Goal: Information Seeking & Learning: Understand process/instructions

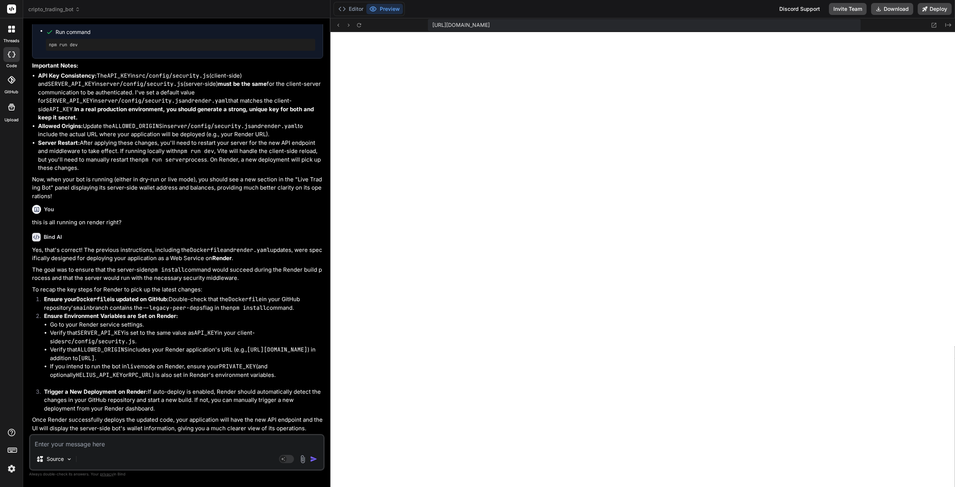
click at [154, 445] on textarea at bounding box center [176, 441] width 293 height 13
paste textarea "[plugin:vite:react-babel] /home/u3uk0f35zsjjbn9cprh6fq9h0p4tm2-wnxx-mq998mq6/sr…"
type textarea "[plugin:vite:react-babel] /home/u3uk0f35zsjjbn9cprh6fq9h0p4tm2-wnxx-mq998mq6/sr…"
type textarea "x"
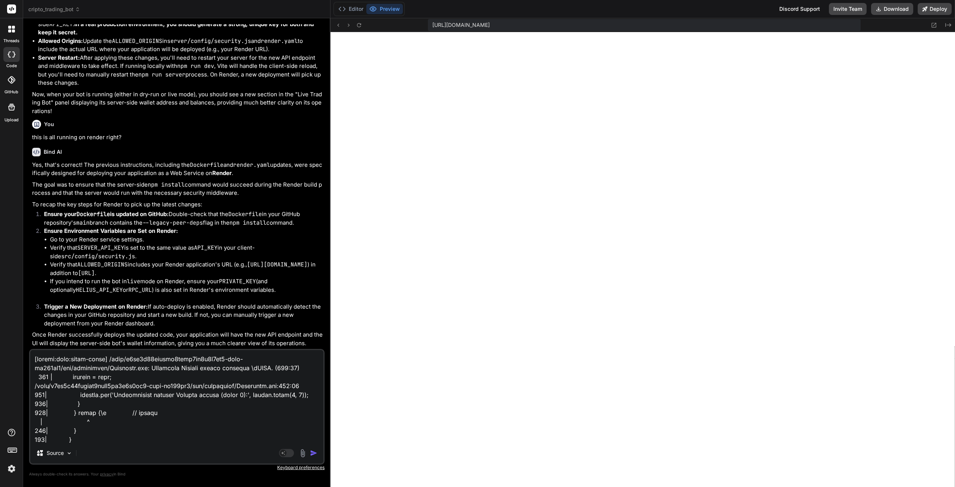
scroll to position [197, 0]
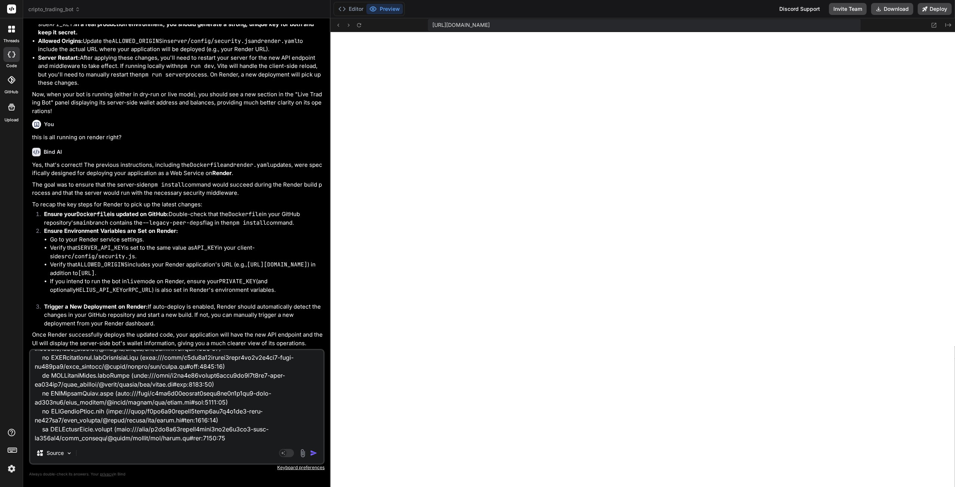
type textarea "[plugin:vite:react-babel] /home/u3uk0f35zsjjbn9cprh6fq9h0p4tm2-wnxx-mq998mq6/sr…"
click at [312, 456] on img "button" at bounding box center [313, 452] width 7 height 7
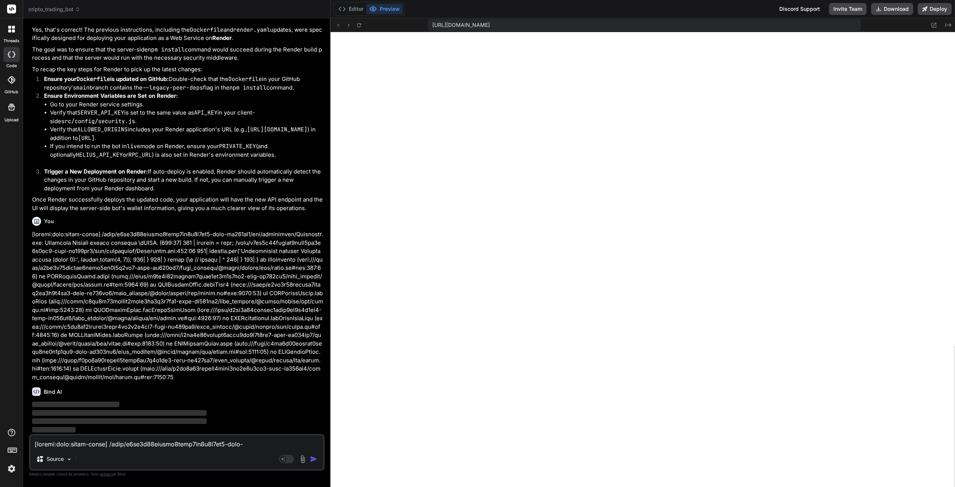
scroll to position [13090, 0]
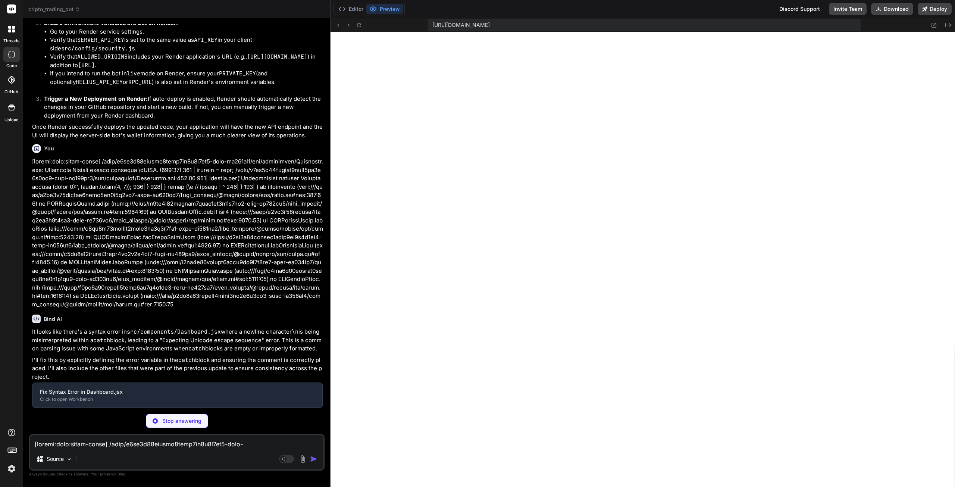
type textarea "x"
type textarea "}"
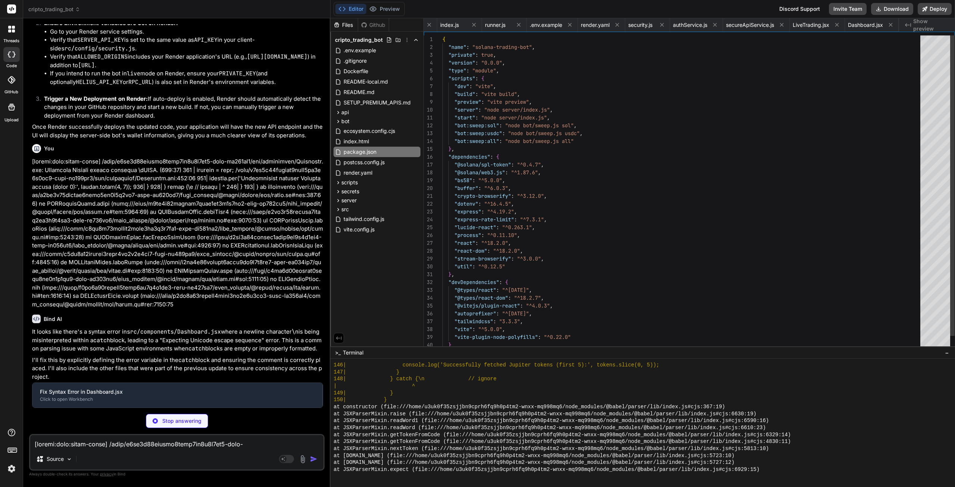
scroll to position [0, 45]
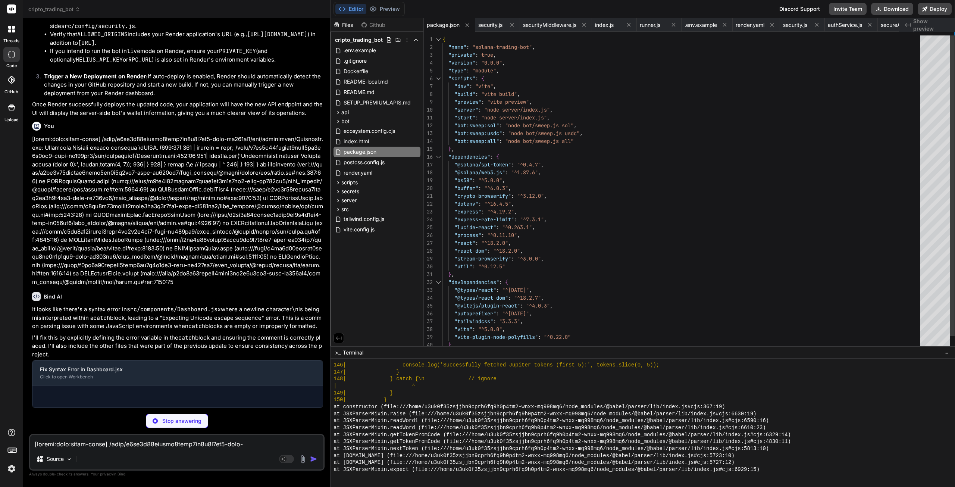
type textarea "x"
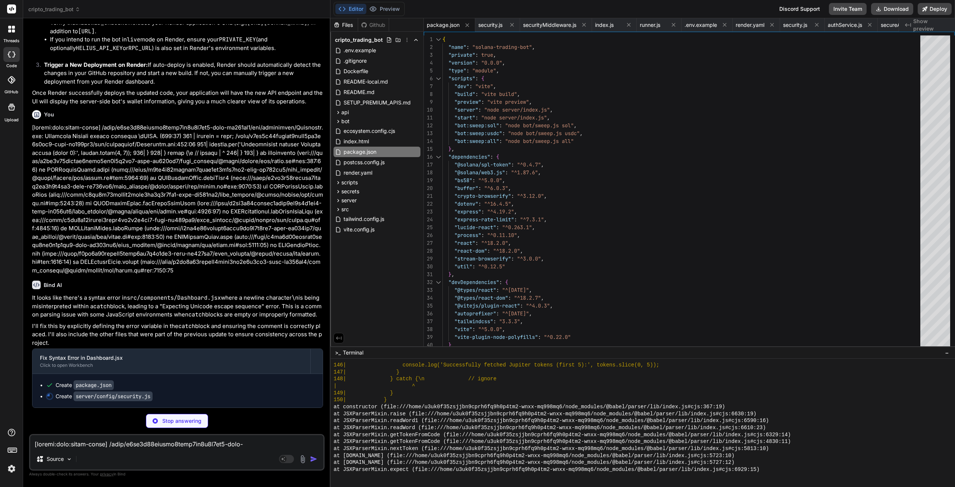
type textarea "// Expects a comma-separated string: "http://localhost:5173,https://your-domain…"
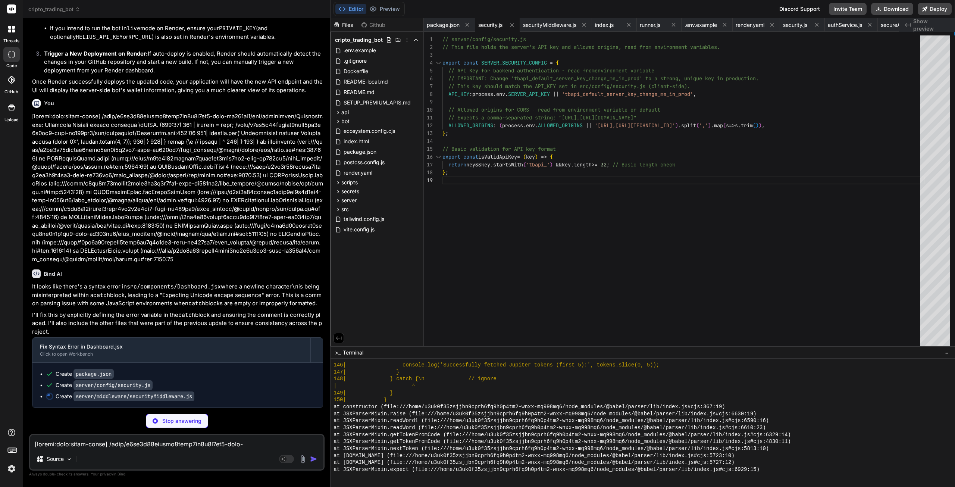
scroll to position [13217, 0]
type textarea "x"
type textarea "res.setHeader('Strict-Transport-Security', 'max-age=31536000; includeSubDomains…"
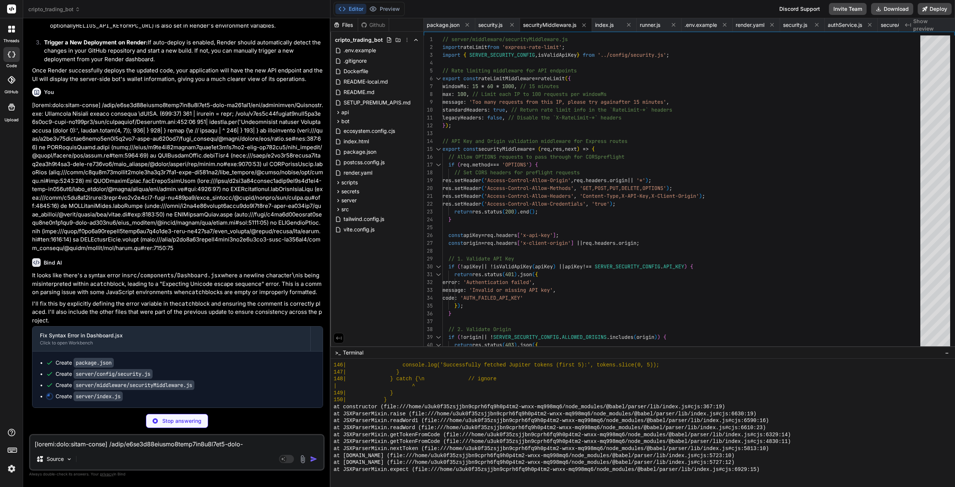
scroll to position [13228, 0]
type textarea "x"
type textarea "// If no built React app, make "/" redirect to the control panel at /ui app.get…"
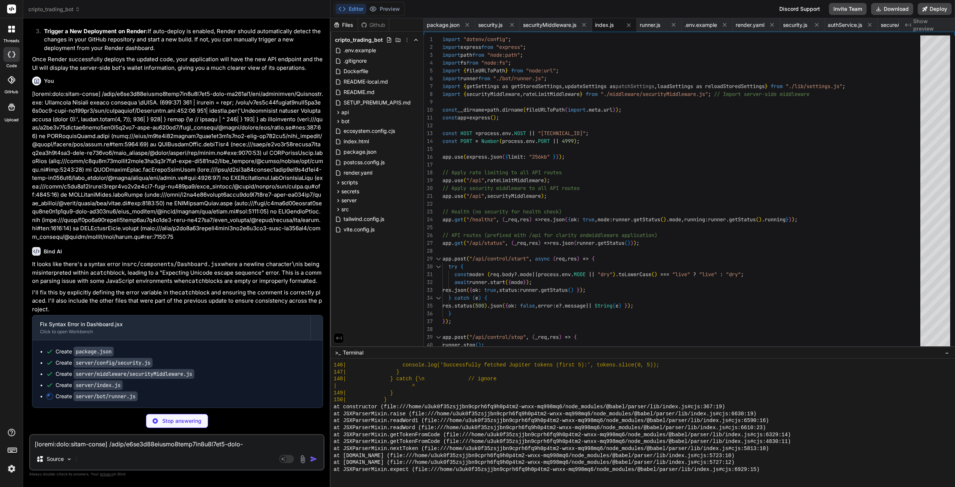
scroll to position [13239, 0]
type textarea "x"
type textarea "getSeries: getSeriesSnapshot, // settings control updateSettings, reloadSetting…"
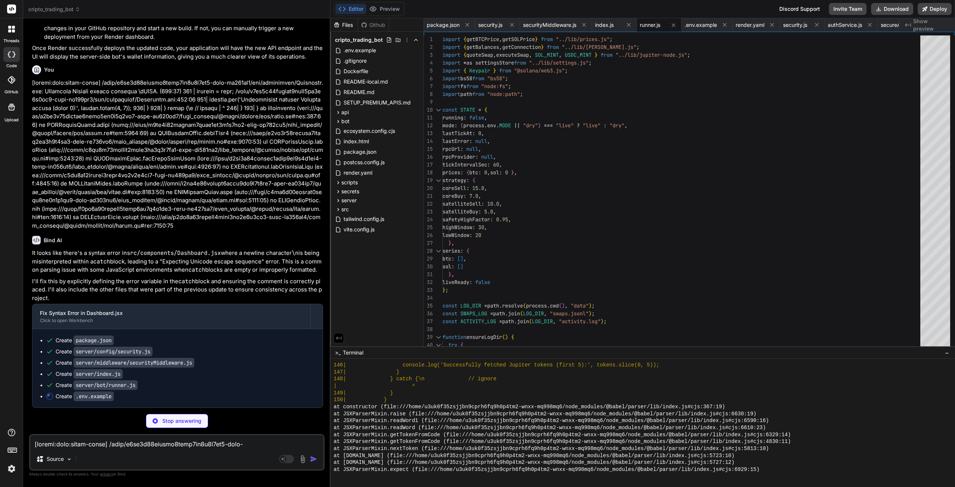
type textarea "x"
type textarea "# HELIUS_API_KEY=your_helius_api_key # Optional: Bot wallet private key for ser…"
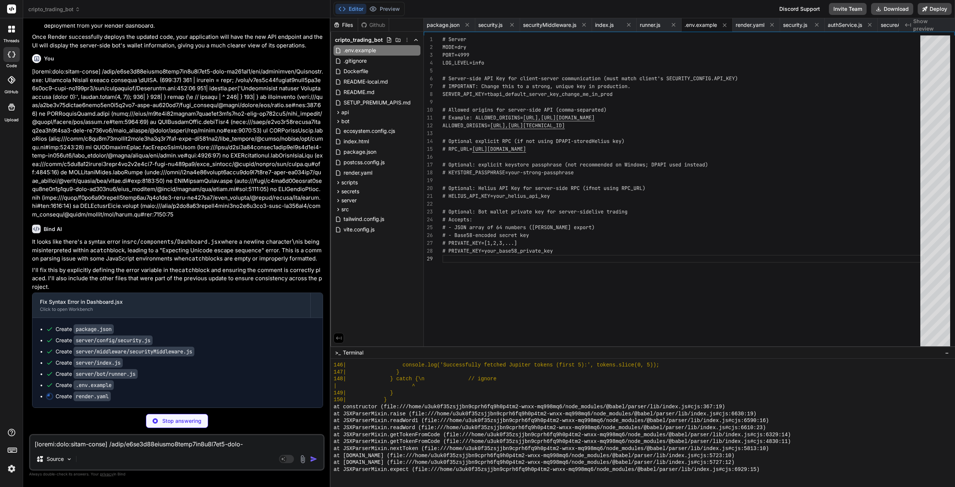
scroll to position [13261, 0]
type textarea "x"
type textarea "# Set PRIVATE_KEY only if you want server-side live mode (base58 or JSON array)…"
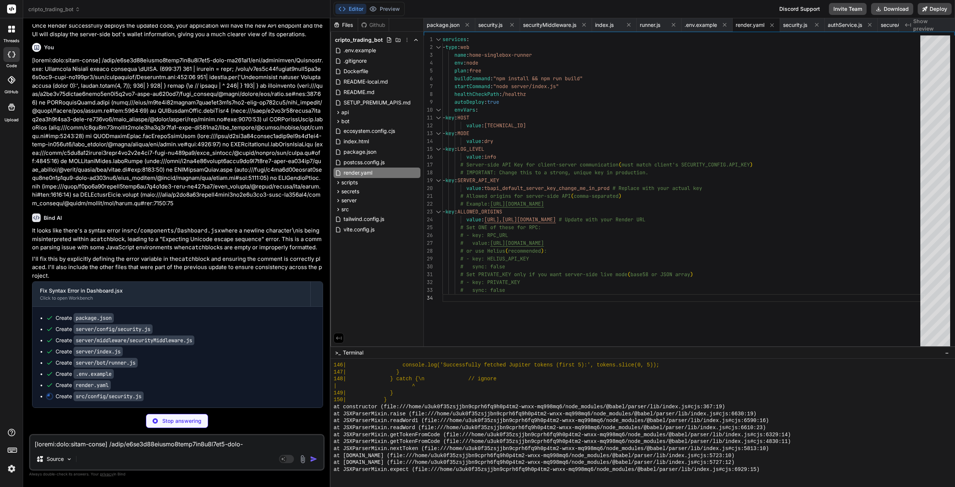
scroll to position [13272, 0]
type textarea "x"
type textarea "export const isValidSolanaAddress = (address) => { try { new PublicKey(address)…"
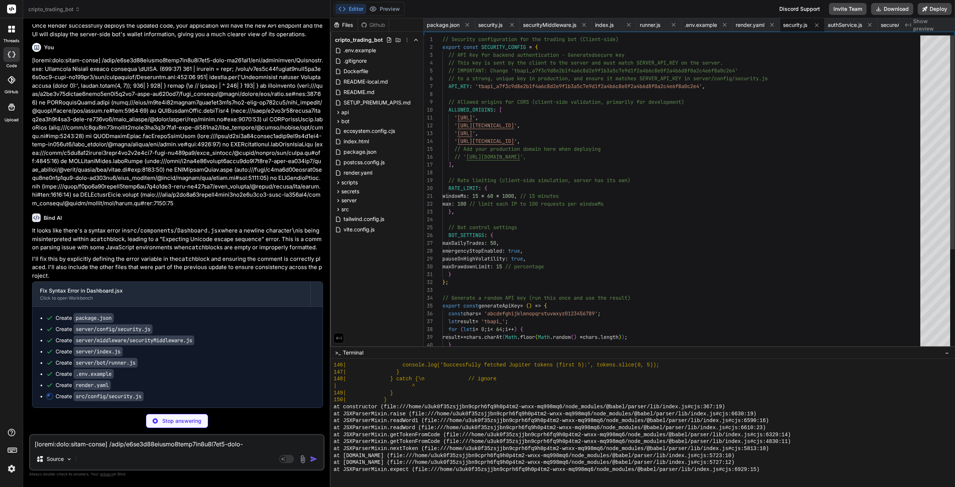
scroll to position [1977, 0]
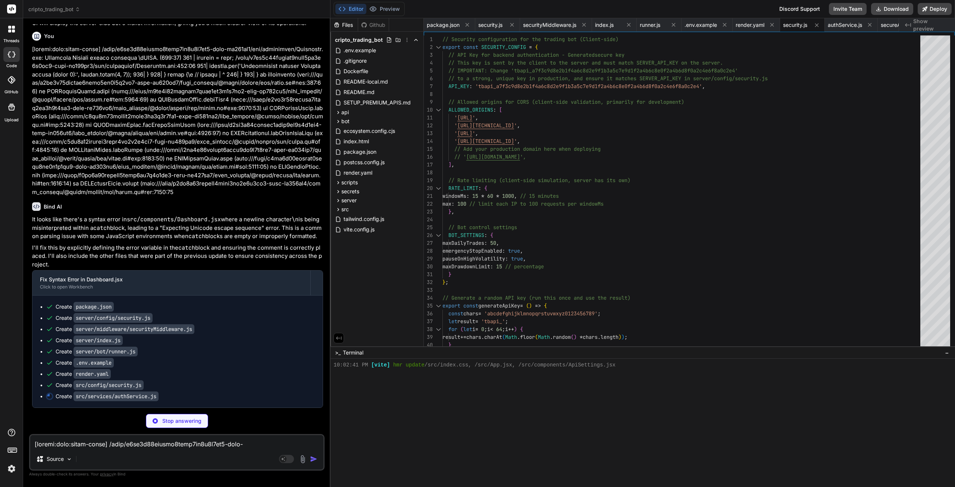
type textarea "x"
type textarea "}; } } } export default new AuthService();"
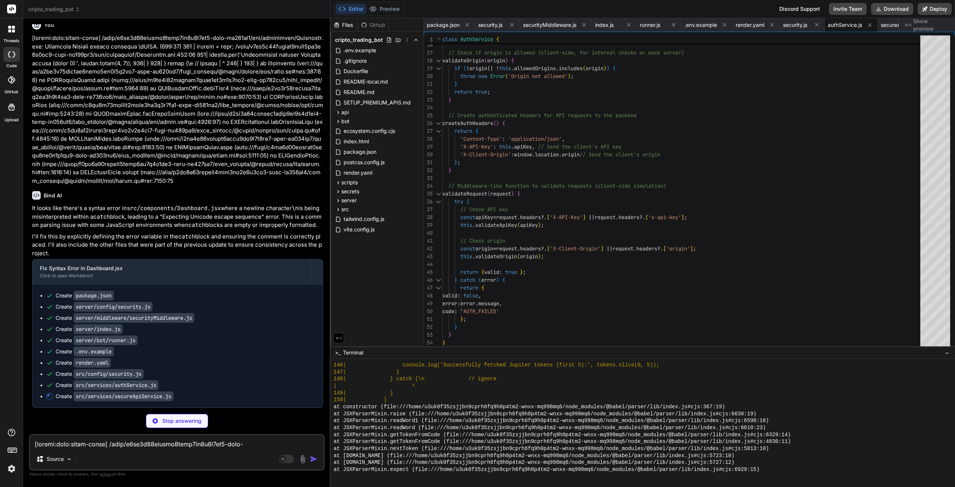
scroll to position [2130, 0]
type textarea "x"
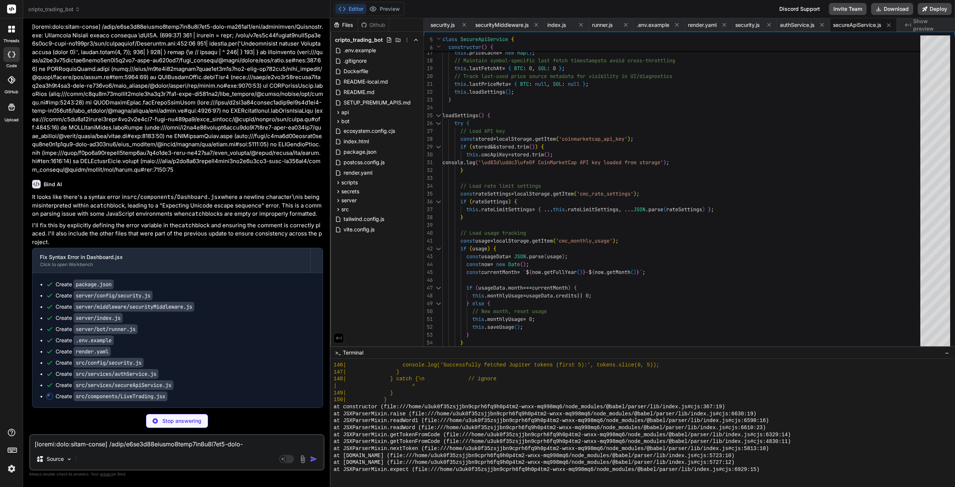
scroll to position [13306, 0]
type textarea "x"
type textarea "export default LiveTrading;"
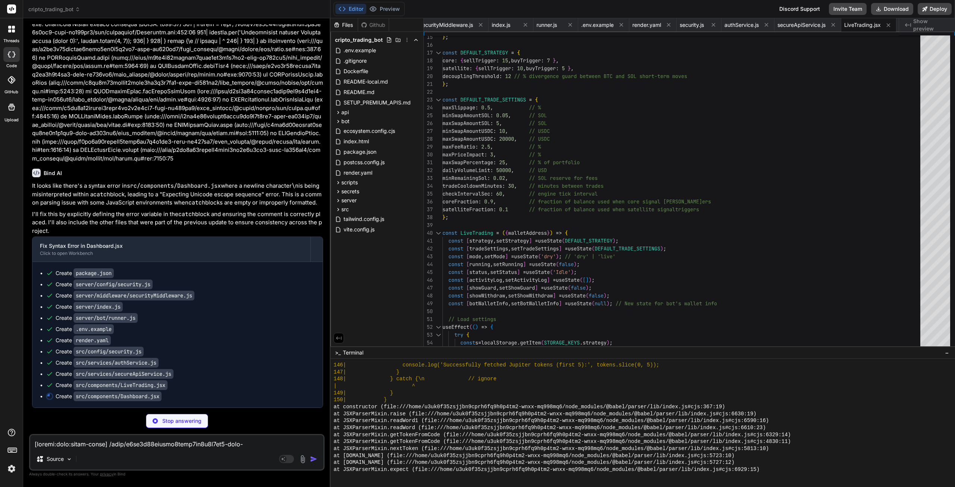
scroll to position [13317, 0]
type textarea "x"
type textarea "); }; export default Dashboard;"
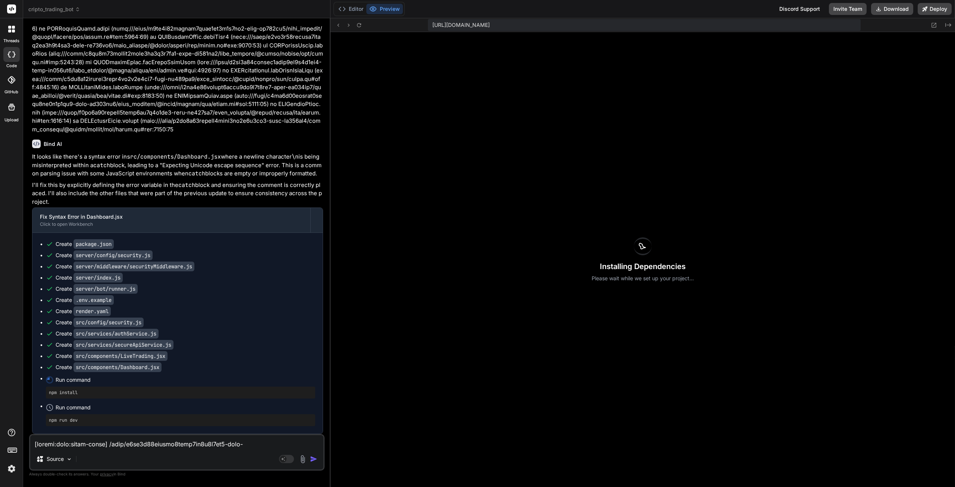
click at [357, 9] on button "Editor" at bounding box center [350, 9] width 31 height 10
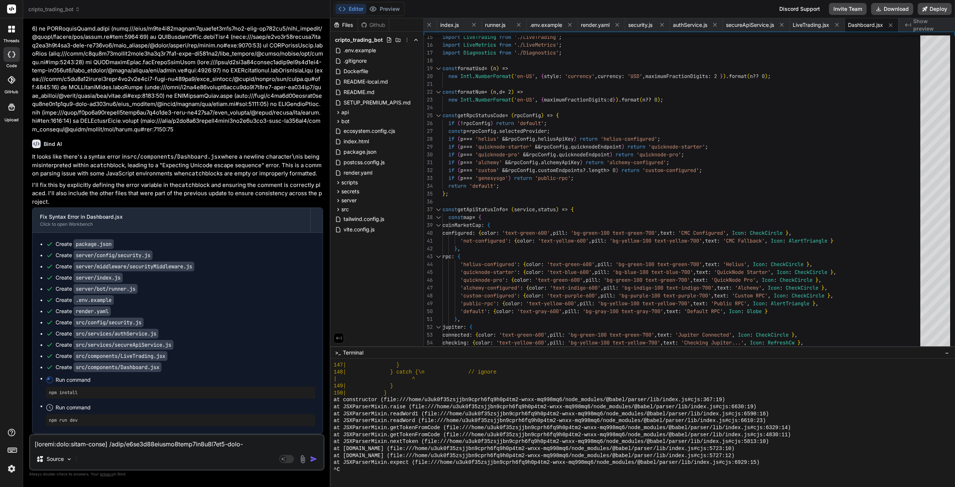
scroll to position [2590, 0]
click at [387, 7] on button "Preview" at bounding box center [384, 9] width 37 height 10
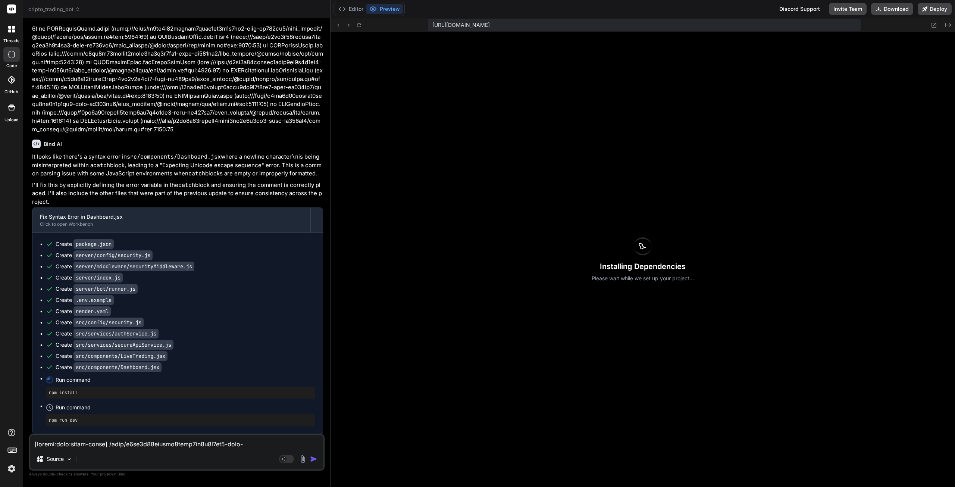
scroll to position [13160, 0]
click at [346, 10] on button "Editor" at bounding box center [350, 9] width 31 height 10
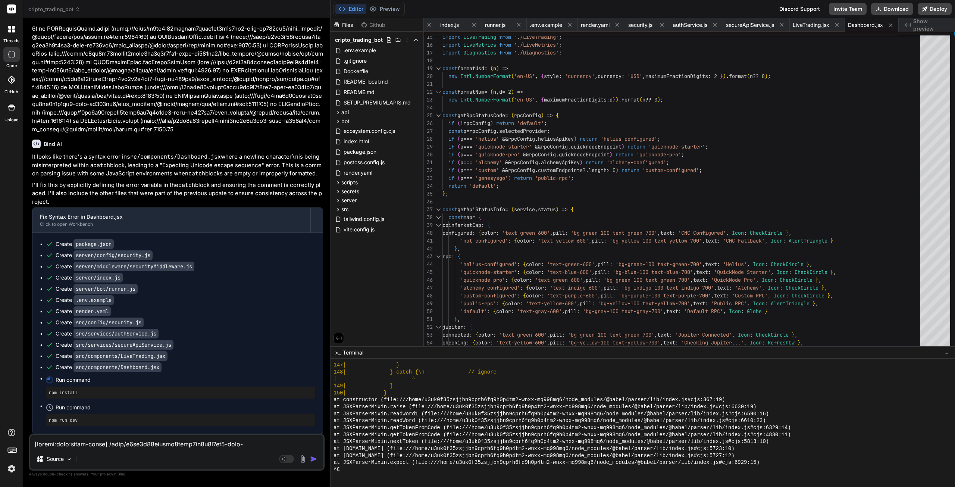
click at [379, 8] on button "Preview" at bounding box center [384, 9] width 37 height 10
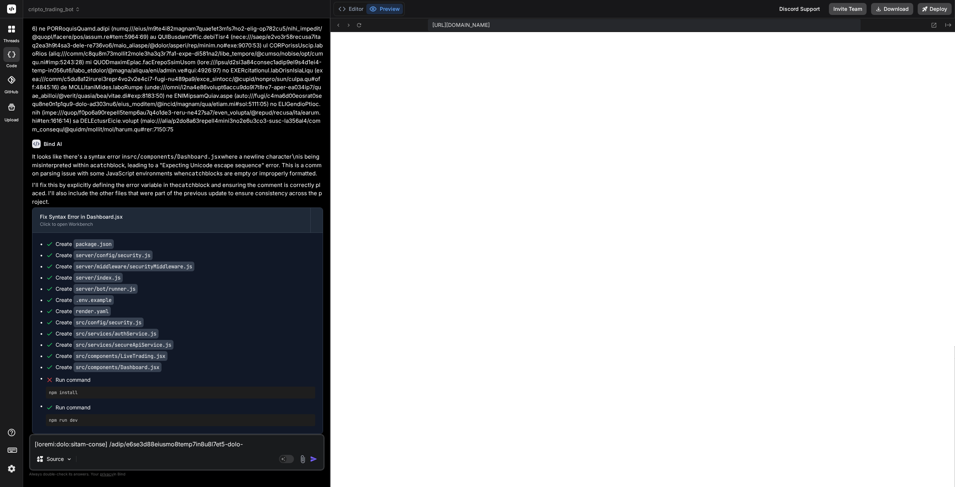
scroll to position [13346, 0]
click at [351, 9] on button "Editor" at bounding box center [350, 9] width 31 height 10
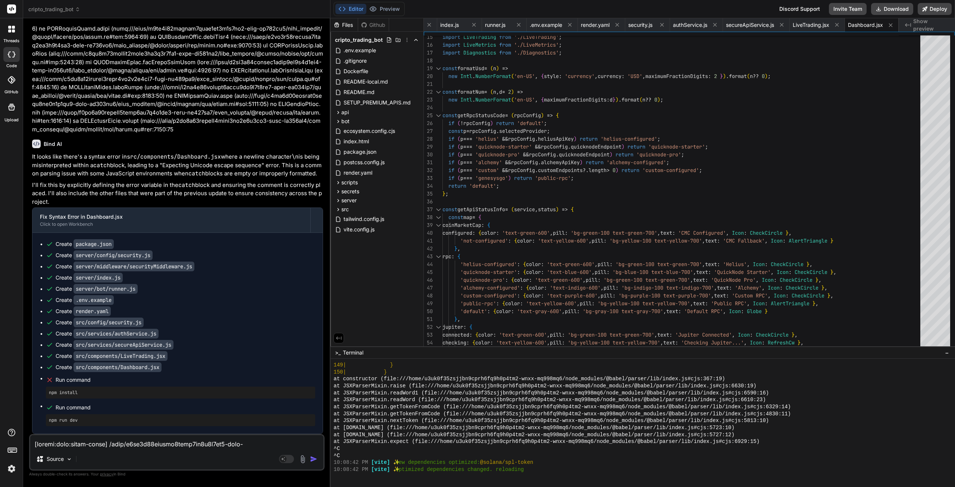
scroll to position [2610, 0]
click at [389, 5] on button "Preview" at bounding box center [384, 9] width 37 height 10
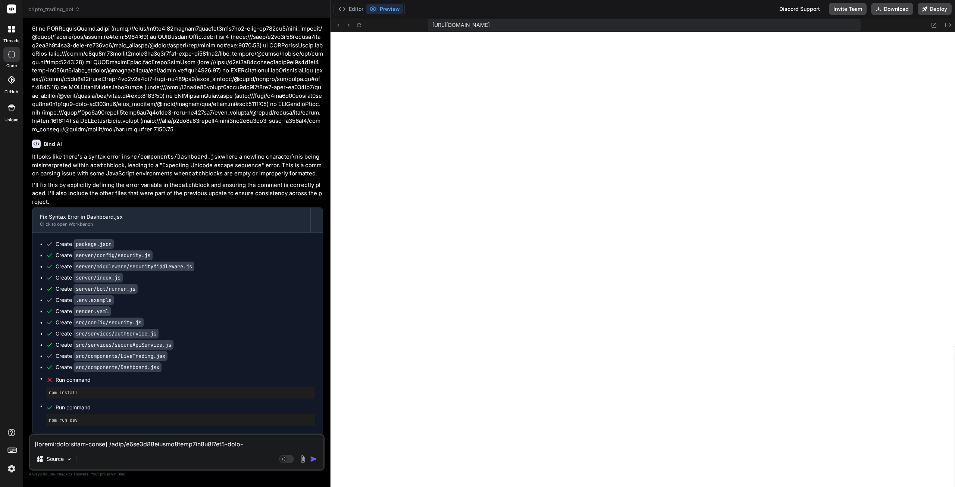
click at [882, 6] on button "Download" at bounding box center [892, 9] width 42 height 12
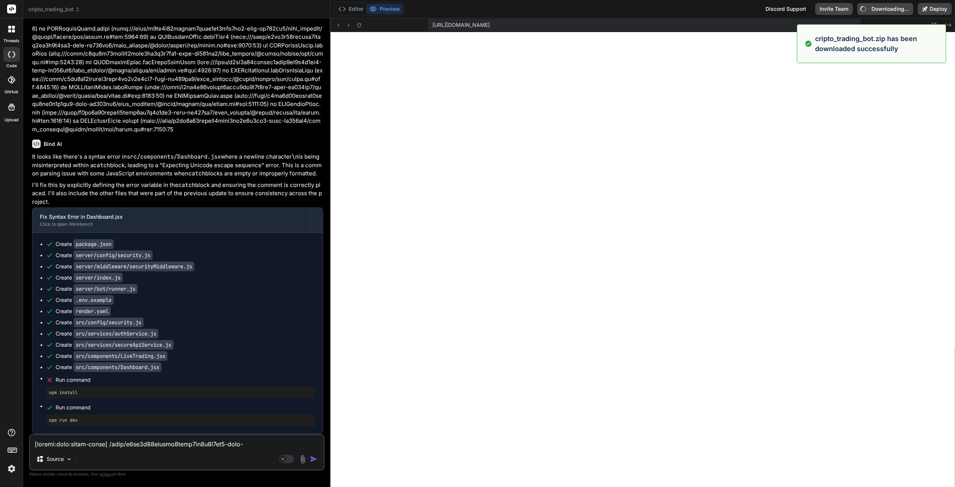
type textarea "x"
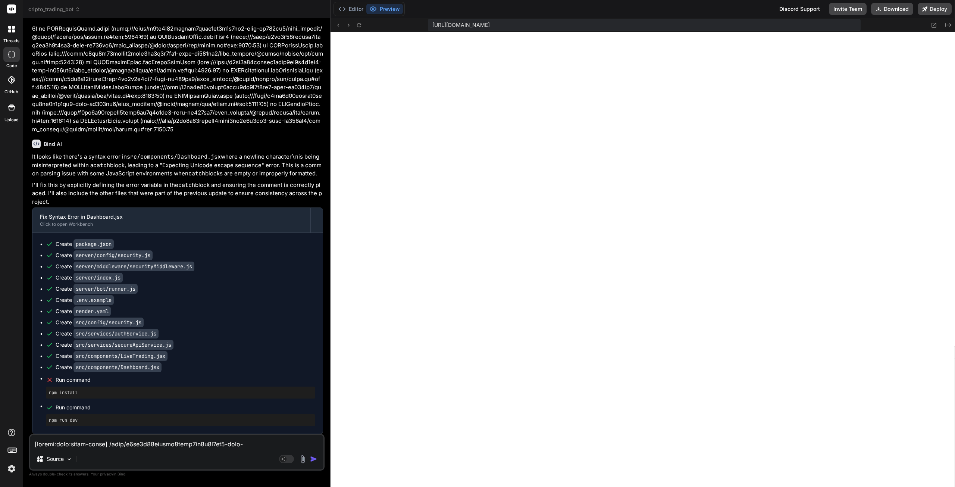
click at [103, 443] on textarea at bounding box center [176, 441] width 293 height 13
type textarea "o"
type textarea "x"
type textarea "ok"
type textarea "x"
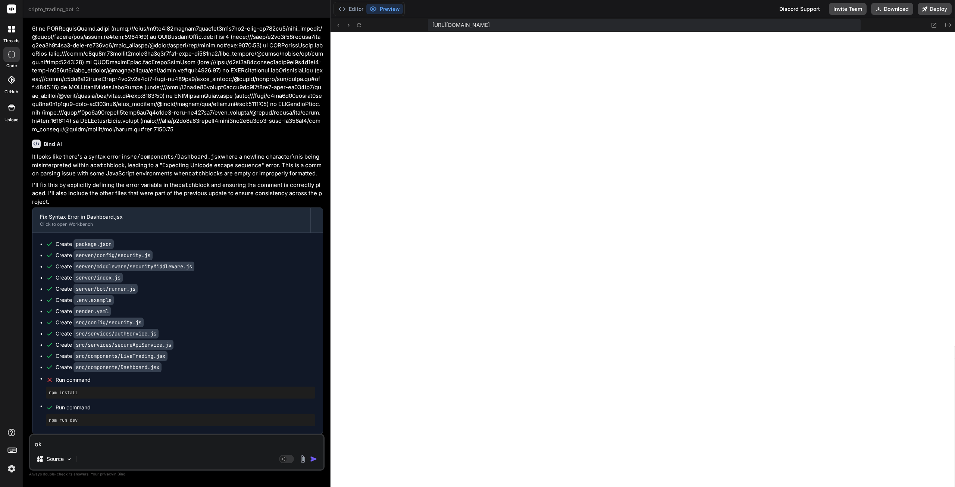
type textarea "ok"
type textarea "x"
type textarea "ok n"
type textarea "x"
type textarea "ok"
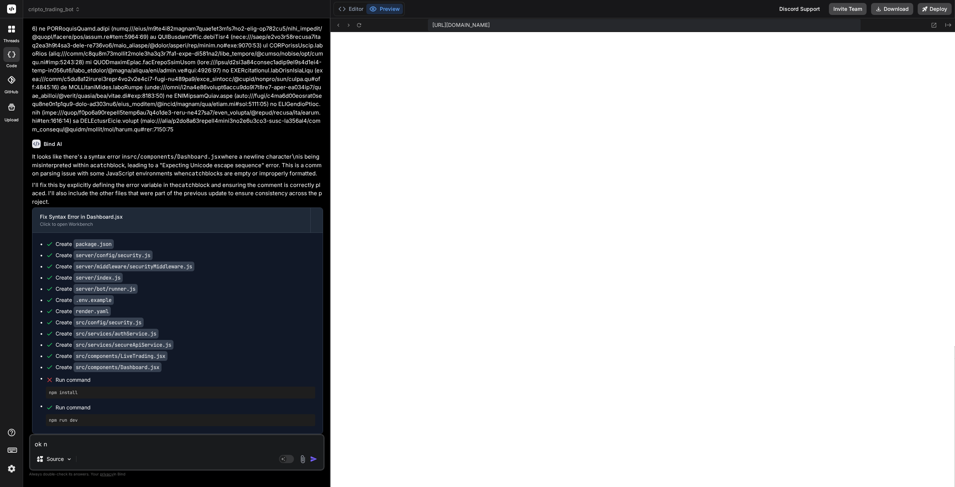
type textarea "x"
type textarea "ok h"
type textarea "x"
type textarea "ok ho"
type textarea "x"
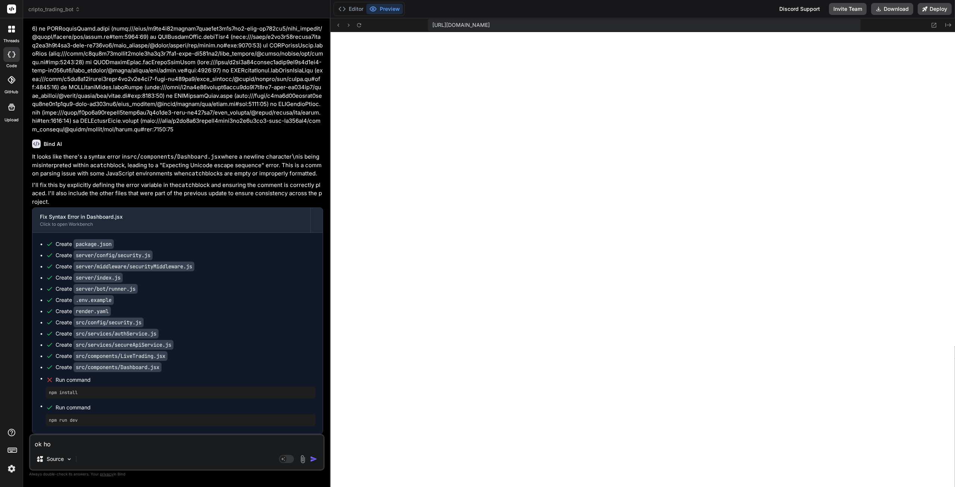
type textarea "ok how"
type textarea "x"
type textarea "ok how"
type textarea "x"
click at [76, 445] on textarea "ok how" at bounding box center [176, 441] width 293 height 13
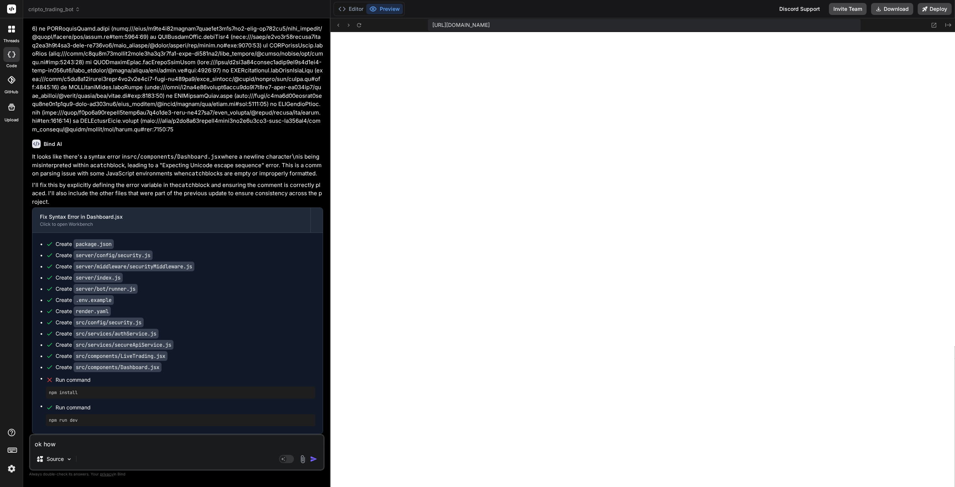
type textarea "ok how d"
type textarea "x"
type textarea "ok how do"
type textarea "x"
type textarea "ok how do"
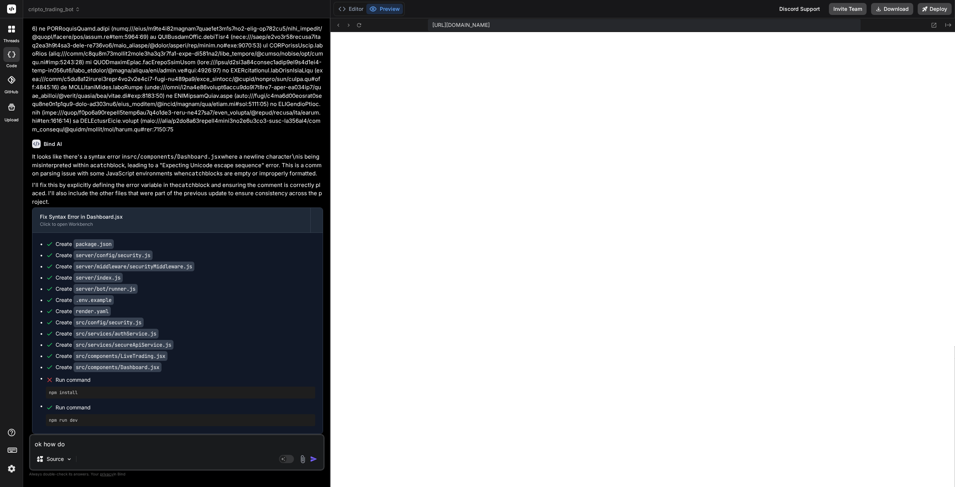
type textarea "x"
type textarea "ok how do i"
type textarea "x"
type textarea "ok how do i"
type textarea "x"
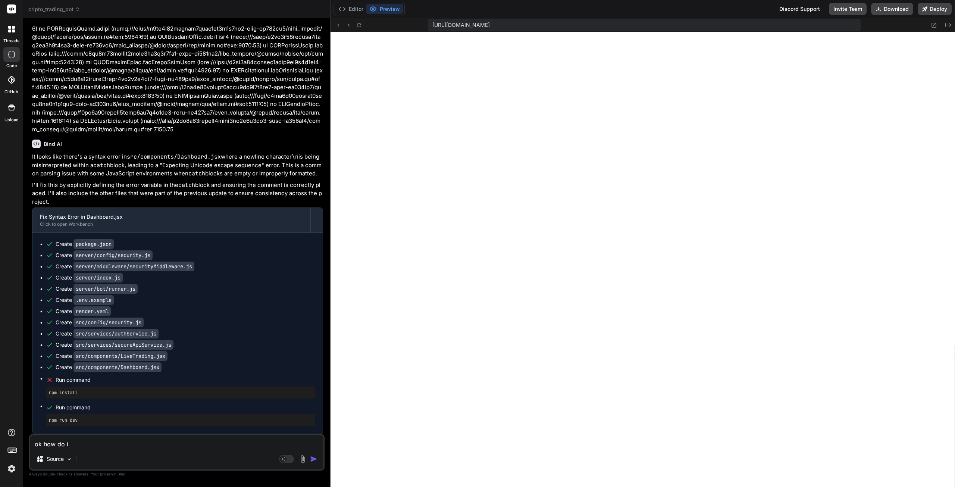
type textarea "ok how do i p"
type textarea "x"
type textarea "ok how do i pu"
type textarea "x"
type textarea "ok how do i pus"
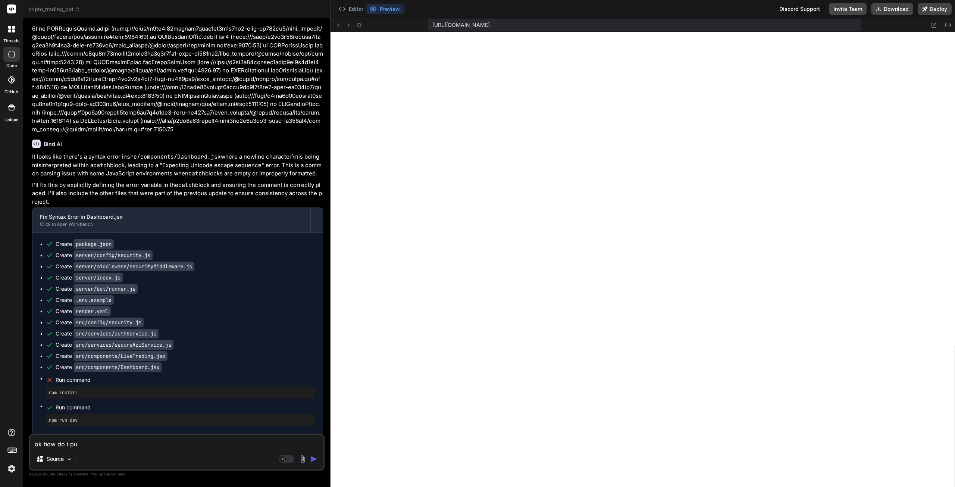
type textarea "x"
type textarea "ok how do i push"
type textarea "x"
type textarea "ok how do i push"
type textarea "x"
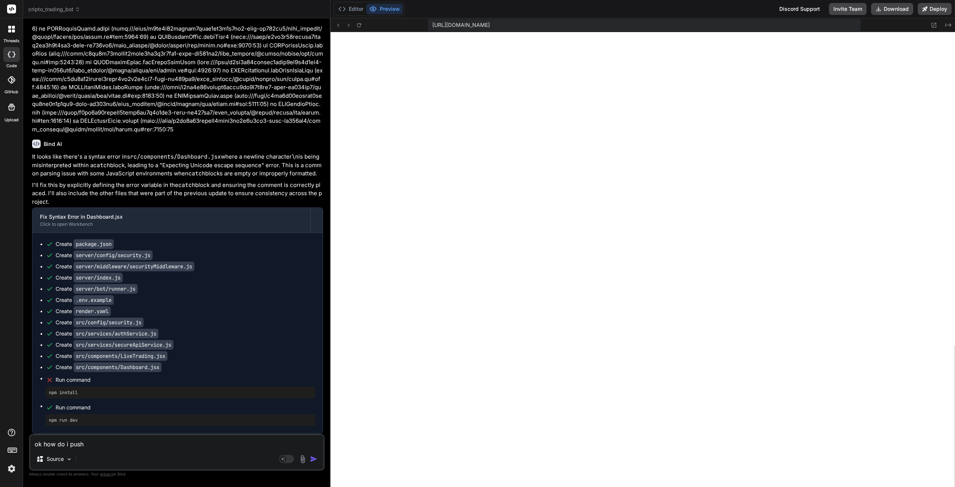
type textarea "ok how do i push t"
type textarea "x"
type textarea "ok how do i push th"
type textarea "x"
type textarea "ok how do i push thi"
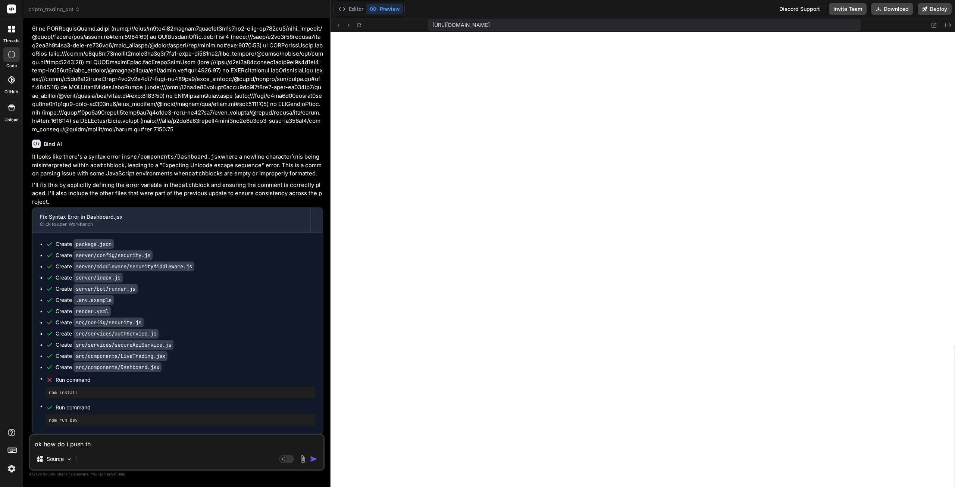
type textarea "x"
type textarea "ok how do i push this"
type textarea "x"
type textarea "ok how do i push this"
type textarea "x"
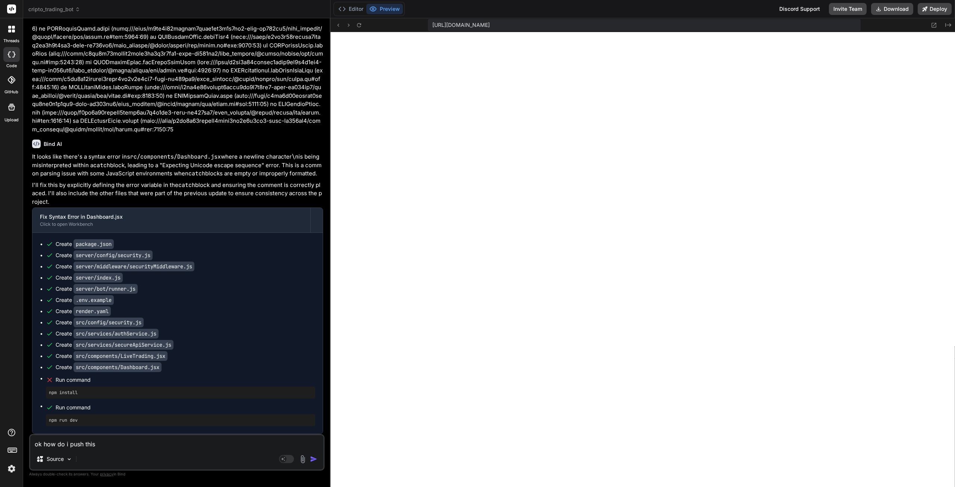
type textarea "ok how do i push this t"
type textarea "x"
type textarea "ok how do i push this to"
type textarea "x"
type textarea "ok how do i push this to"
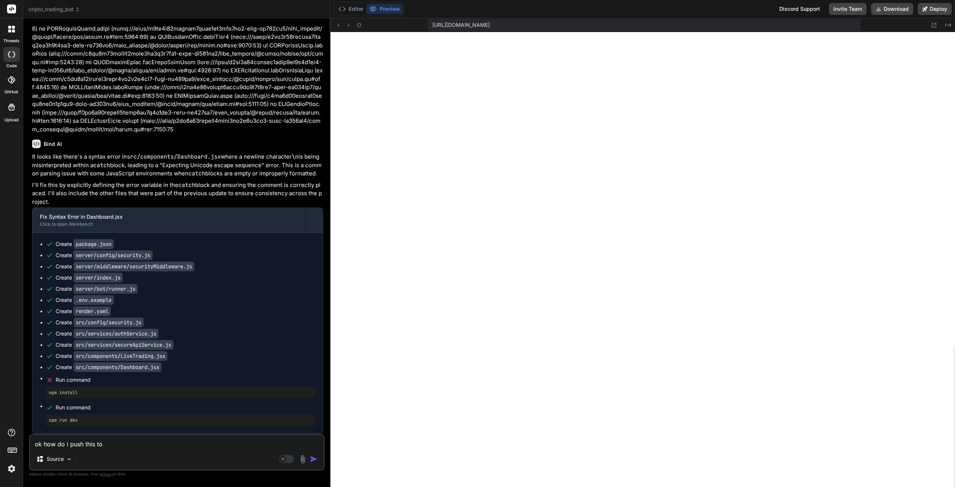
type textarea "x"
type textarea "ok how do i push this to g"
type textarea "x"
type textarea "ok how do i push this to gi"
type textarea "x"
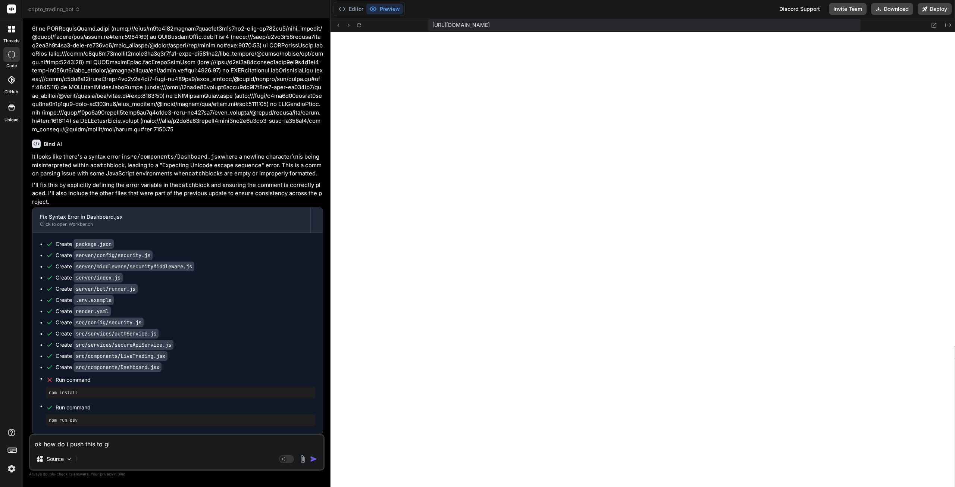
type textarea "ok how do i push this to git"
type textarea "x"
type textarea "ok how do i push this to git?"
type textarea "x"
type textarea "ok how do i push this to git?"
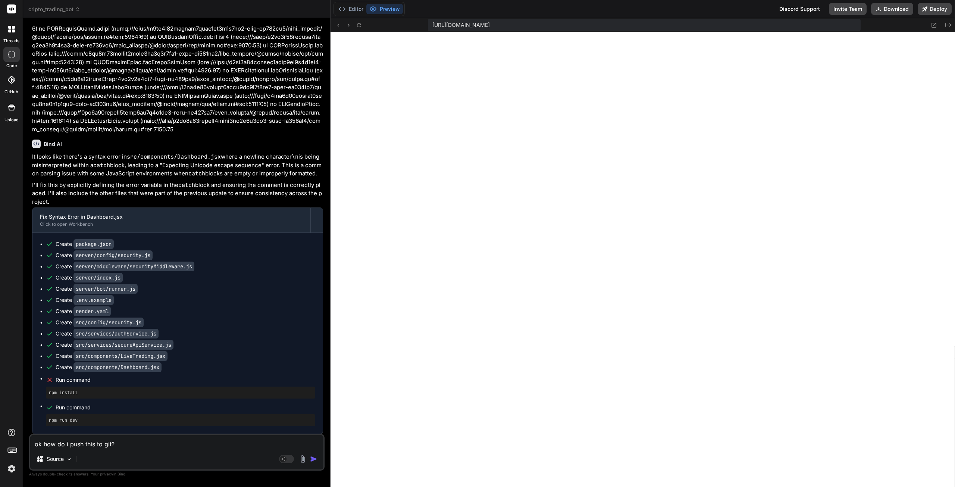
type textarea "x"
type textarea "ok how do i push this to git?"
type textarea "x"
type textarea "ok how do i push this to git"
type textarea "x"
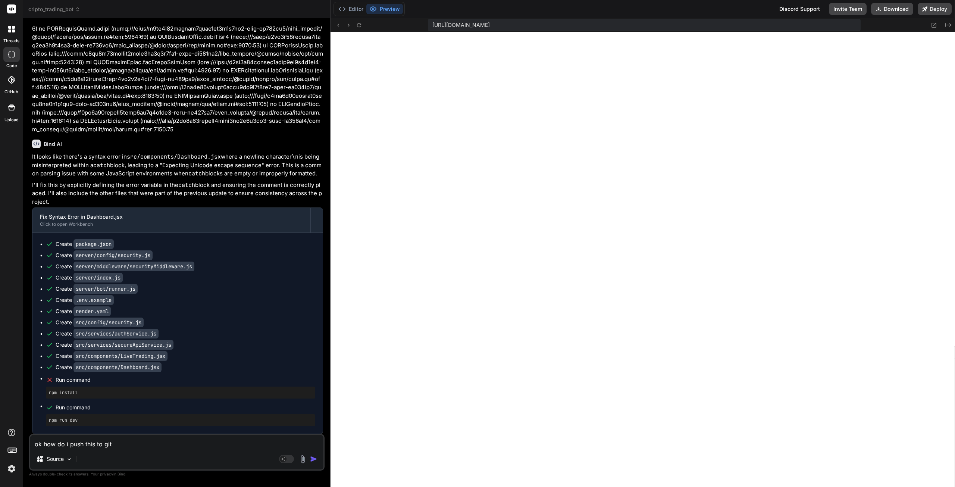
type textarea "ok how do i push this to git"
type textarea "x"
type textarea "ok how do i push this to git n"
type textarea "x"
type textarea "ok how do i push this to git no"
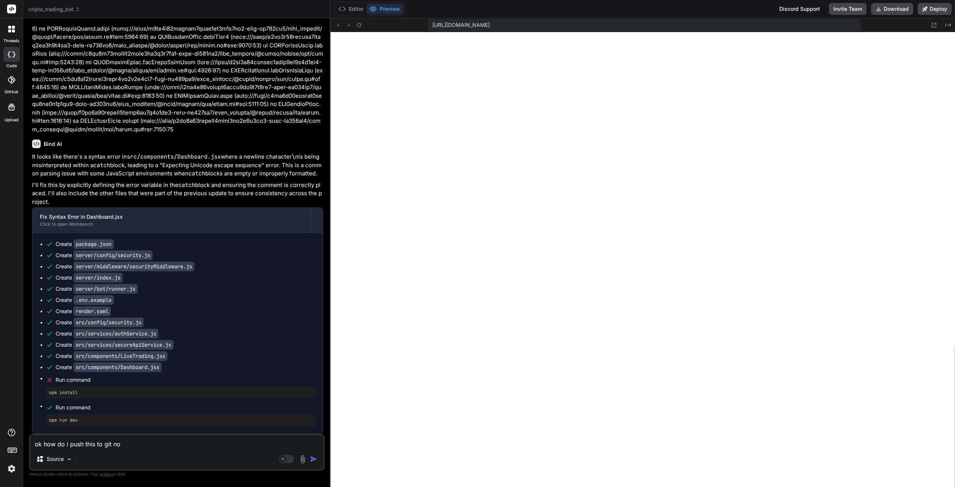
type textarea "x"
type textarea "ok how do i push this to git now"
type textarea "x"
type textarea "ok how do i push this to git now?"
type textarea "x"
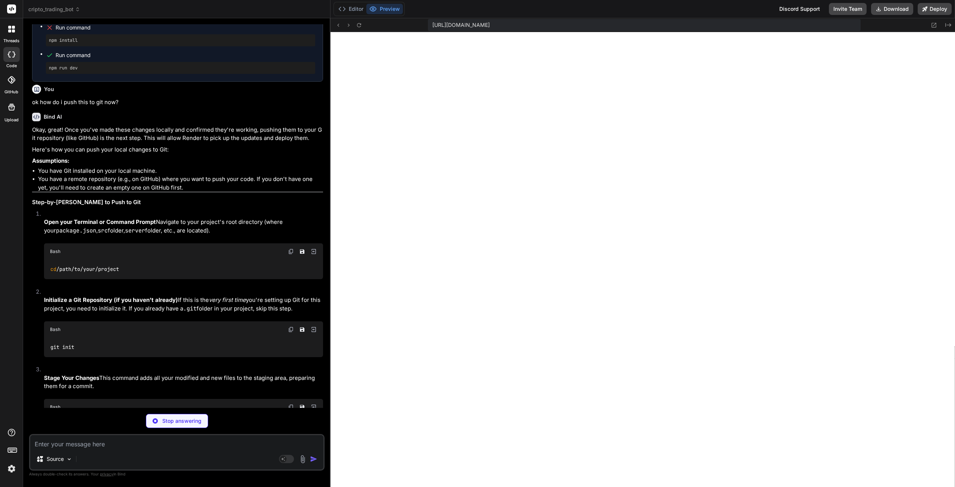
scroll to position [13536, 0]
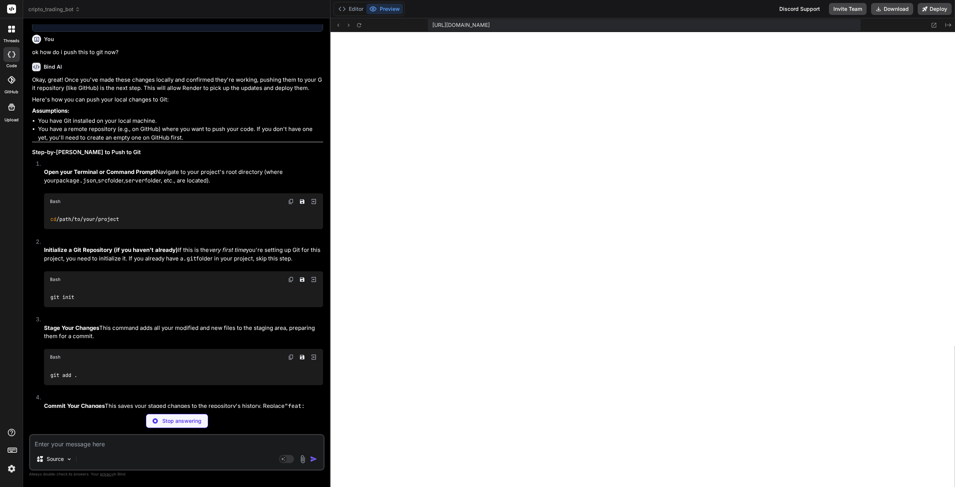
type textarea "x"
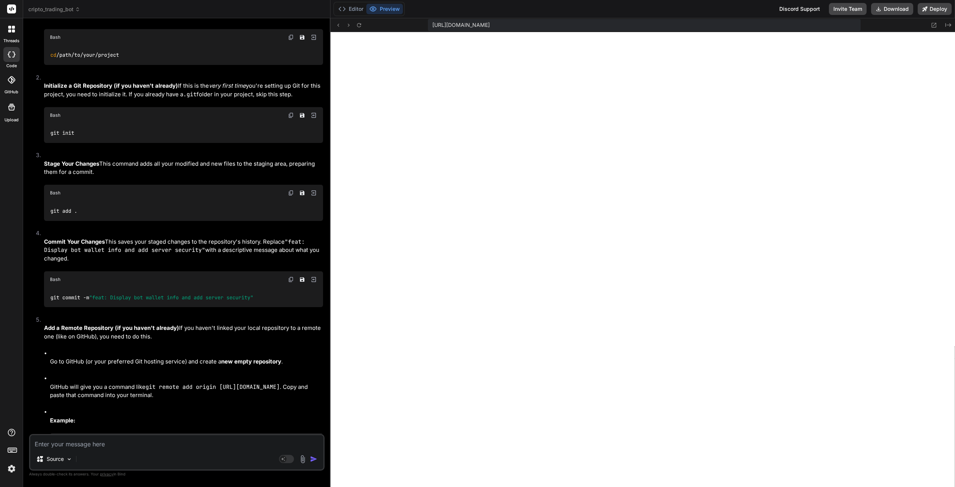
scroll to position [13722, 0]
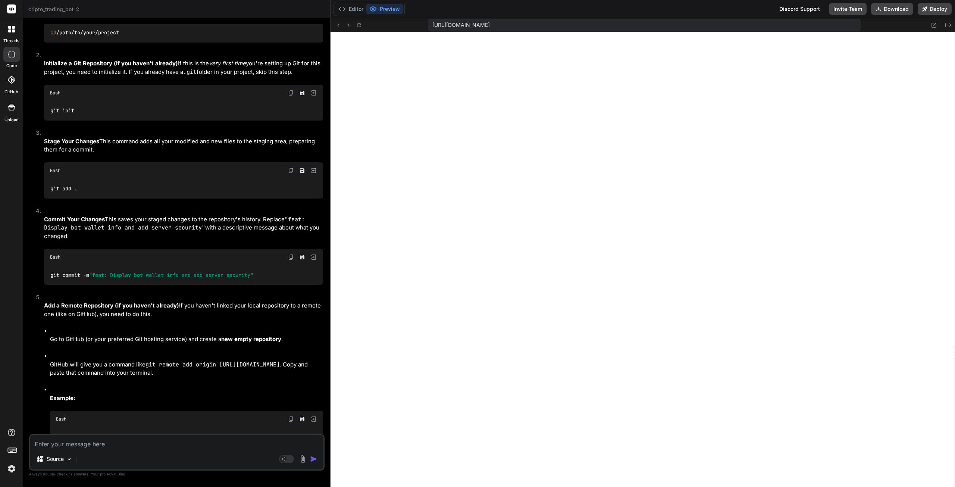
click at [291, 96] on img at bounding box center [291, 93] width 6 height 6
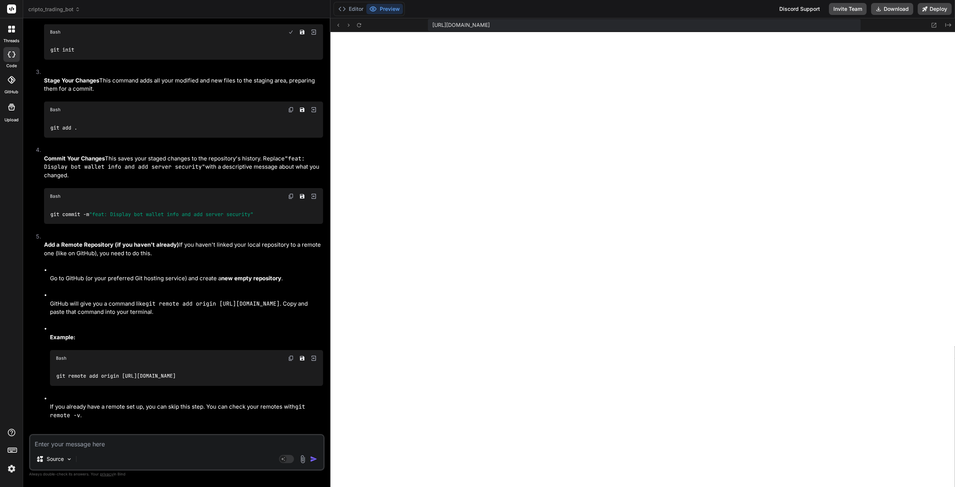
scroll to position [13834, 0]
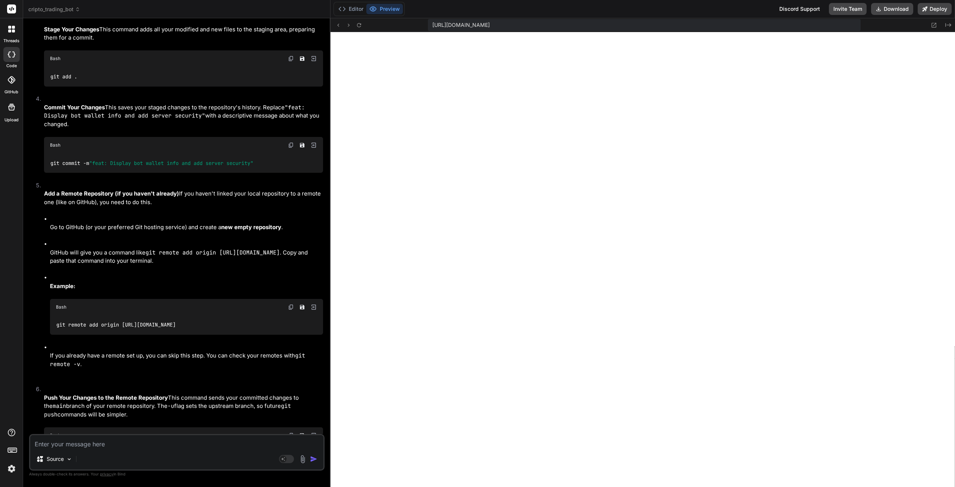
drag, startPoint x: 289, startPoint y: 288, endPoint x: 317, endPoint y: 289, distance: 28.0
click at [289, 62] on img at bounding box center [291, 59] width 6 height 6
click at [290, 148] on img at bounding box center [291, 145] width 6 height 6
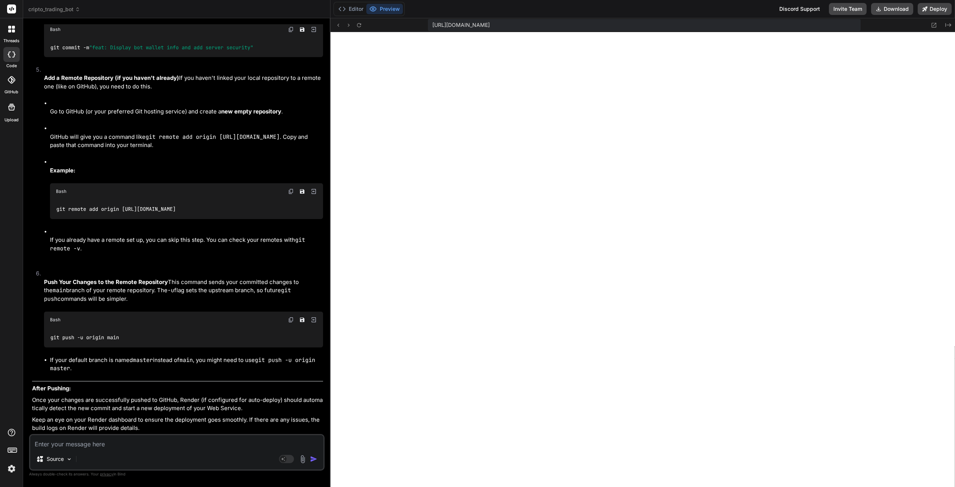
scroll to position [14182, 0]
click at [289, 318] on img at bounding box center [291, 320] width 6 height 6
click at [61, 445] on textarea at bounding box center [176, 441] width 293 height 13
paste textarea "PS C:\Users\SGITS\Downloads\CryptoBOT> git push origin main error: src refspec …"
type textarea "PS C:\Users\SGITS\Downloads\CryptoBOT> git push origin main error: src refspec …"
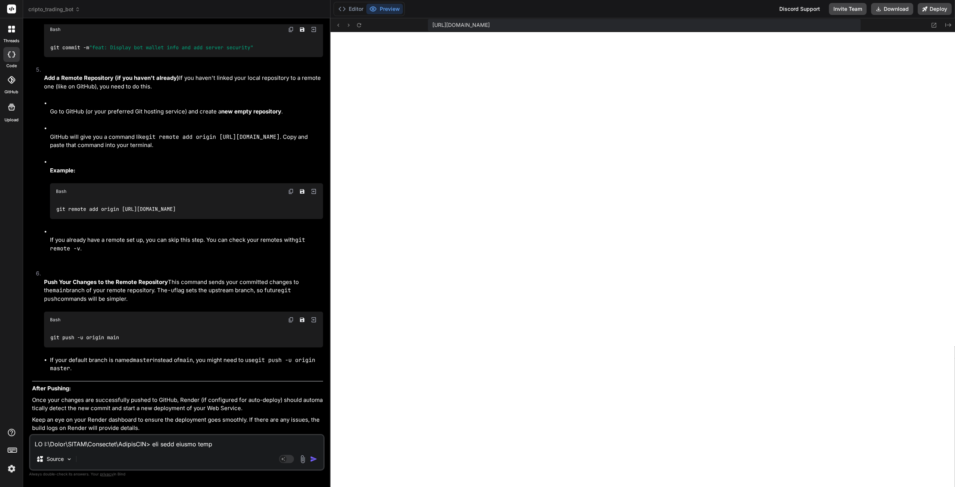
scroll to position [1683, 0]
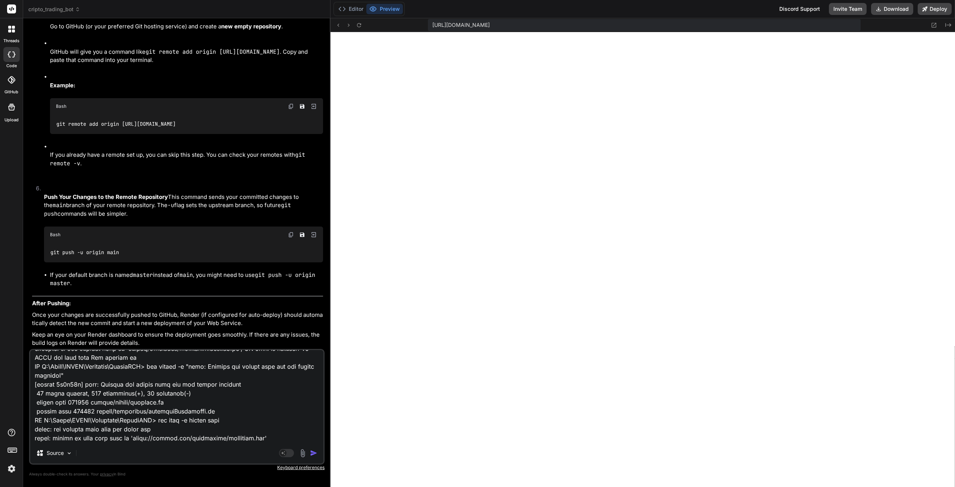
type textarea "x"
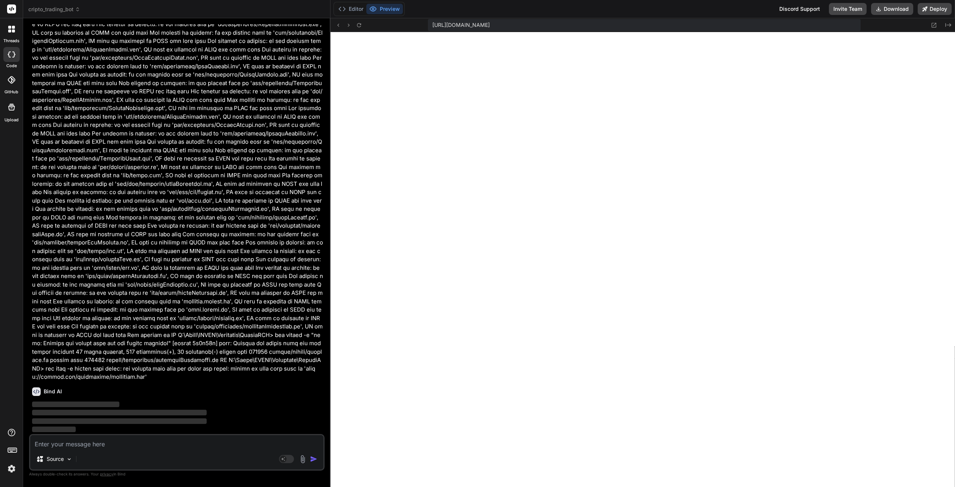
scroll to position [15115, 0]
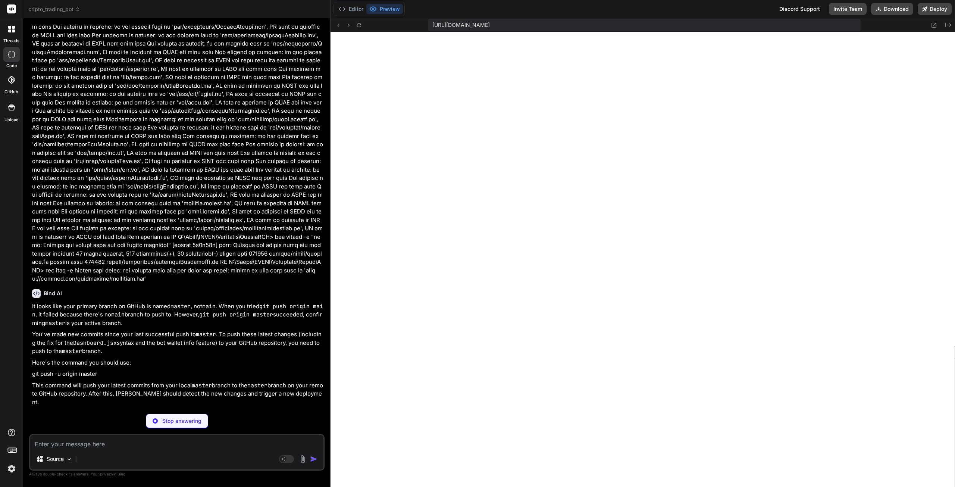
type textarea "x"
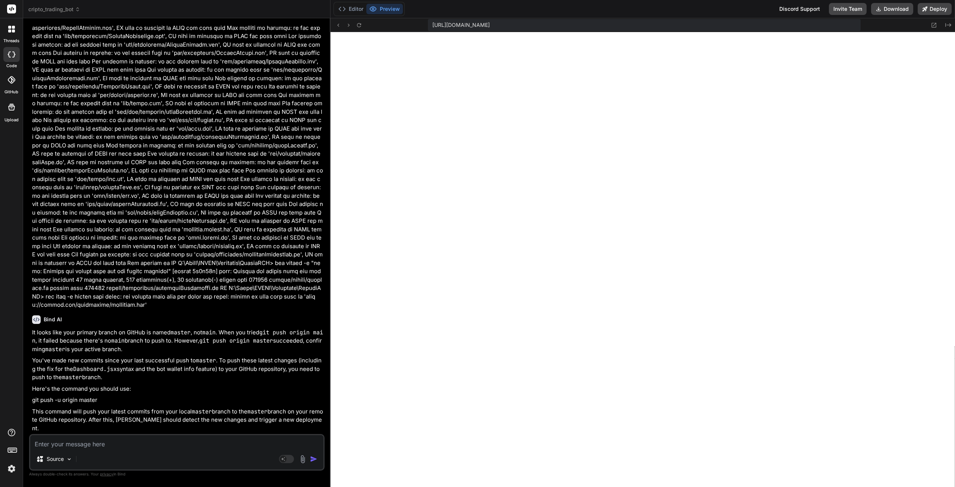
scroll to position [15180, 0]
drag, startPoint x: 98, startPoint y: 411, endPoint x: 31, endPoint y: 410, distance: 67.9
click at [31, 410] on div "You Bind AI Excellent! You've successfully made your initial commit on your loc…" at bounding box center [178, 228] width 294 height 409
copy bindaction "git push -u origin master"
click at [118, 443] on textarea at bounding box center [176, 441] width 293 height 13
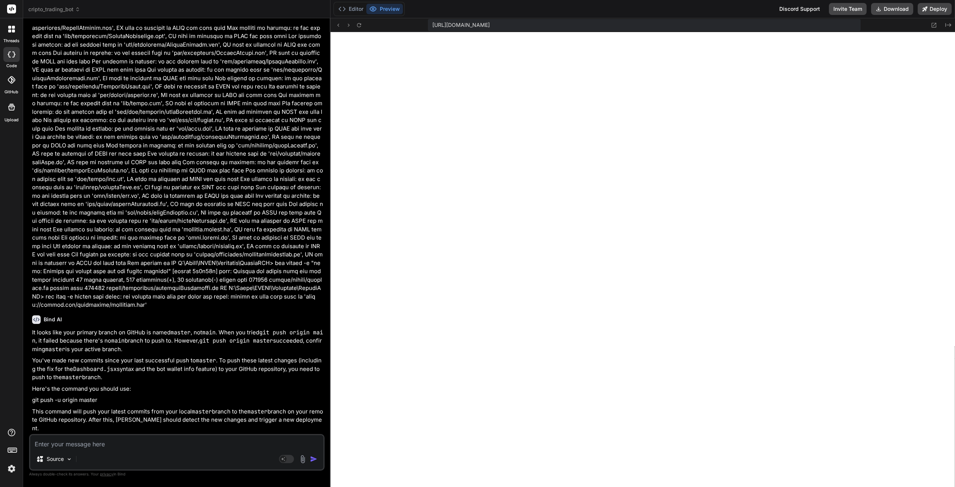
paste textarea "PS C:\Users\SGITS\Downloads\CryptoBOT> git push -u origin main error: src refsp…"
type textarea "PS C:\Users\SGITS\Downloads\CryptoBOT> git push -u origin main error: src refsp…"
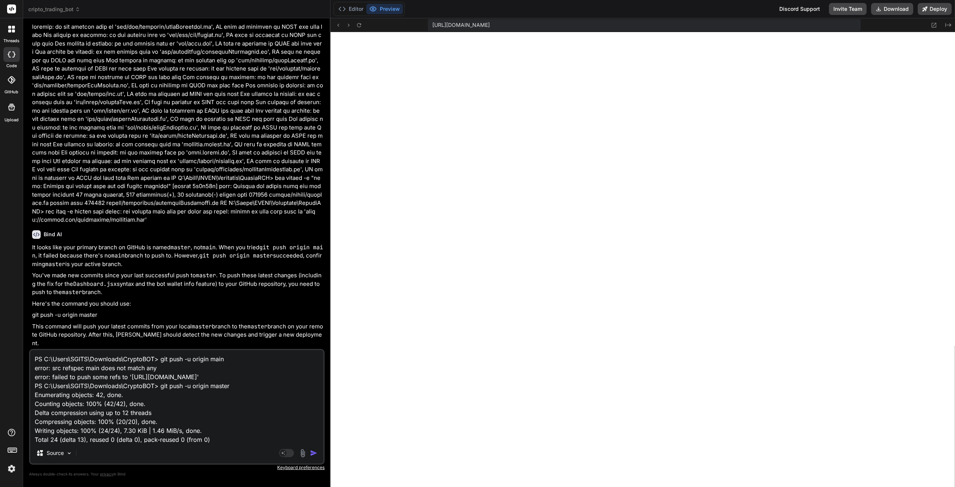
scroll to position [36, 0]
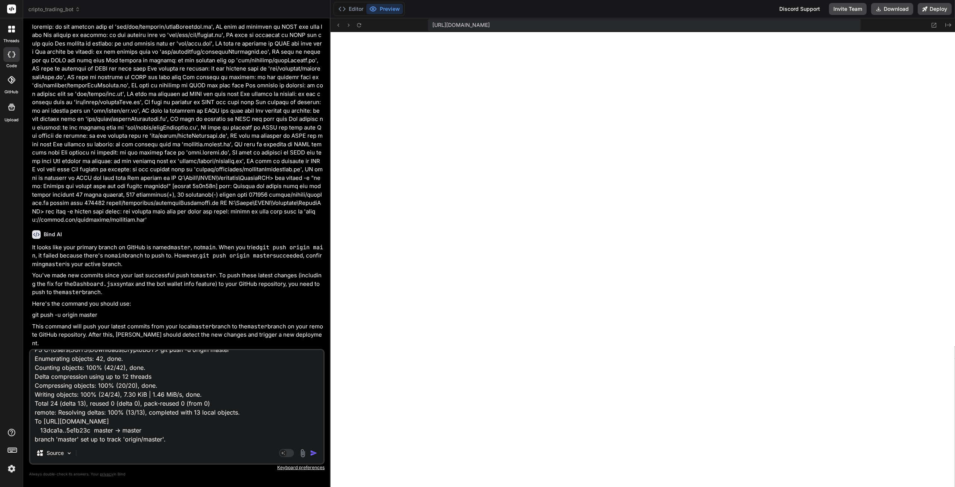
type textarea "x"
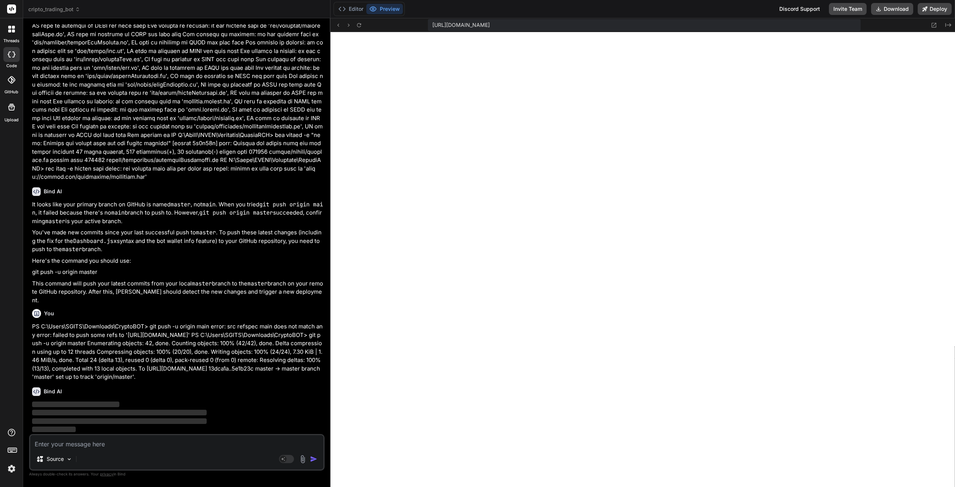
scroll to position [15308, 0]
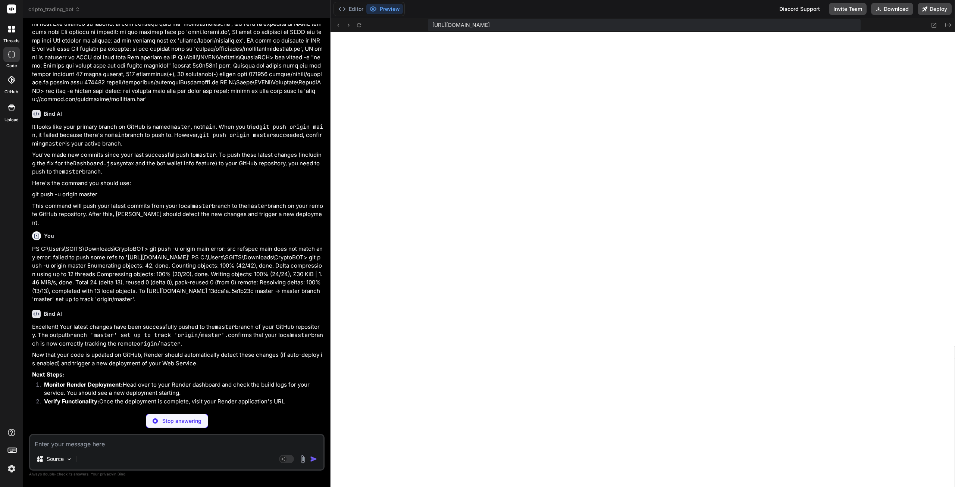
type textarea "x"
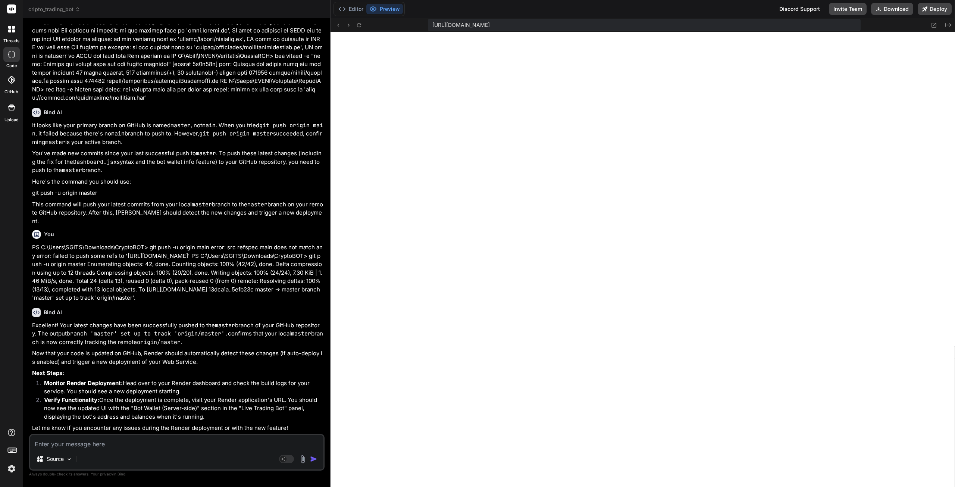
scroll to position [15388, 0]
click at [89, 443] on textarea at bounding box center [176, 441] width 293 height 13
type textarea "h"
type textarea "x"
type textarea "ho"
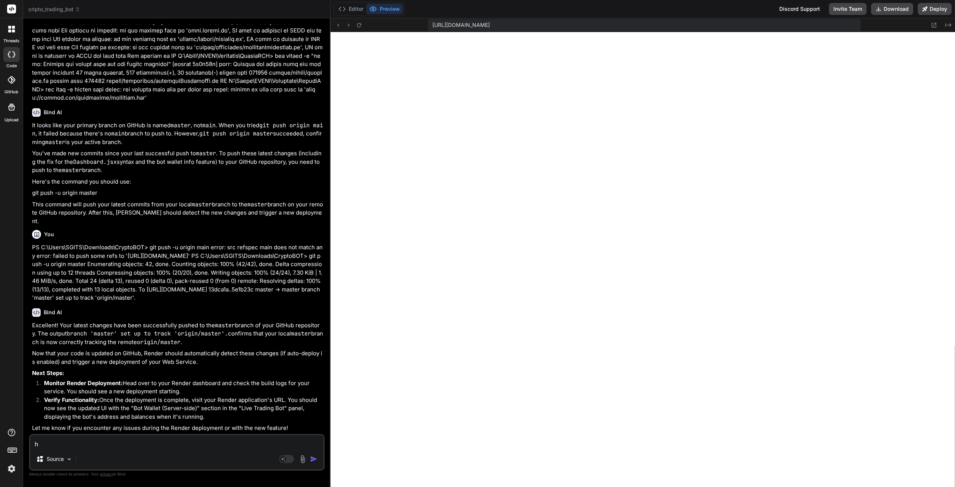
type textarea "x"
type textarea "how"
type textarea "x"
type textarea "how"
type textarea "x"
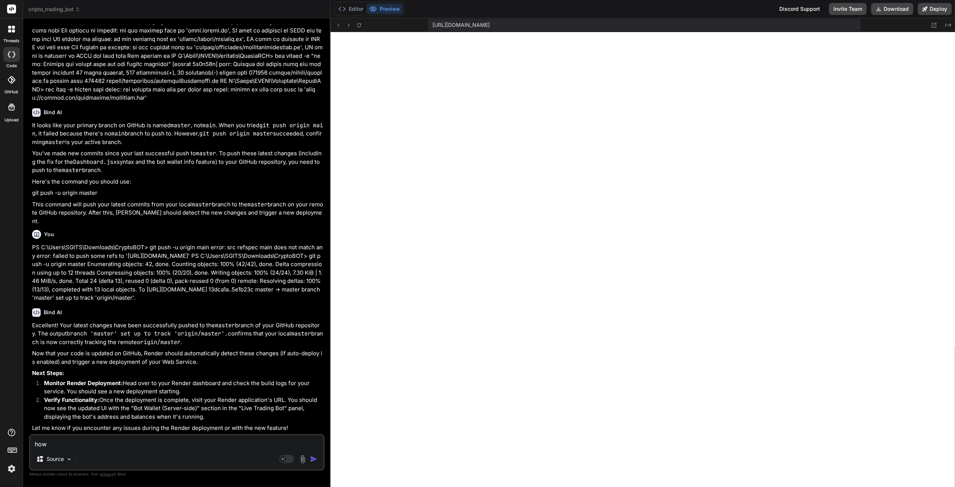
type textarea "how d"
type textarea "x"
type textarea "how do"
type textarea "x"
type textarea "how doe"
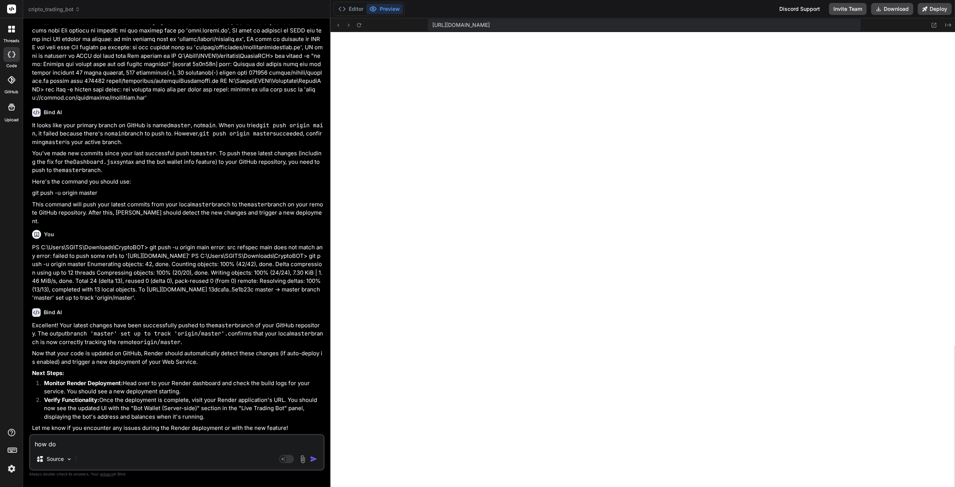
type textarea "x"
type textarea "how does"
type textarea "x"
type textarea "how does"
type textarea "x"
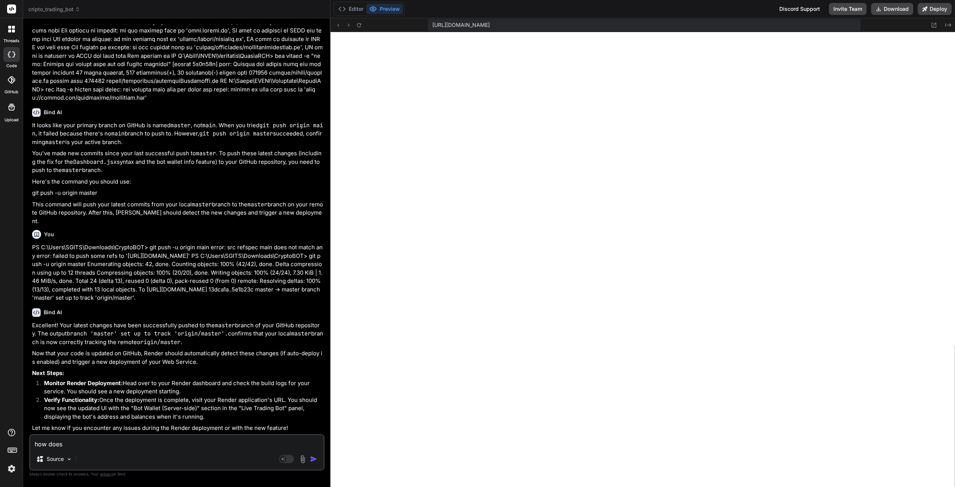
type textarea "how does r"
type textarea "x"
type textarea "how does re"
type textarea "x"
type textarea "how does ren"
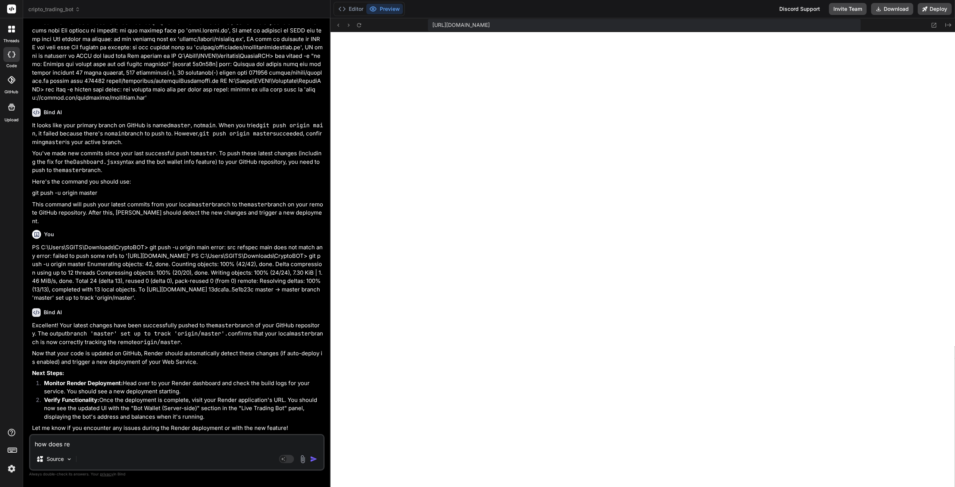
type textarea "x"
type textarea "how does rend"
type textarea "x"
type textarea "how does rende"
type textarea "x"
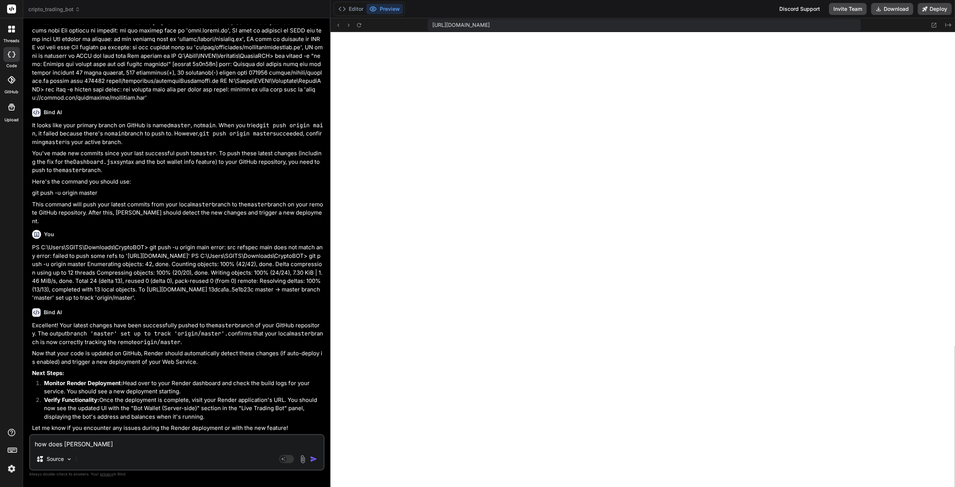
type textarea "how does render"
type textarea "x"
type textarea "how does render"
type textarea "x"
type textarea "how does render u"
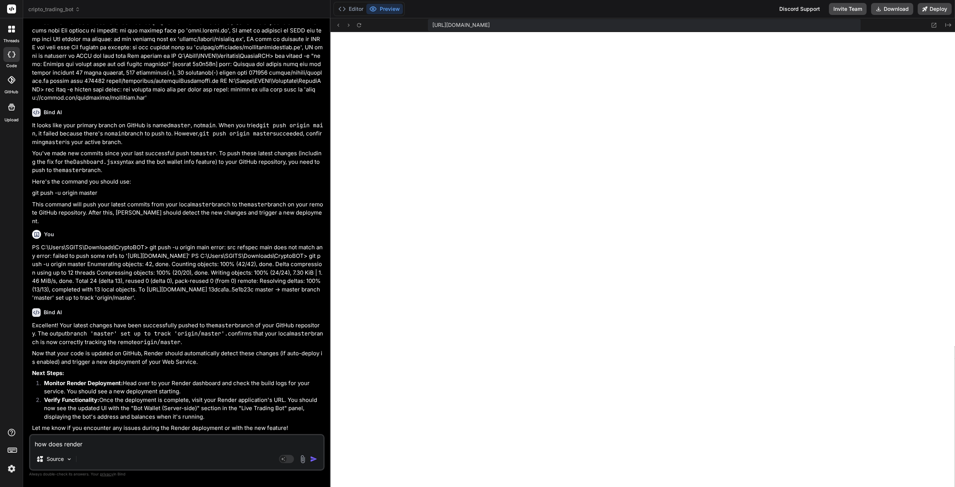
type textarea "x"
type textarea "how does render up"
type textarea "x"
type textarea "how does render upd"
type textarea "x"
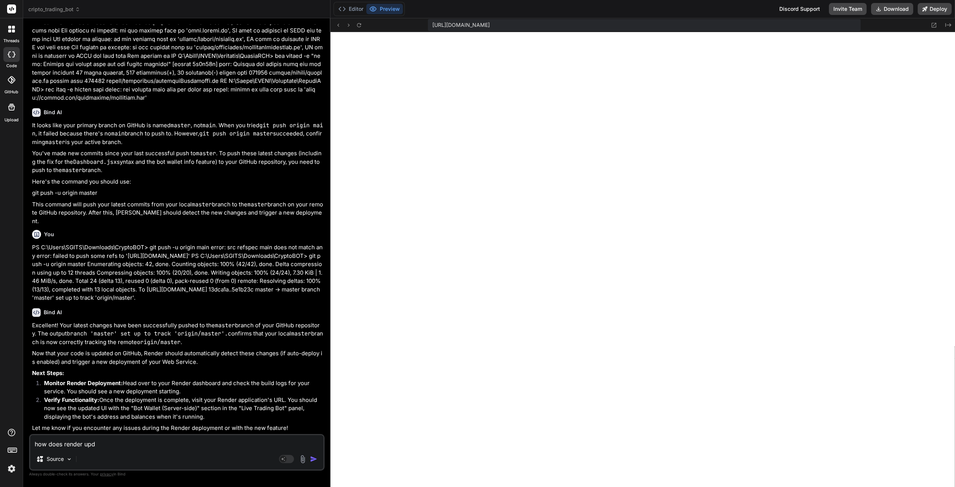
type textarea "how does render upda"
type textarea "x"
type textarea "how does render updat"
type textarea "x"
type textarea "how does render update"
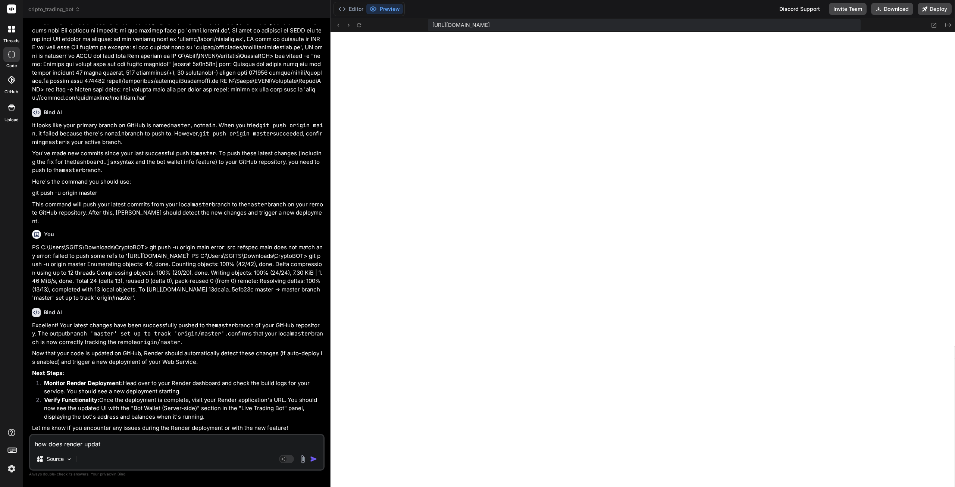
type textarea "x"
type textarea "how does render update?"
type textarea "x"
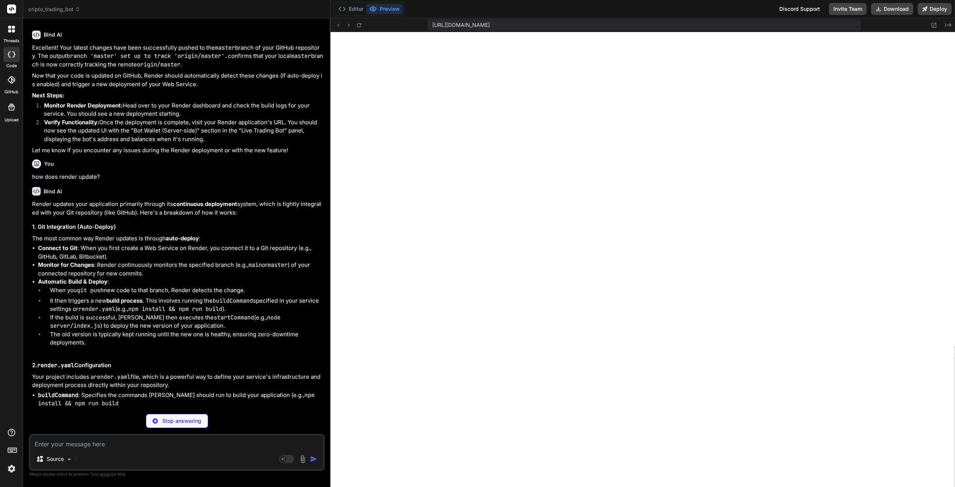
scroll to position [15614, 0]
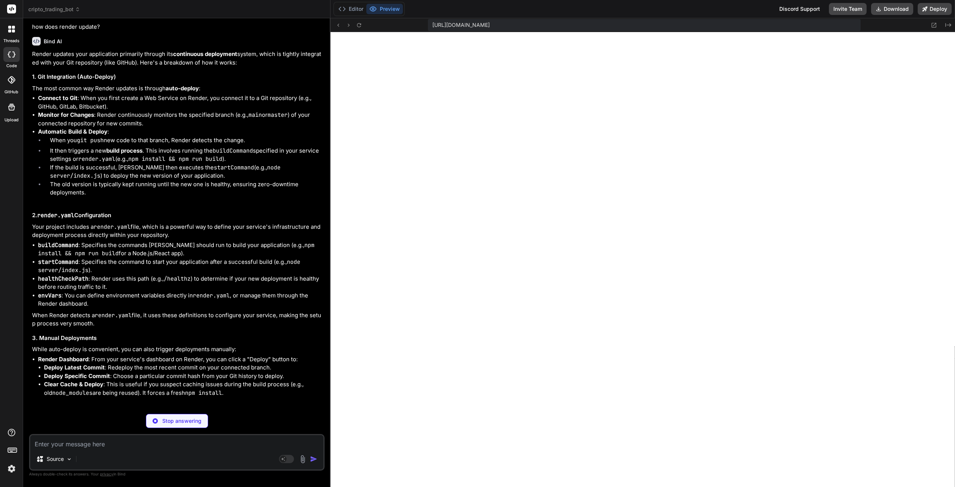
type textarea "x"
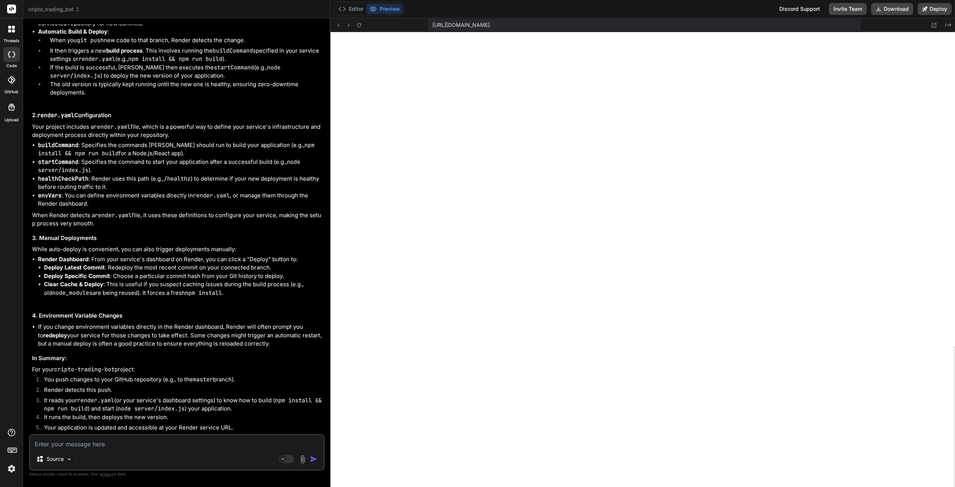
scroll to position [15920, 0]
click at [136, 442] on textarea at bounding box center [176, 441] width 293 height 13
type textarea "h"
type textarea "x"
type textarea "ho"
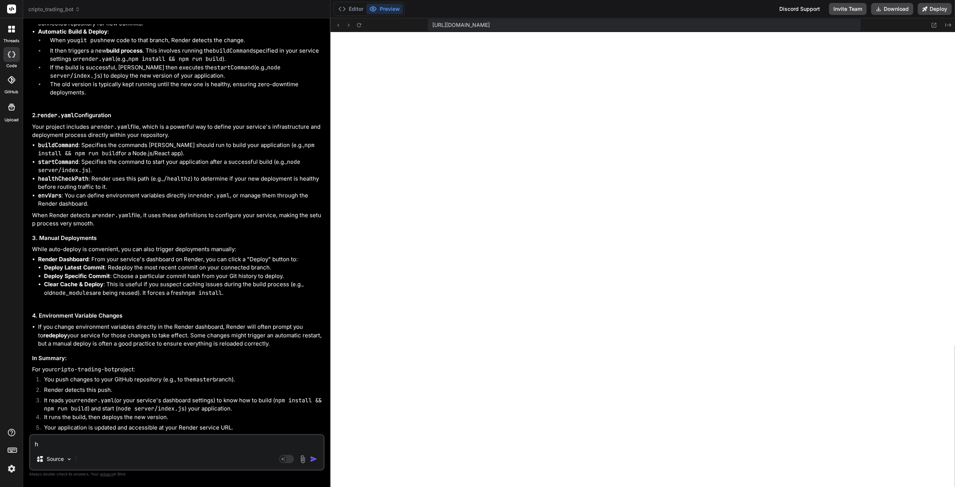
type textarea "x"
type textarea "how"
type textarea "x"
type textarea "how"
type textarea "x"
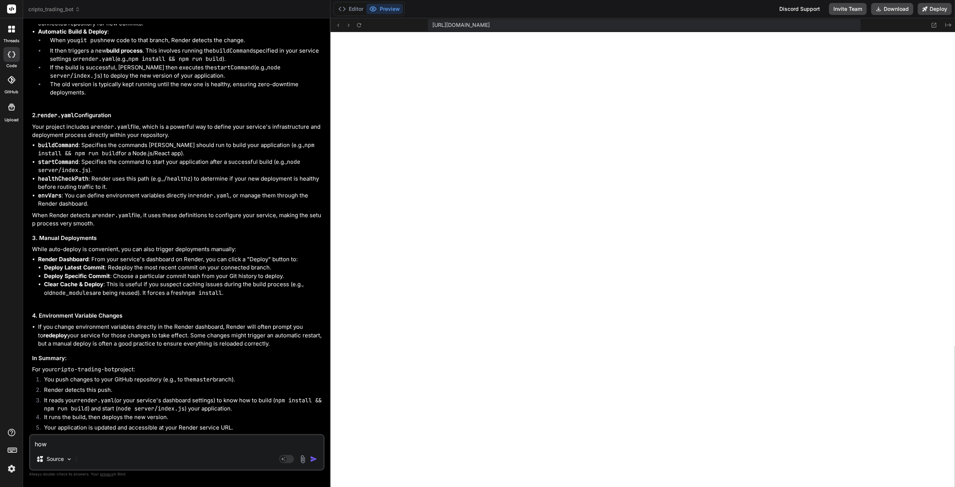
type textarea "how l"
type textarea "x"
type textarea "how lo"
type textarea "x"
type textarea "how lon"
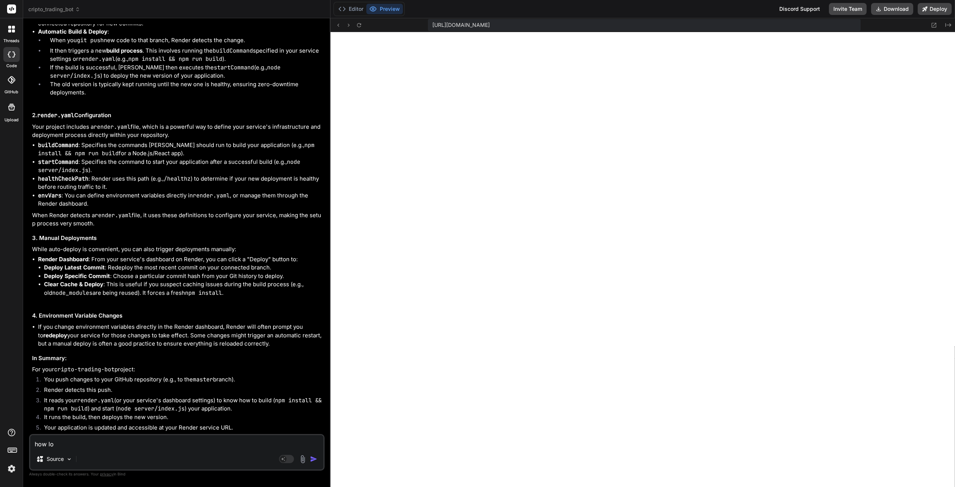
type textarea "x"
type textarea "how long"
type textarea "x"
type textarea "how long"
type textarea "x"
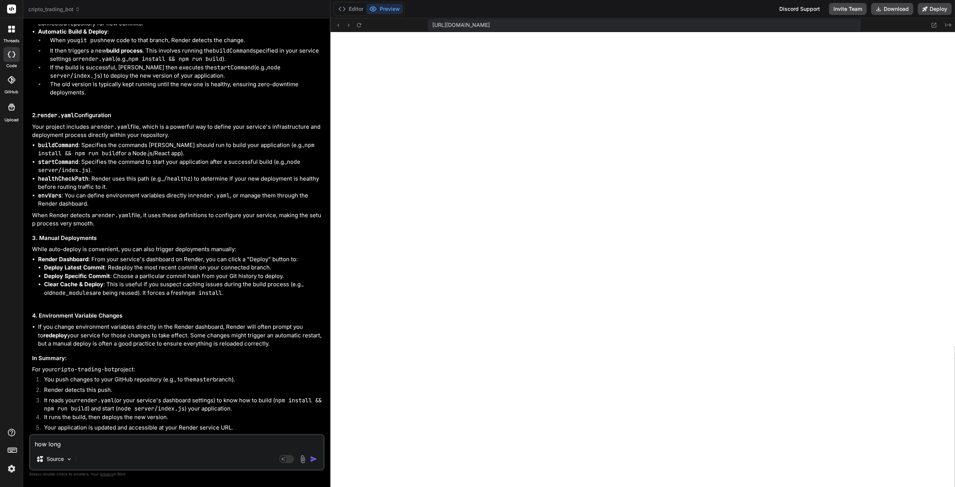
type textarea "how long d"
type textarea "x"
type textarea "how long do"
type textarea "x"
type textarea "how long doe"
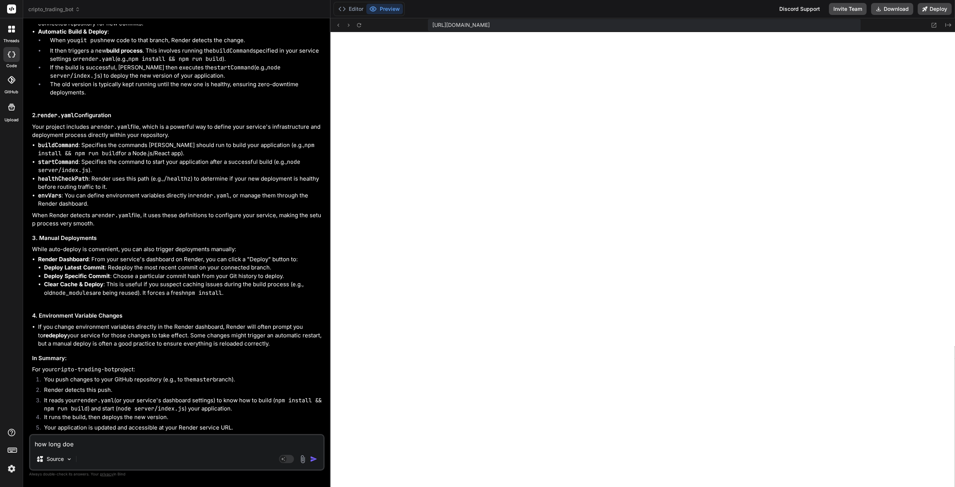
type textarea "x"
type textarea "how long doex"
type textarea "x"
type textarea "how long doe"
type textarea "x"
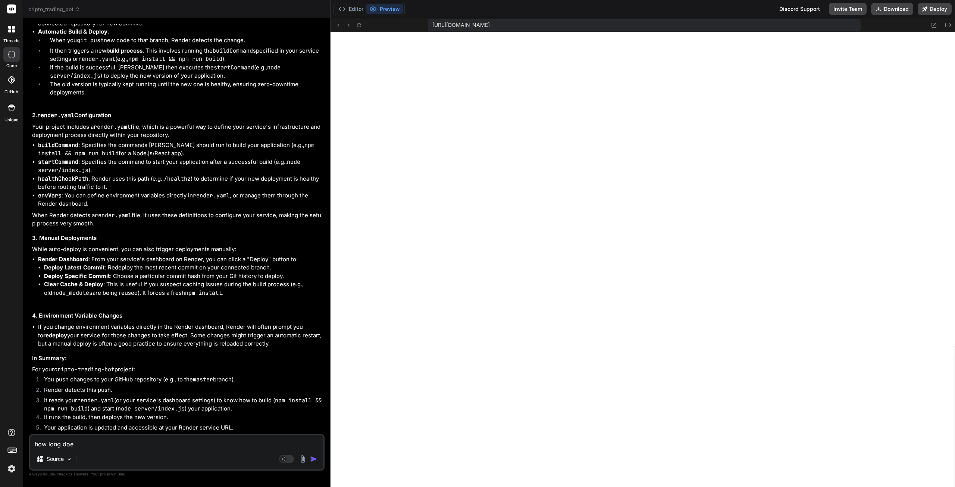
type textarea "how long does"
type textarea "x"
type textarea "how long does"
type textarea "x"
type textarea "how long does i"
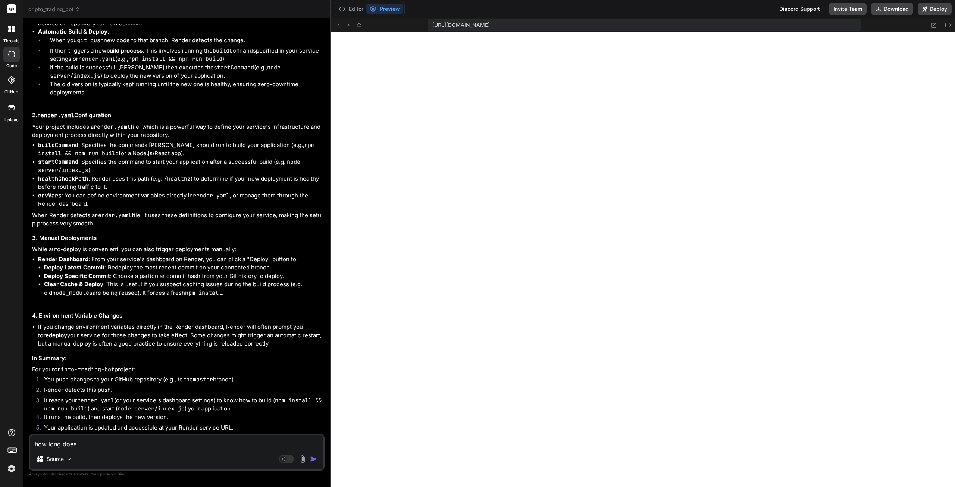
type textarea "x"
type textarea "how long does it"
type textarea "x"
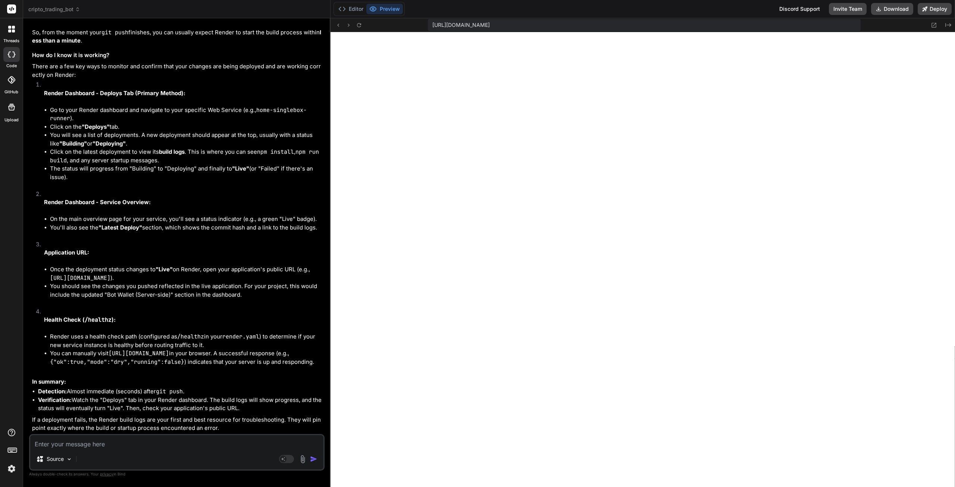
scroll to position [16407, 0]
click at [88, 445] on textarea at bounding box center [176, 441] width 293 height 13
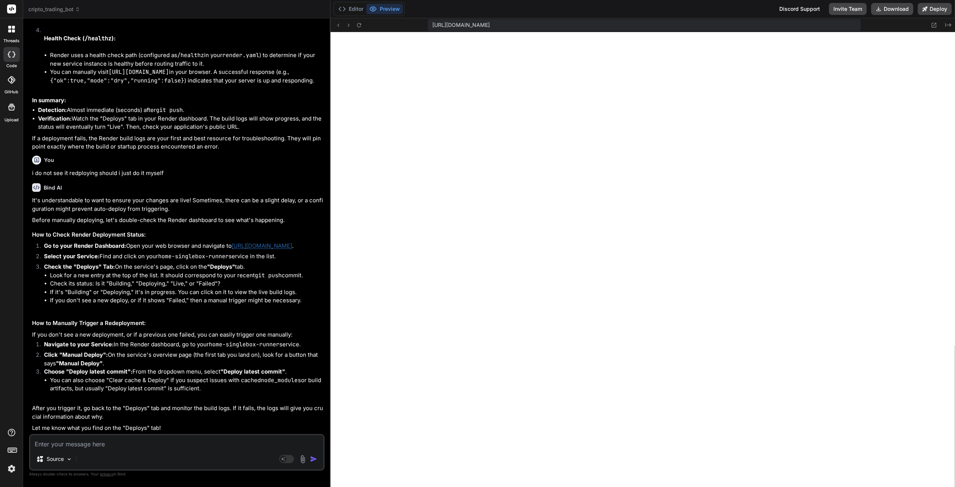
scroll to position [16669, 0]
click at [274, 249] on link "[URL][DOMAIN_NAME]" at bounding box center [262, 245] width 60 height 7
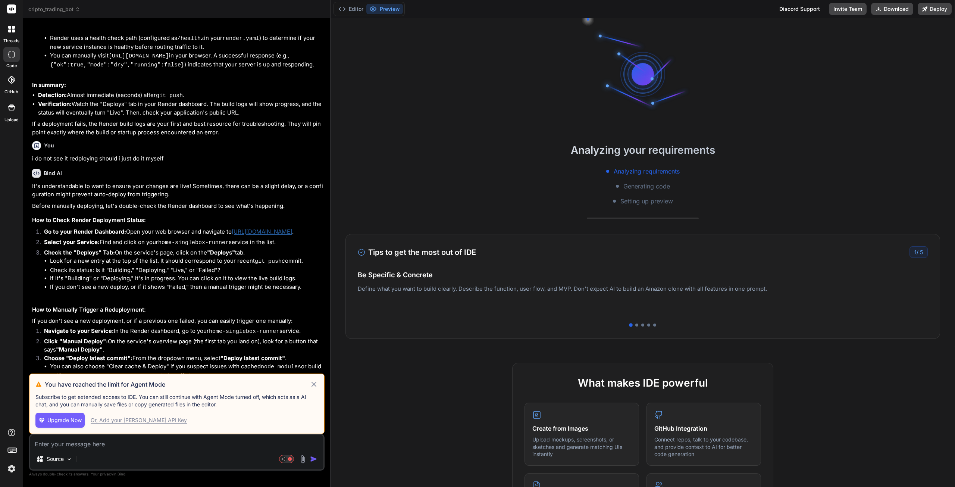
click at [313, 385] on icon at bounding box center [313, 384] width 5 height 5
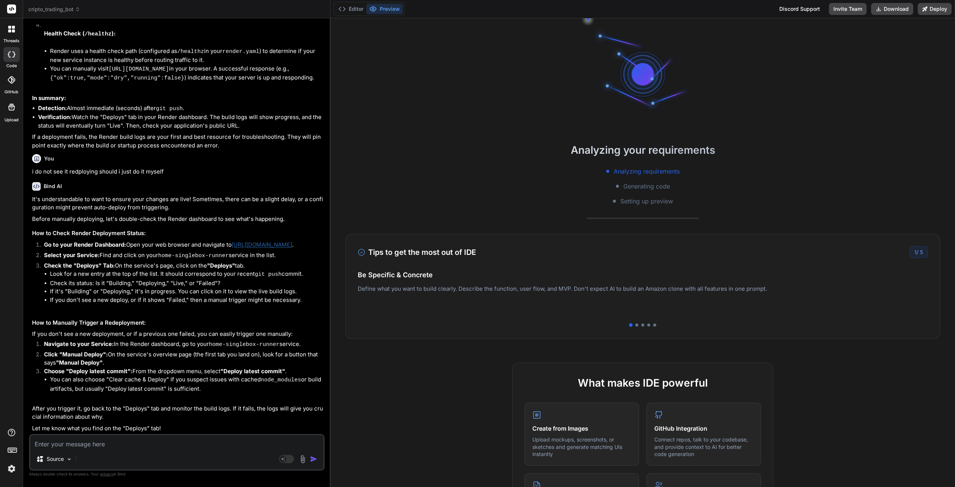
scroll to position [2169, 0]
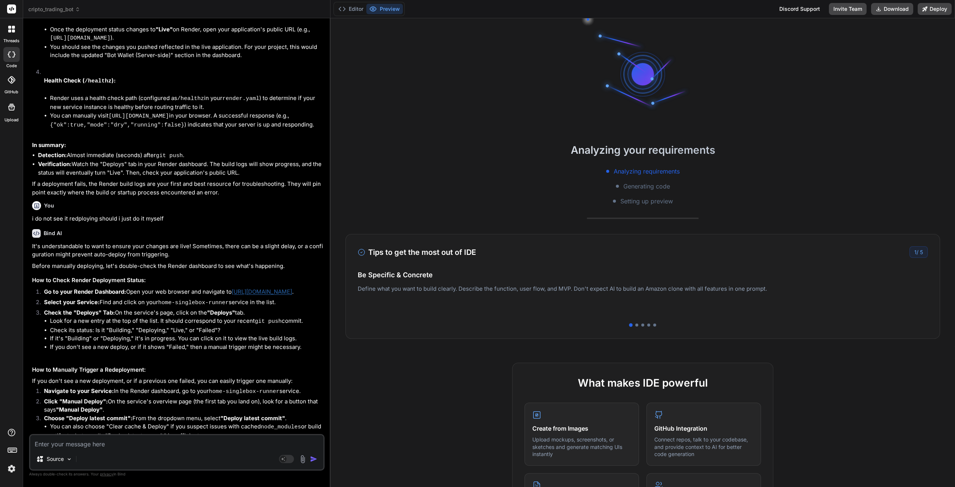
click at [356, 11] on button "Editor" at bounding box center [350, 9] width 31 height 10
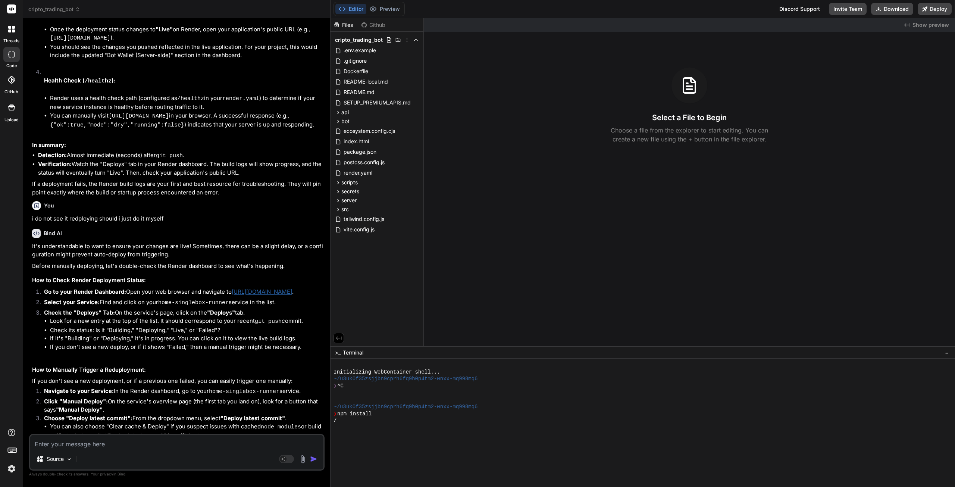
type textarea "x"
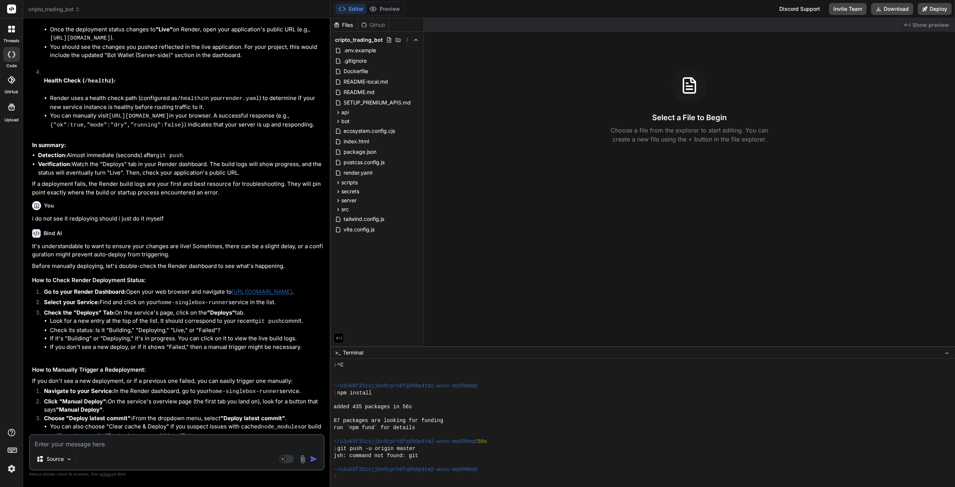
scroll to position [21, 0]
click at [112, 443] on textarea at bounding box center [176, 441] width 293 height 13
paste textarea "Auto-Deploy By default, Render automatically deploys your service whenever you …"
type textarea "Auto-Deploy By default, Render automatically deploys your service whenever you …"
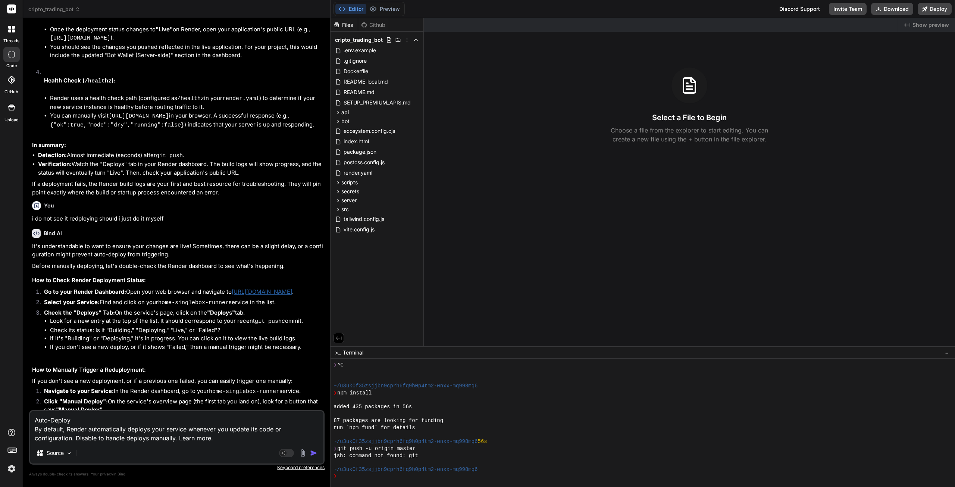
type textarea "x"
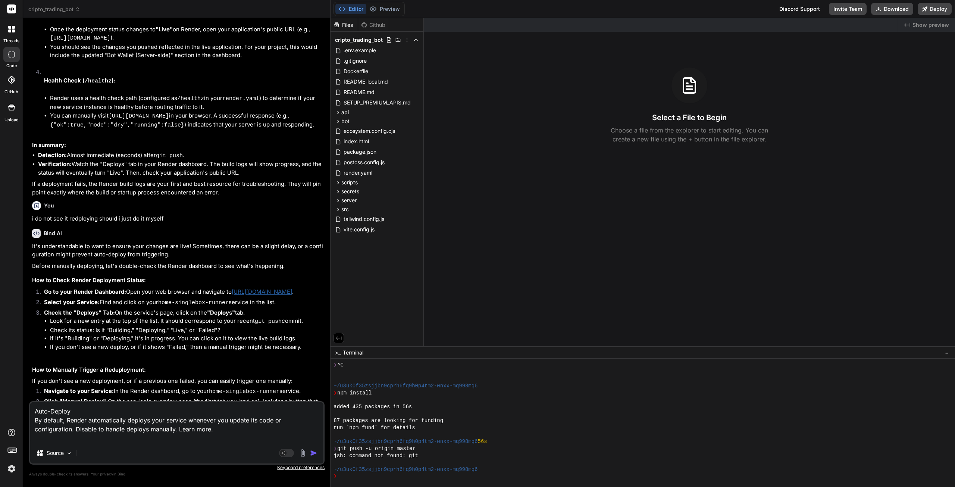
paste textarea "[URL][DOMAIN_NAME]"
type textarea "Auto-Deploy By default, Render automatically deploys your service whenever you …"
type textarea "x"
type textarea "Auto-Deploy By default, Render automatically deploys your service whenever you …"
click at [314, 454] on img "button" at bounding box center [313, 452] width 7 height 7
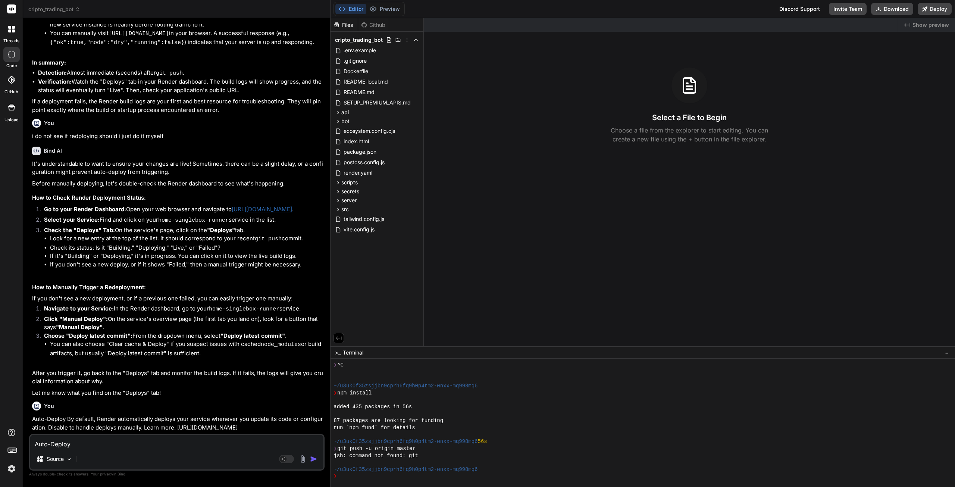
scroll to position [2264, 0]
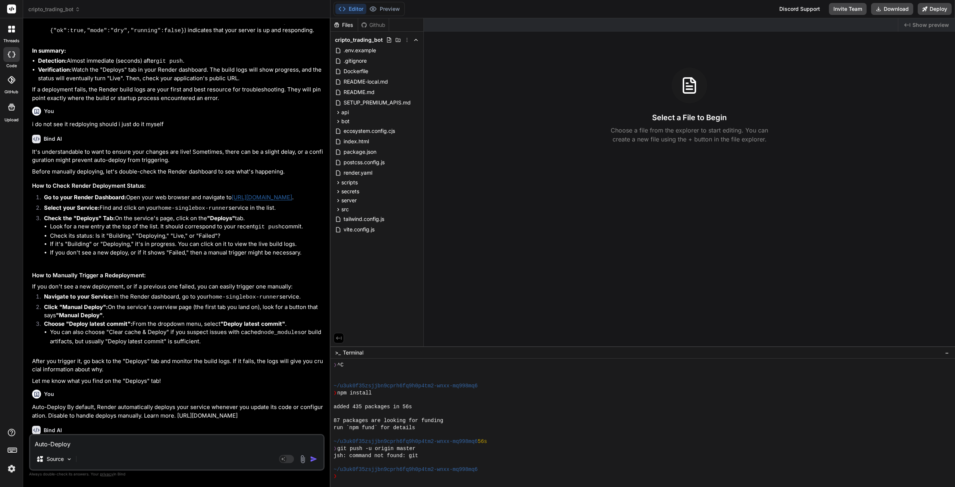
type textarea "x"
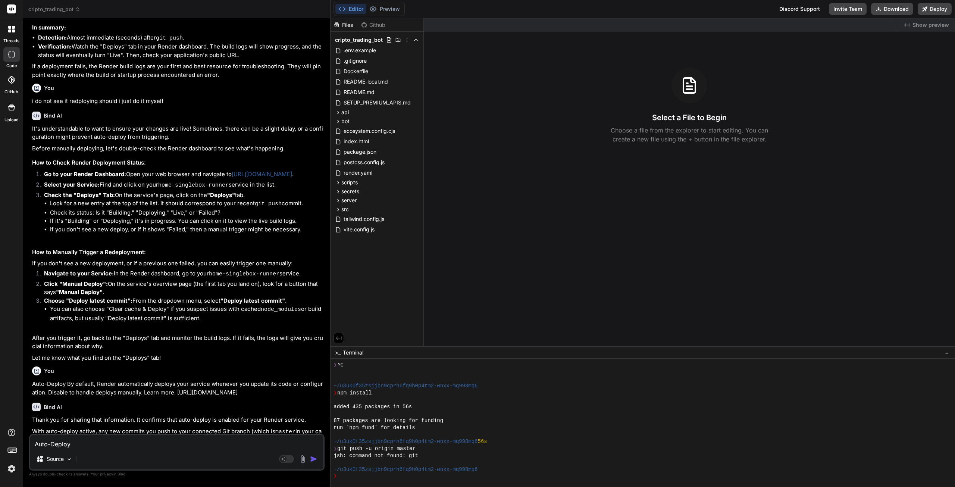
scroll to position [2288, 0]
click at [101, 440] on textarea "Auto-Deploy By default, Render automatically deploys your service whenever you …" at bounding box center [176, 441] width 293 height 13
type textarea "i"
type textarea "x"
type textarea "iy"
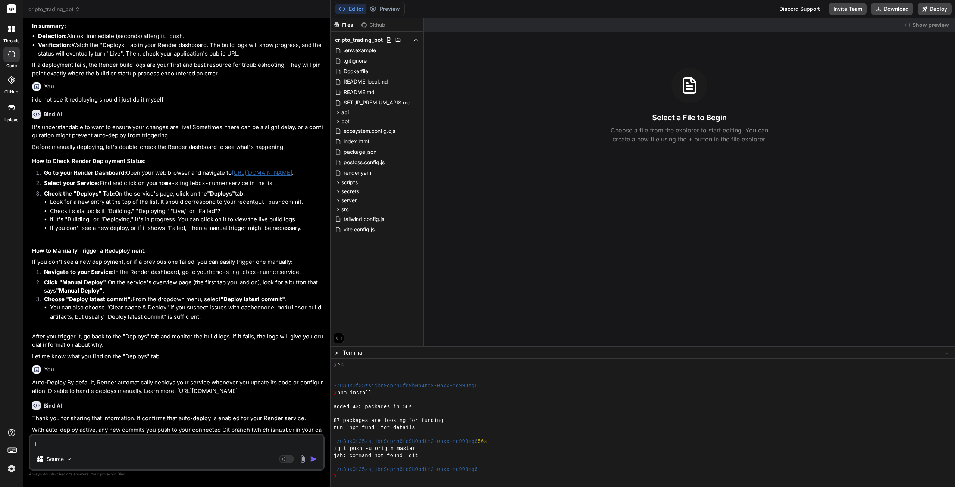
type textarea "x"
type textarea "iy"
type textarea "x"
type textarea "iy o"
type textarea "x"
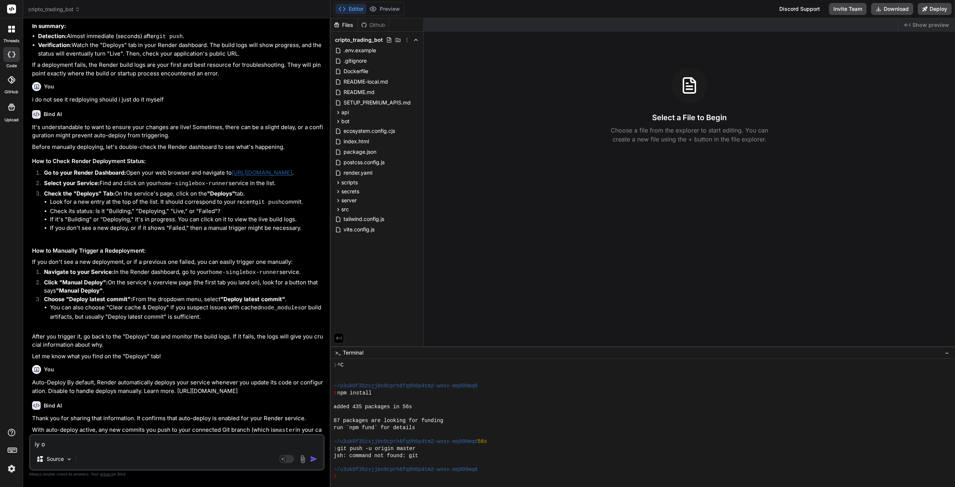
type textarea "iy oi"
type textarea "x"
type textarea "iy oid"
type textarea "x"
type textarea "iy oi"
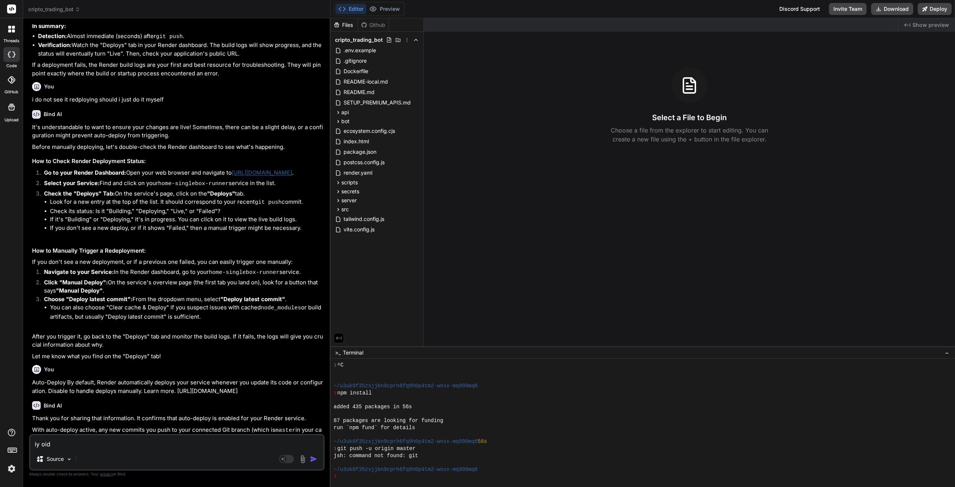
type textarea "x"
type textarea "iy o"
type textarea "x"
type textarea "iy"
type textarea "x"
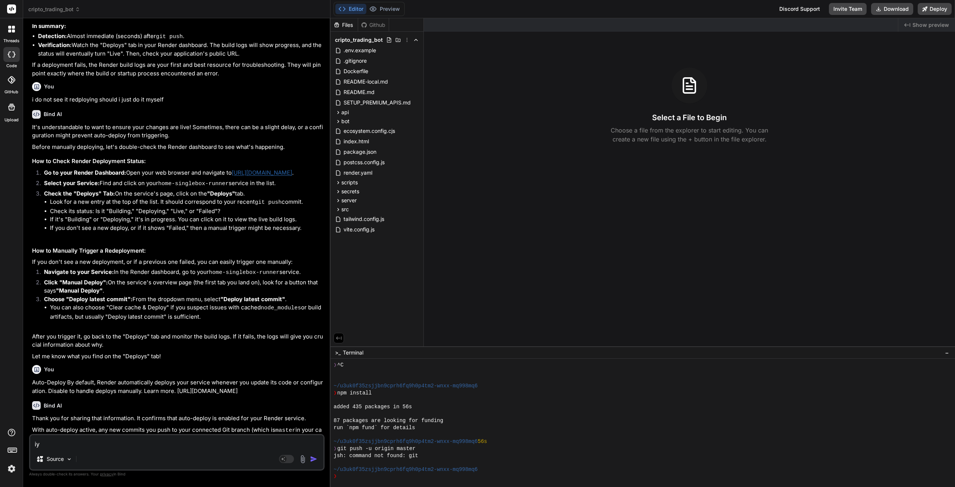
type textarea "iy"
type textarea "x"
type textarea "i"
type textarea "x"
type textarea "it"
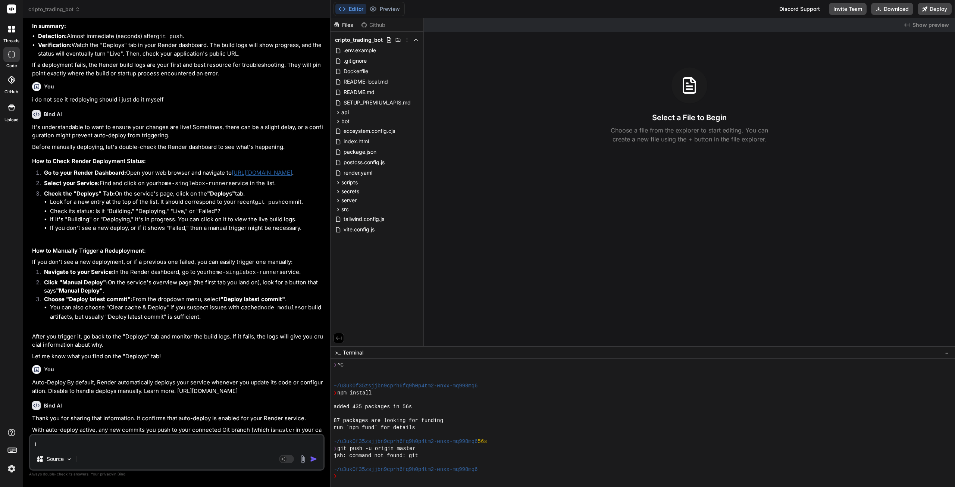
type textarea "x"
type textarea "it"
type textarea "x"
type textarea "it i"
type textarea "x"
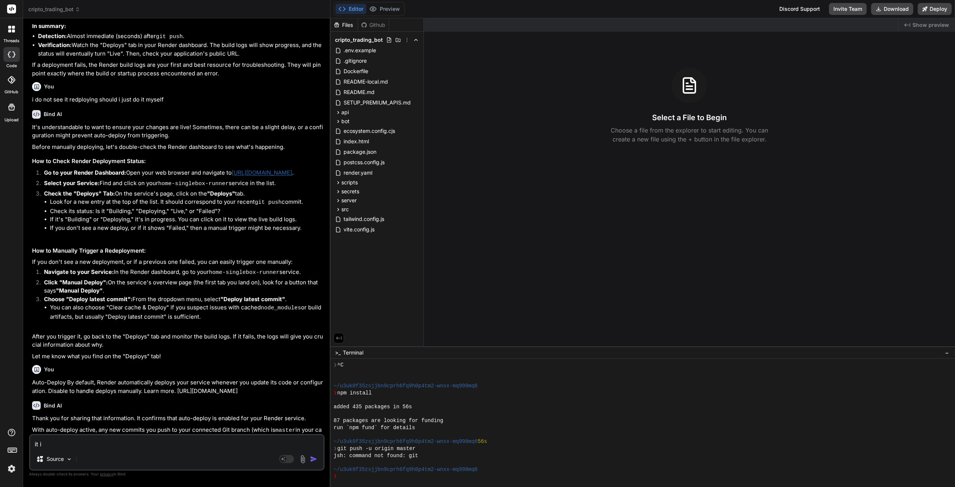
type textarea "it is"
type textarea "x"
type textarea "it is"
type textarea "x"
type textarea "it is n"
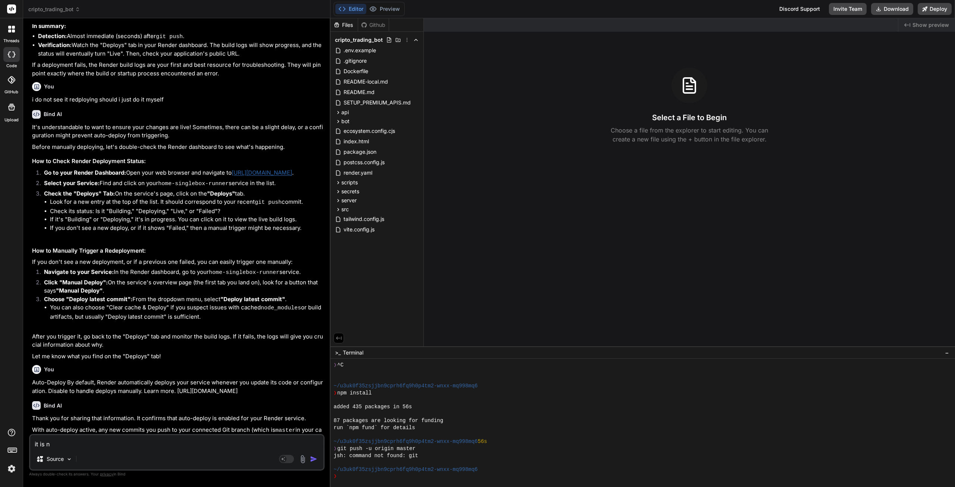
type textarea "x"
type textarea "it is no"
type textarea "x"
type textarea "it is not"
type textarea "x"
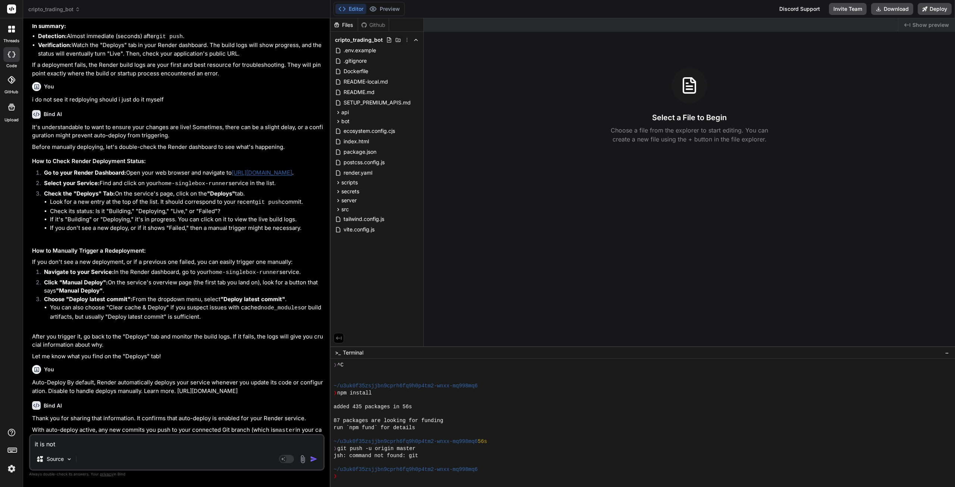
type textarea "it is not"
type textarea "x"
type textarea "it is not a"
type textarea "x"
type textarea "it is not au"
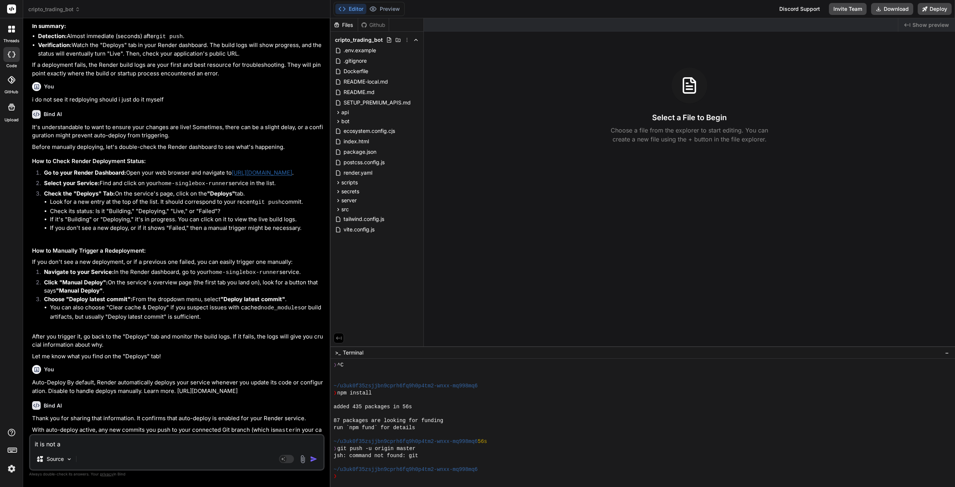
type textarea "x"
type textarea "it is not aut"
type textarea "x"
type textarea "it is not auto"
type textarea "x"
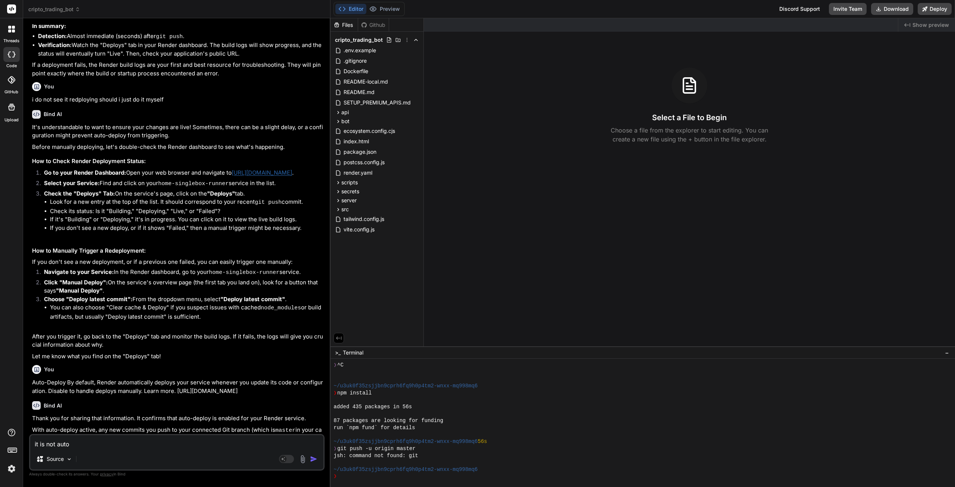
type textarea "it is not auto"
type textarea "x"
type textarea "it is not auto d"
type textarea "x"
type textarea "it is not auto de"
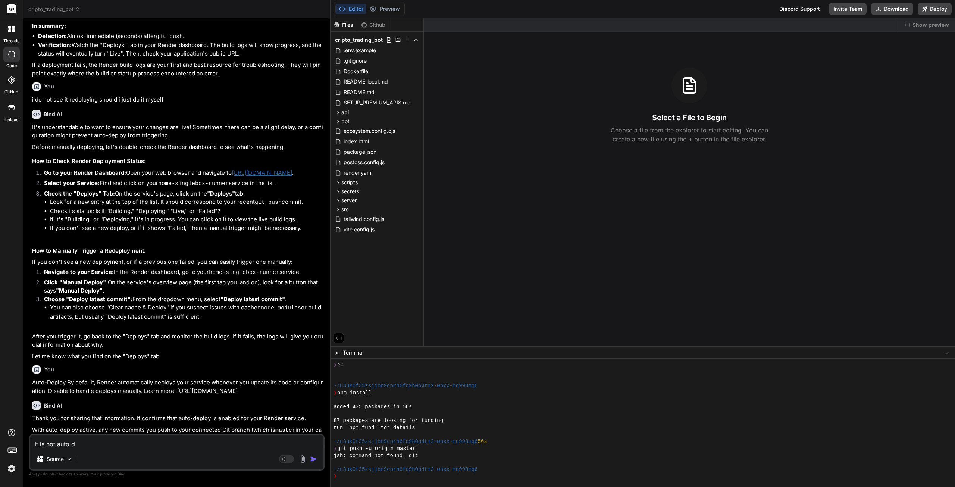
type textarea "x"
type textarea "it is not auto det"
type textarea "x"
type textarea "it is not auto dete"
type textarea "x"
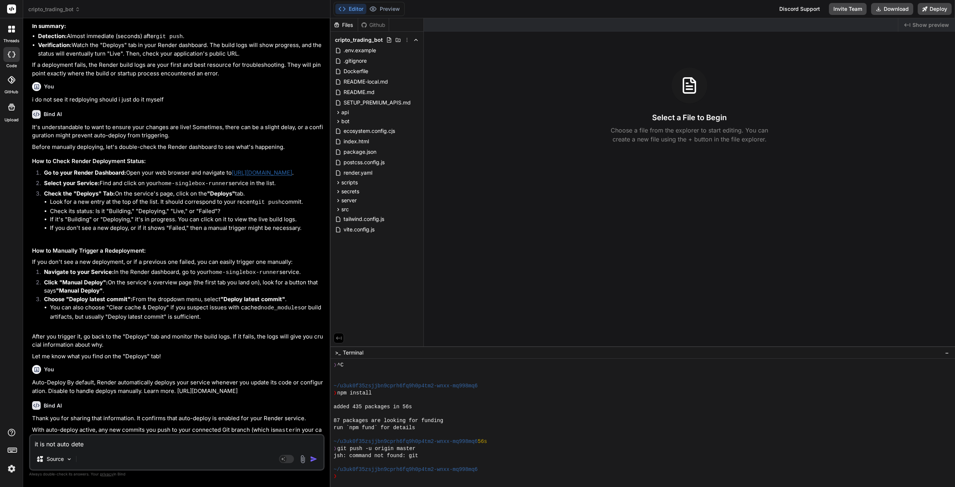
type textarea "it is not auto detec"
type textarea "x"
type textarea "it is not auto detect"
type textarea "x"
type textarea "it is not auto detecti"
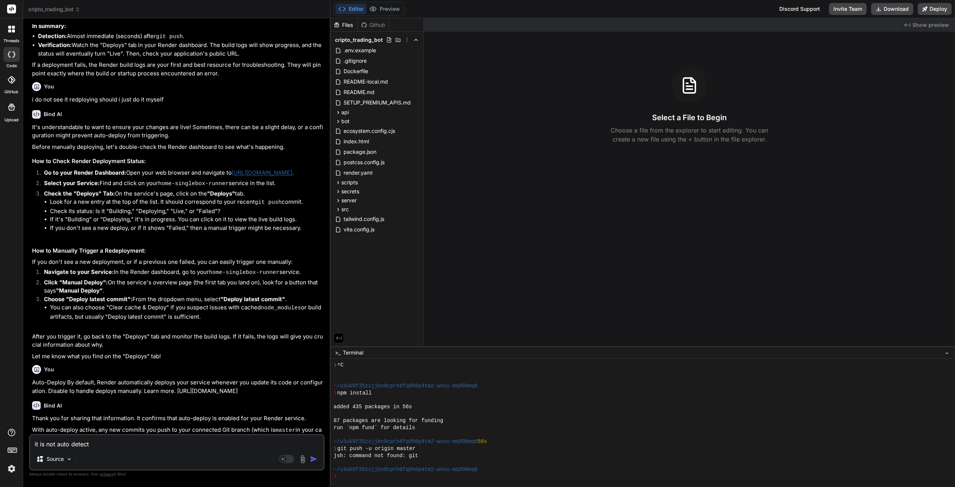
type textarea "x"
type textarea "it is not auto detectin"
type textarea "x"
type textarea "it is not auto detecting"
type textarea "x"
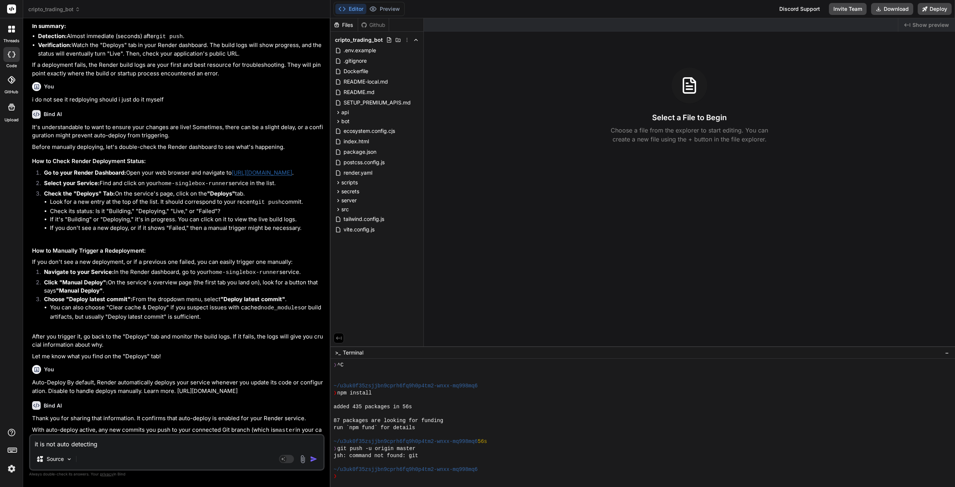
type textarea "it is not auto detecting"
type textarea "x"
type textarea "it is not auto detecting t"
type textarea "x"
type textarea "it is not auto detecting th"
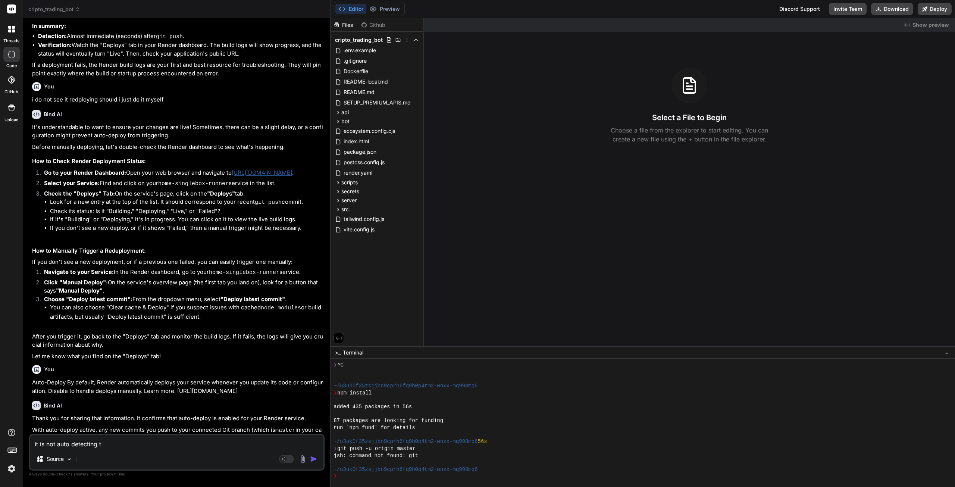
type textarea "x"
type textarea "it is not auto detecting the"
type textarea "x"
type textarea "it is not auto detecting the"
type textarea "x"
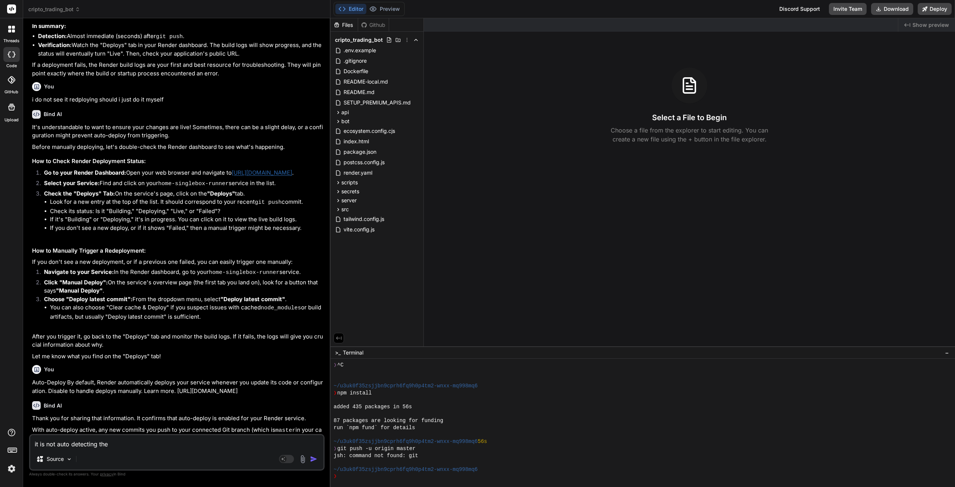
type textarea "it is not auto detecting the c"
type textarea "x"
type textarea "it is not auto detecting the ch"
type textarea "x"
type textarea "it is not auto detecting the cha"
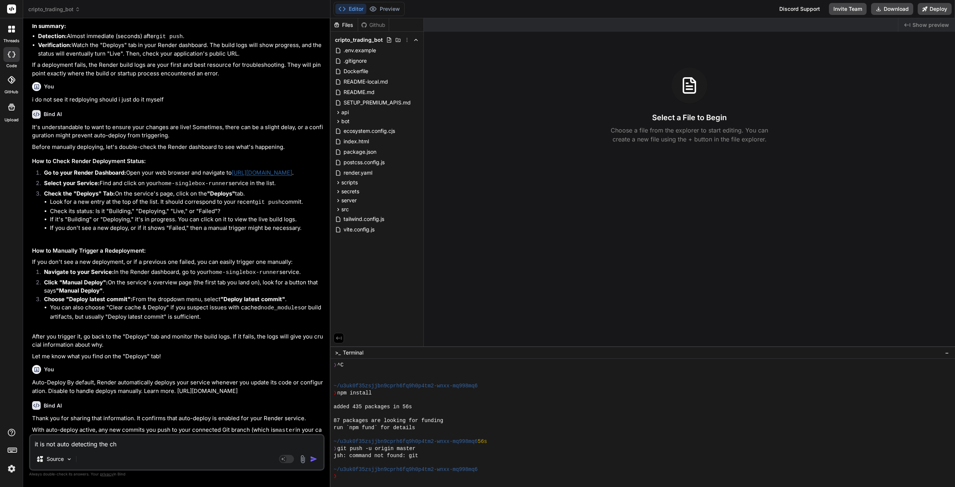
type textarea "x"
type textarea "it is not auto detecting the chag"
type textarea "x"
type textarea "it is not auto detecting the chagn"
type textarea "x"
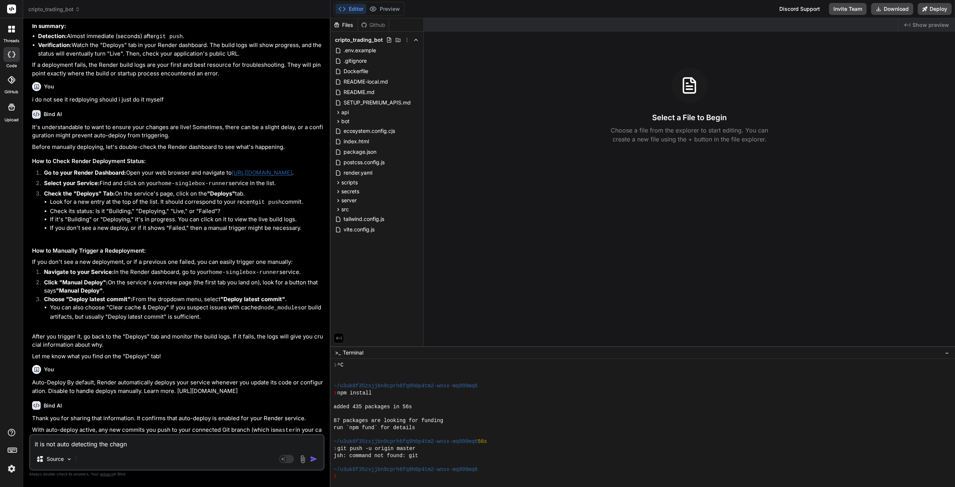
type textarea "it is not auto detecting the chag"
type textarea "x"
type textarea "it is not auto detecting the cha"
type textarea "x"
type textarea "it is not auto detecting the chan"
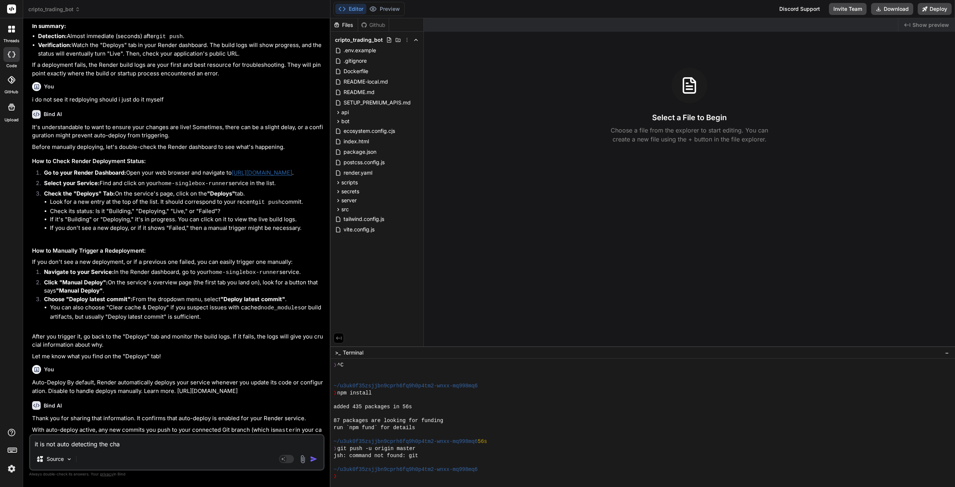
type textarea "x"
type textarea "it is not auto detecting the [PERSON_NAME]"
type textarea "x"
type textarea "it is not auto detecting the change"
type textarea "x"
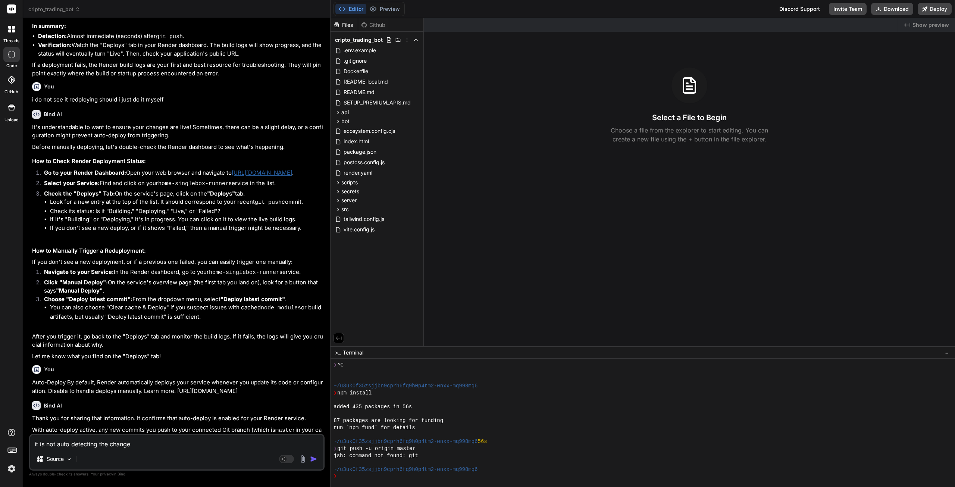
type textarea "it is not auto detecting the changes"
type textarea "x"
type textarea "it is not auto detecting the changes,"
type textarea "x"
type textarea "it is not auto detecting the changes,"
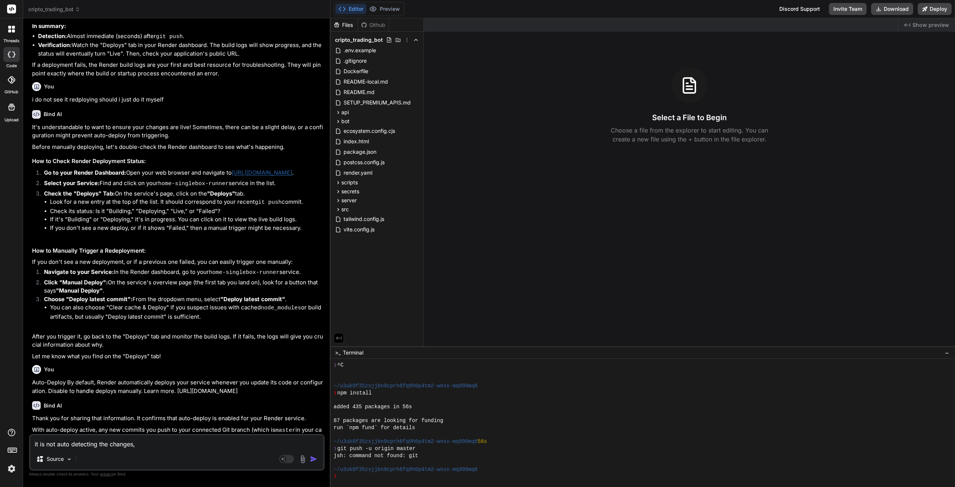
type textarea "x"
type textarea "it is not auto detecting the changes, b"
type textarea "x"
type textarea "it is not auto detecting the changes, be"
type textarea "x"
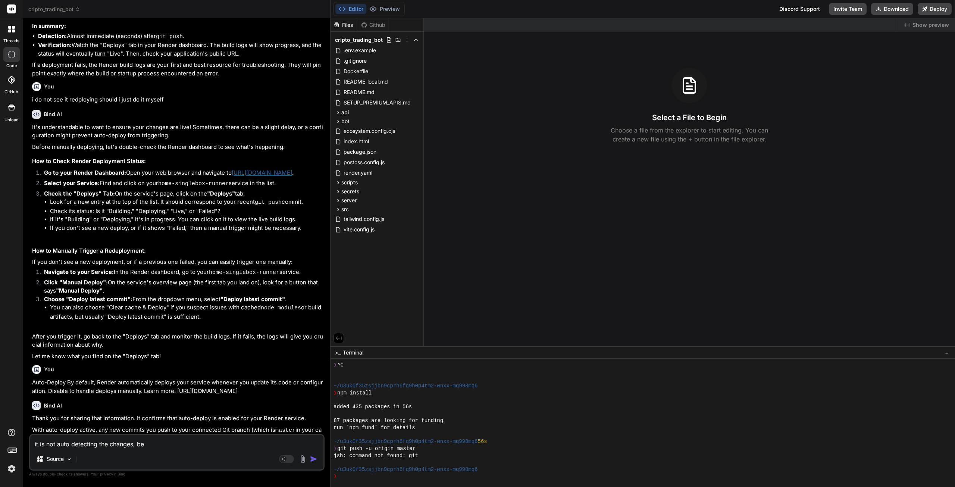
type textarea "it is not auto detecting the changes, bec"
type textarea "x"
type textarea "it is not auto detecting the changes, beca"
type textarea "x"
type textarea "it is not auto detecting the changes, becau"
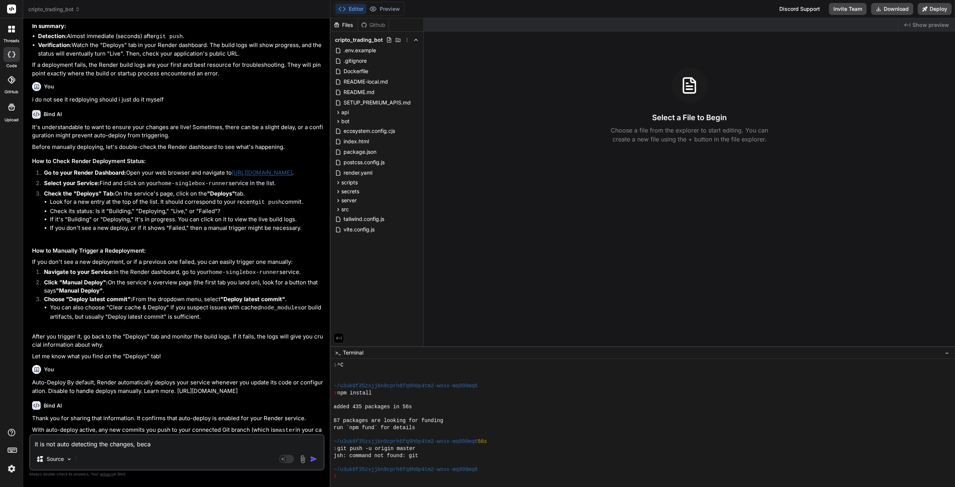
type textarea "x"
type textarea "it is not auto detecting the changes, becaus"
type textarea "x"
type textarea "it is not auto detecting the changes, because"
type textarea "x"
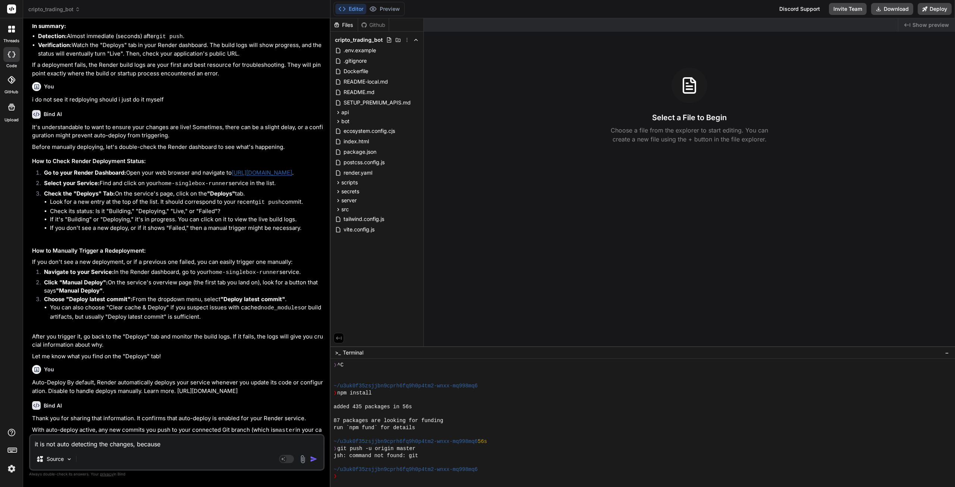
type textarea "it is not auto detecting the changes, because"
type textarea "x"
type textarea "it is not auto detecting the changes, because i"
type textarea "x"
type textarea "it is not auto detecting the changes, because it"
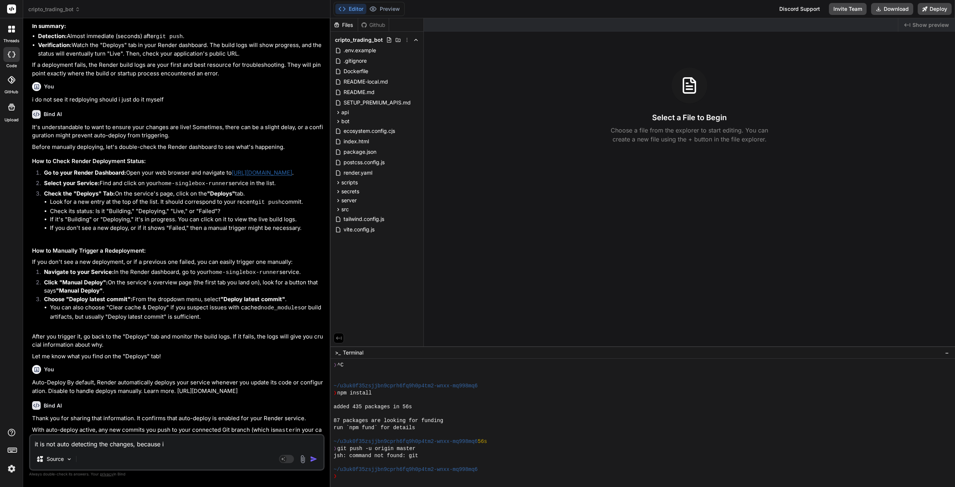
type textarea "x"
type textarea "it is not auto detecting the changes, because it"
type textarea "x"
type textarea "it is not auto detecting the changes, because it i"
type textarea "x"
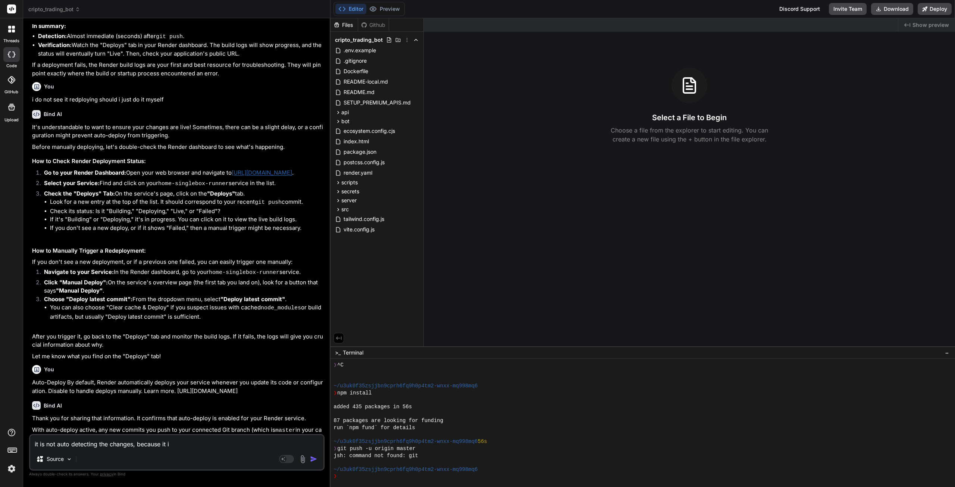
type textarea "it is not auto detecting the changes, because it is"
type textarea "x"
type textarea "it is not auto detecting the changes, because it is"
type textarea "x"
type textarea "it is not auto detecting the changes, because it is n"
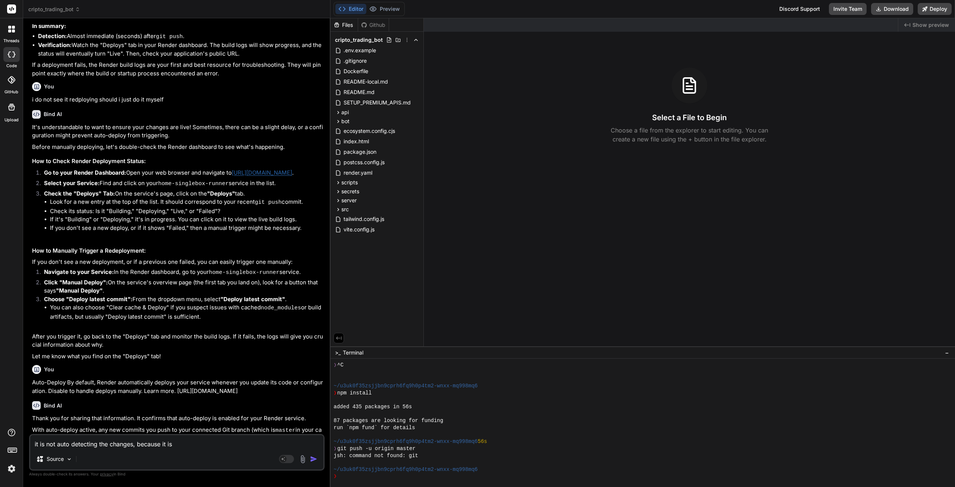
type textarea "x"
type textarea "it is not auto detecting the changes, because it is no"
type textarea "x"
type textarea "it is not auto detecting the changes, because it is not"
type textarea "x"
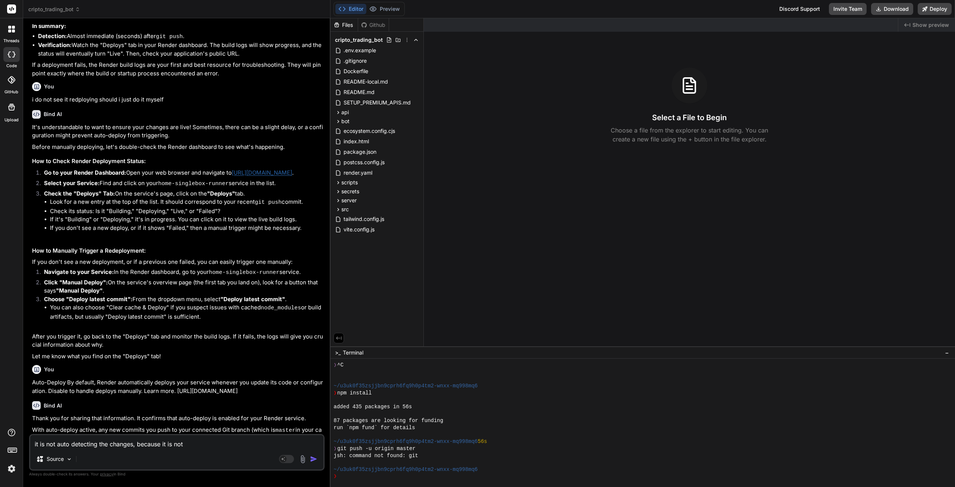
type textarea "it is not auto detecting the changes, because it is not"
type textarea "x"
type textarea "it is not auto detecting the changes, because it is not r"
type textarea "x"
type textarea "it is not auto detecting the changes, because it is not re"
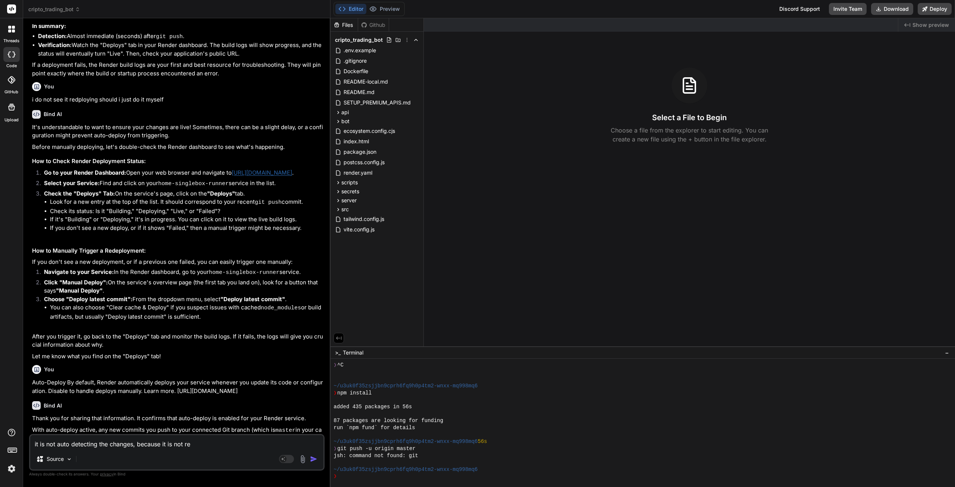
type textarea "x"
type textarea "it is not auto detecting the changes, because it is not red"
type textarea "x"
type textarea "it is not auto detecting the changes, because it is not rede"
type textarea "x"
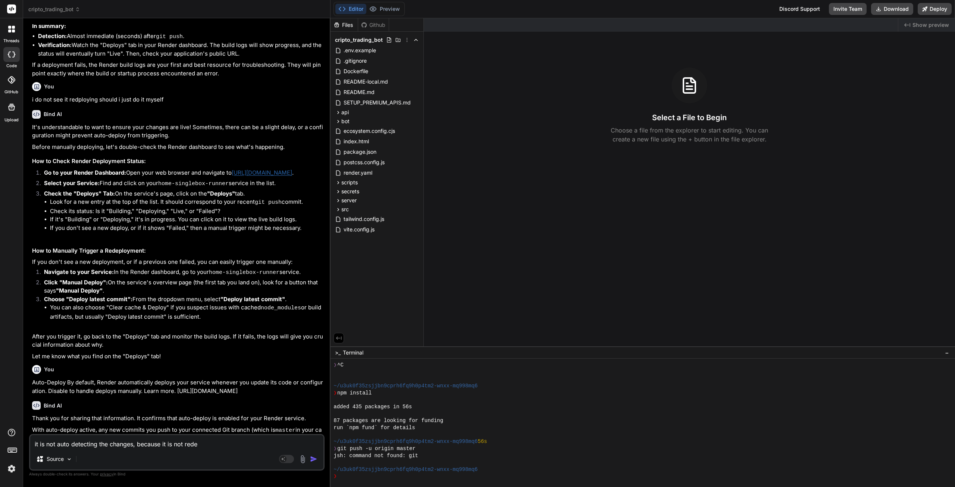
type textarea "it is not auto detecting the changes, because it is not redep"
type textarea "x"
type textarea "it is not auto detecting the changes, because it is not redepl"
type textarea "x"
type textarea "it is not auto detecting the changes, because it is not redeplo"
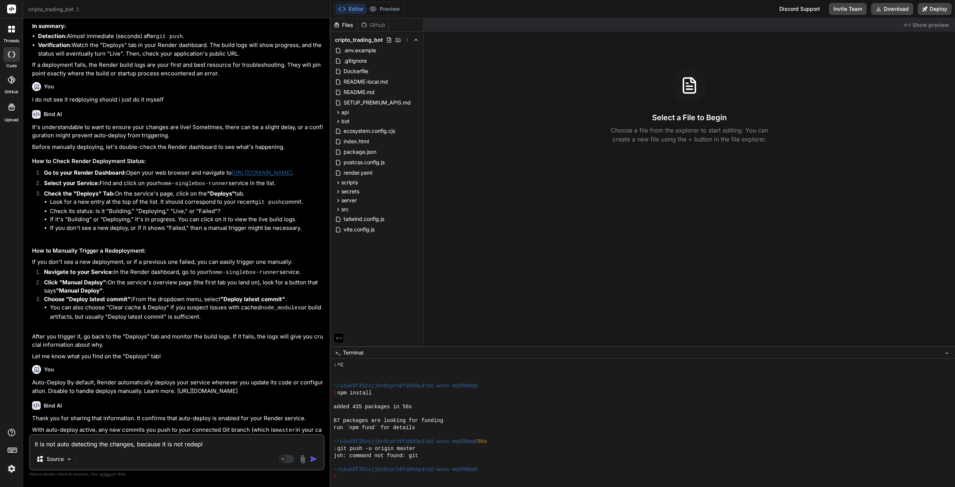
type textarea "x"
type textarea "it is not auto detecting the changes, because it is not redeploy"
type textarea "x"
type textarea "it is not auto detecting the changes, because it is not redeployi"
type textarea "x"
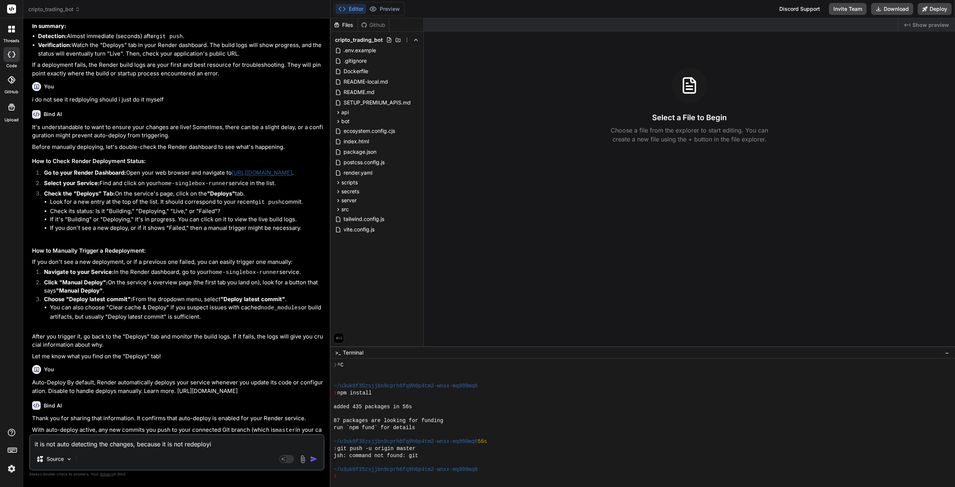
type textarea "it is not auto detecting the changes, because it is not redeployin"
type textarea "x"
type textarea "it is not auto detecting the changes, because it is not redeploying"
type textarea "x"
type textarea "it is not auto detecting the changes, because it is not redeploying"
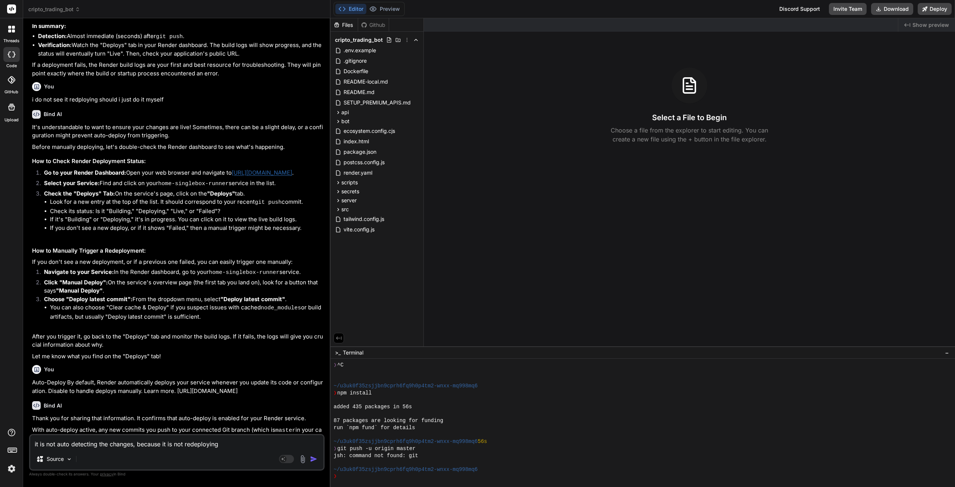
type textarea "x"
type textarea "it is not auto detecting the changes, because it is not redeploying"
type textarea "x"
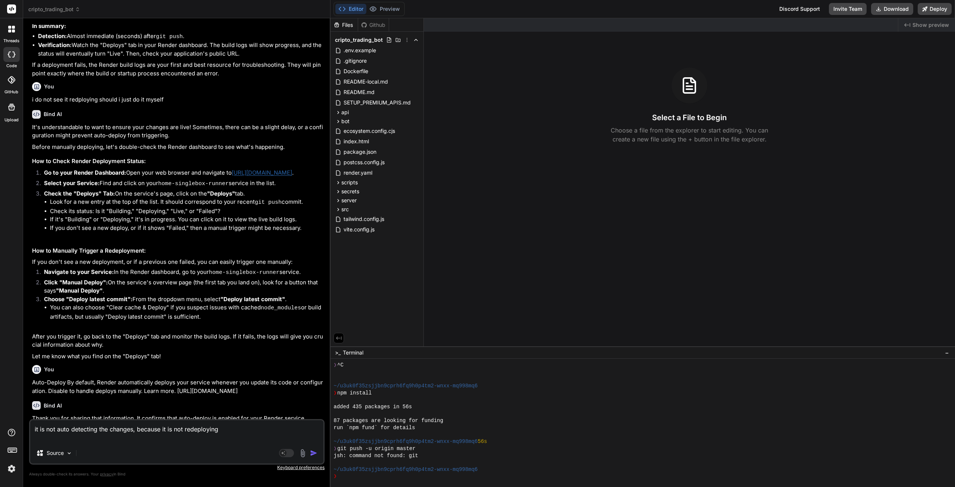
paste textarea "Branches Overview Yours Active Stale All Search Search branches... Default Bran…"
type textarea "it is not auto detecting the changes, because it is not redeploying Branches Ov…"
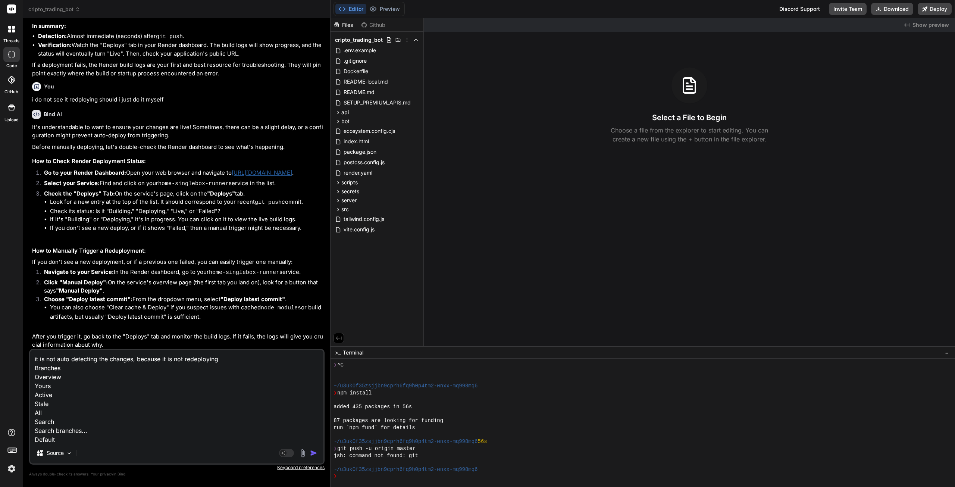
scroll to position [323, 0]
type textarea "x"
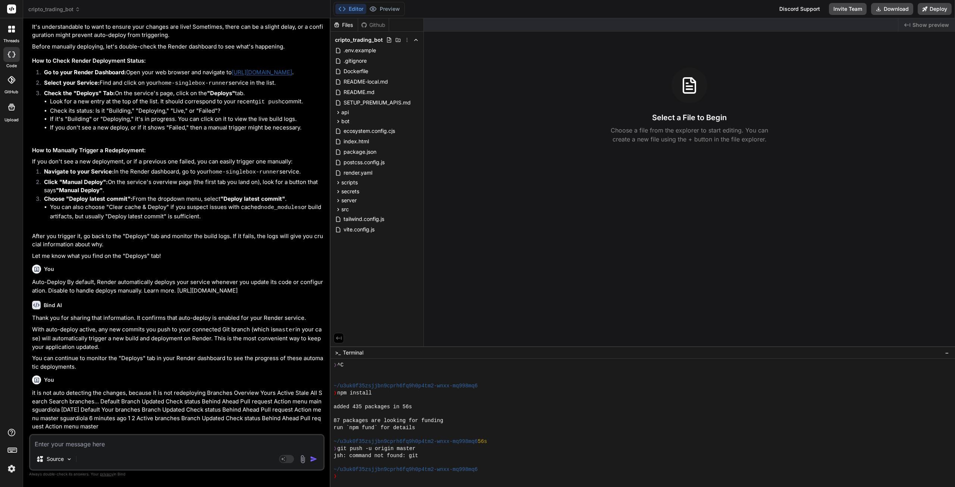
scroll to position [2399, 0]
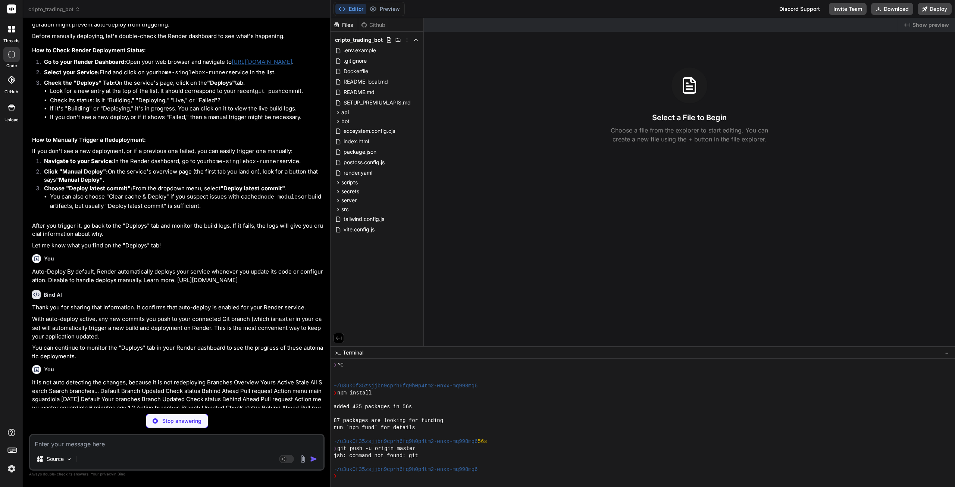
type textarea "x"
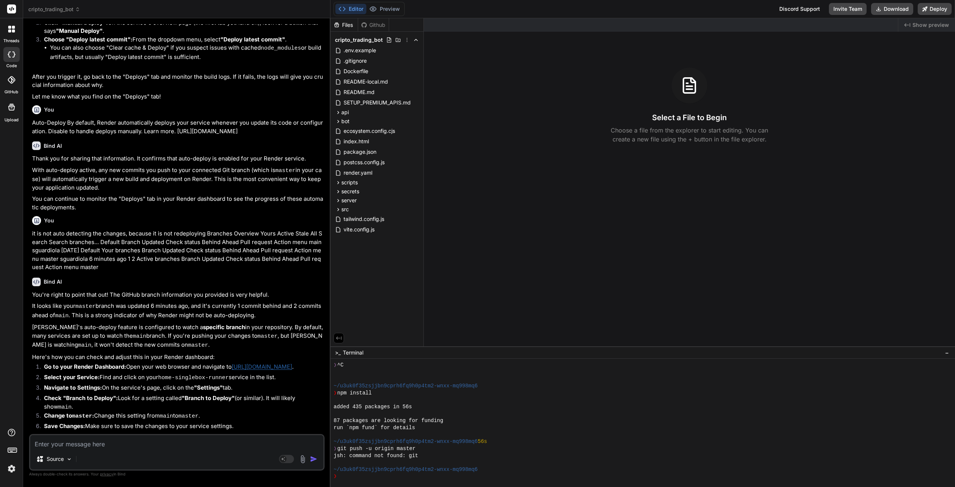
scroll to position [2548, 0]
click at [72, 441] on textarea at bounding box center [176, 441] width 293 height 13
type textarea "i"
type textarea "x"
type textarea "i"
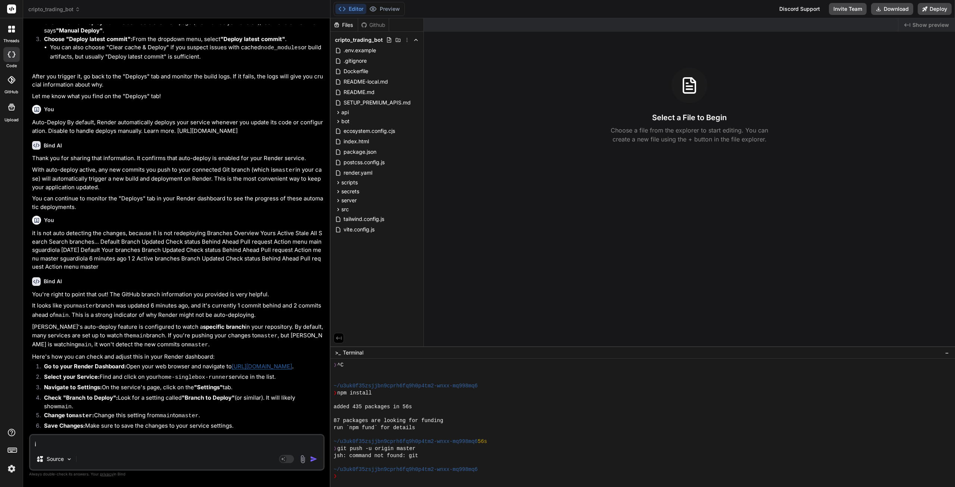
type textarea "x"
type textarea "i s"
type textarea "x"
type textarea "i st"
type textarea "x"
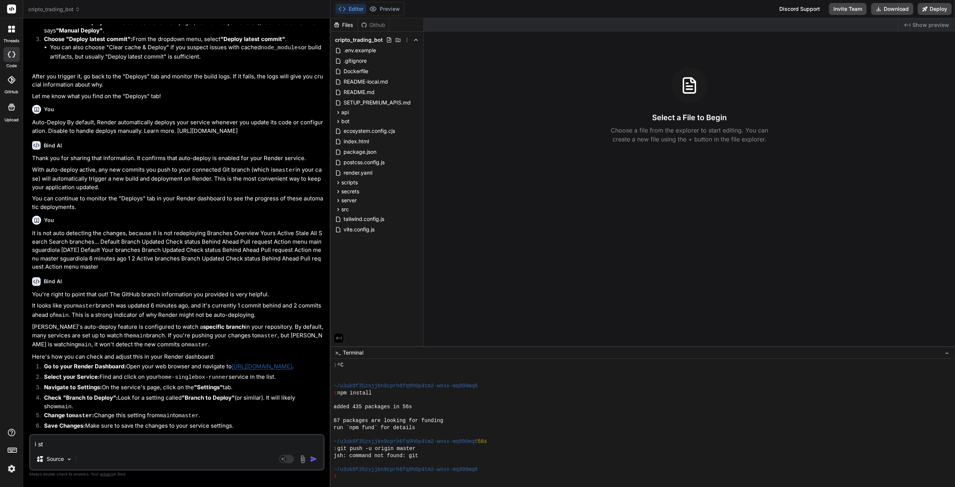
type textarea "i sti"
type textarea "x"
type textarea "i stil"
type textarea "x"
type textarea "i still"
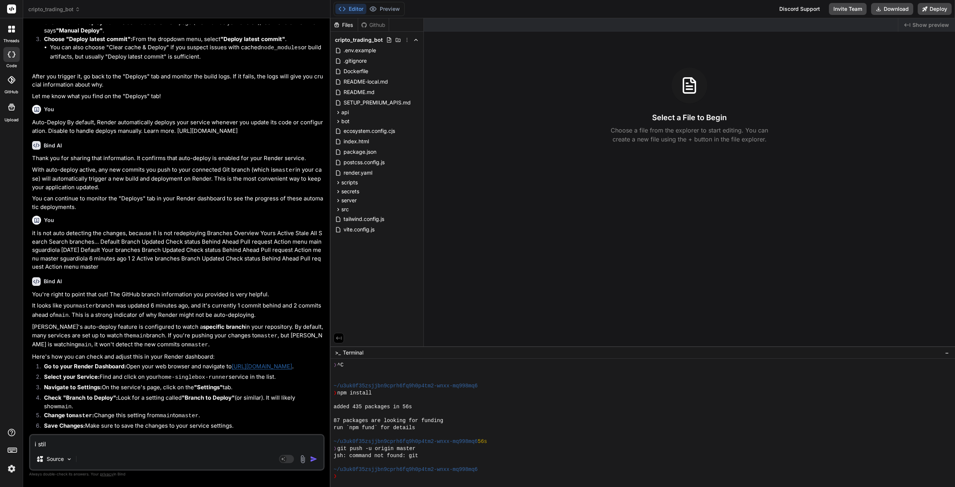
type textarea "x"
type textarea "i still"
type textarea "x"
type textarea "i still d"
type textarea "x"
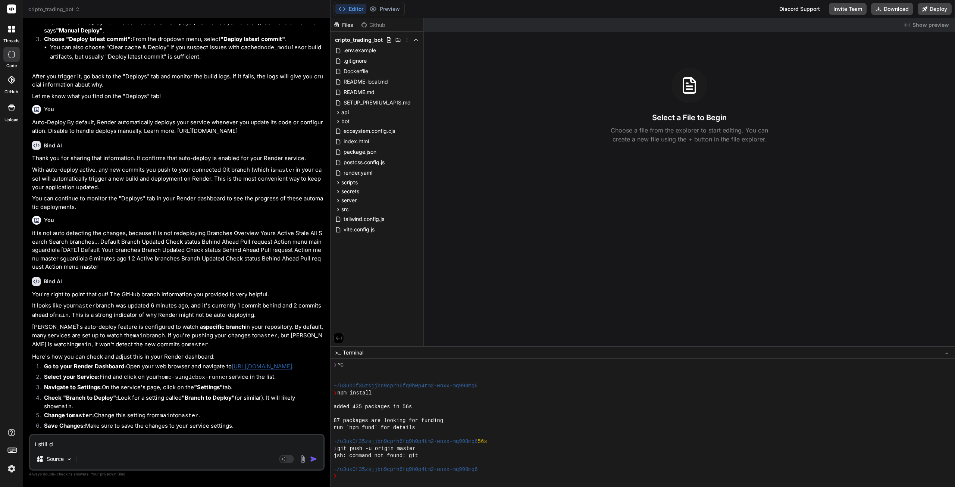
type textarea "i still do"
type textarea "x"
type textarea "i still don"
type textarea "x"
type textarea "i still don'"
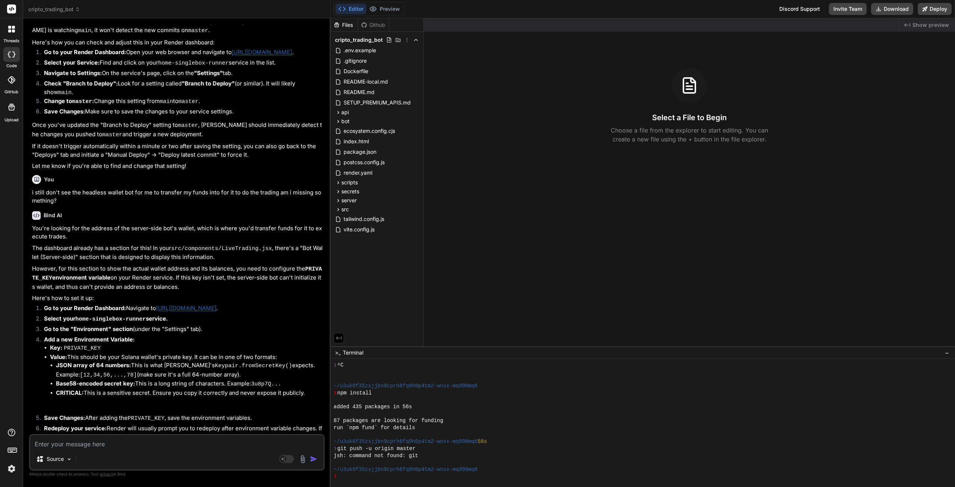
scroll to position [2867, 0]
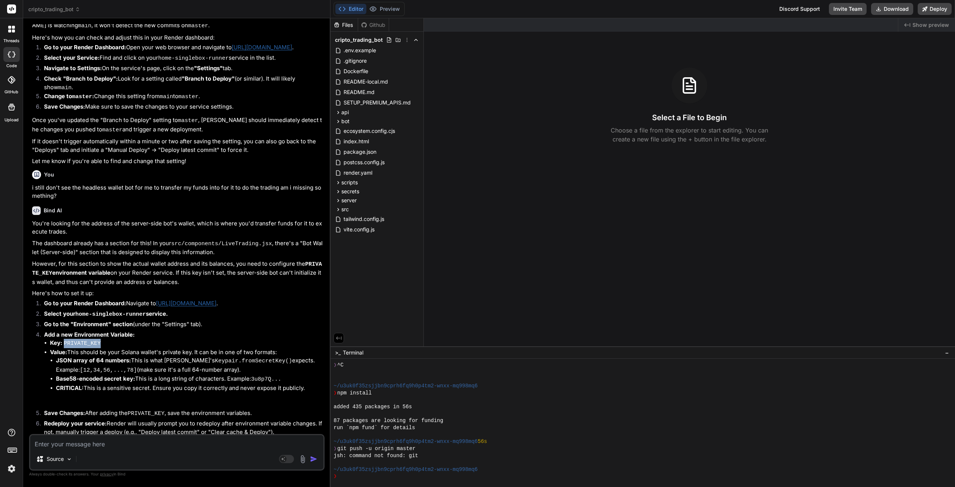
drag, startPoint x: 97, startPoint y: 299, endPoint x: 65, endPoint y: 300, distance: 32.5
click at [64, 339] on li "Key: PRIVATE_KEY" at bounding box center [186, 343] width 273 height 9
copy code "PRIVATE_KEY"
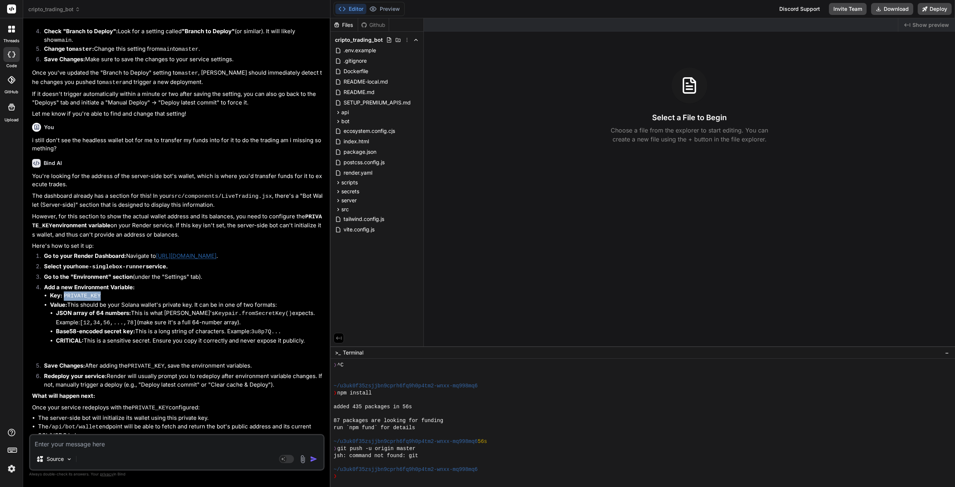
scroll to position [2915, 0]
click at [126, 443] on textarea at bounding box center [176, 441] width 293 height 13
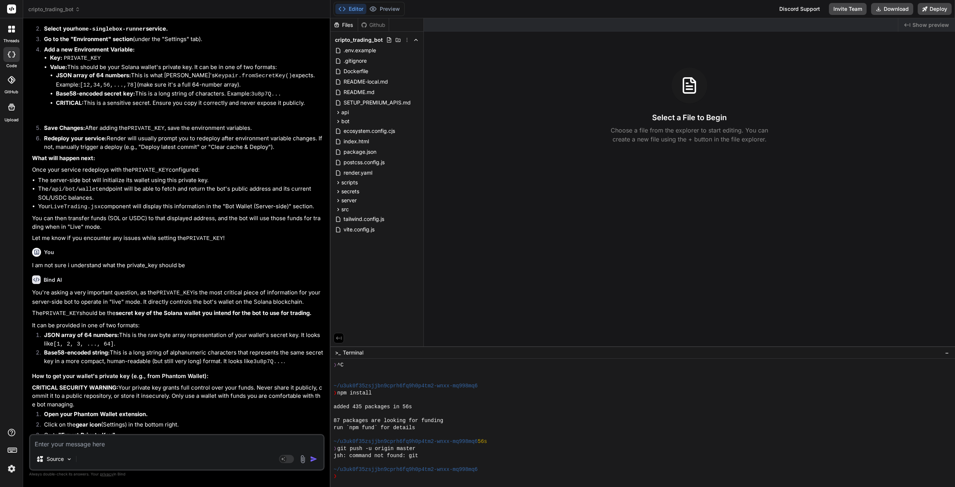
scroll to position [3179, 0]
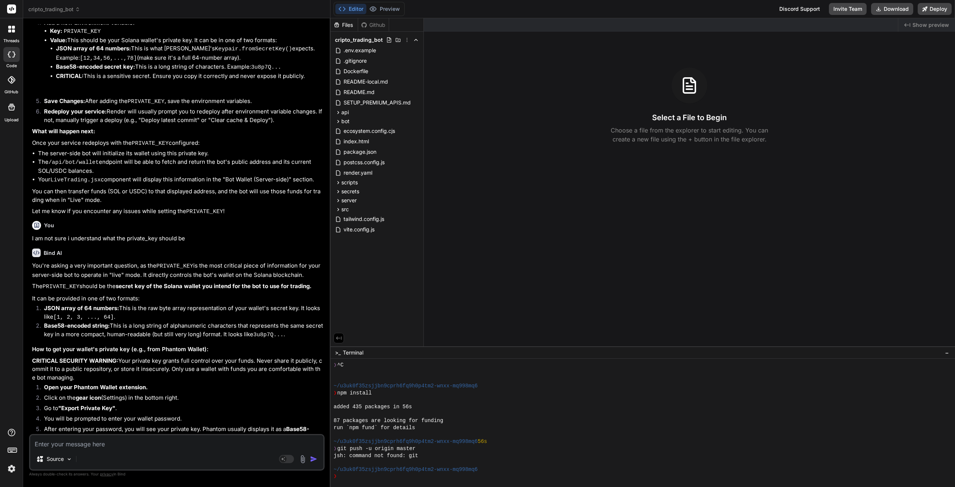
click at [95, 444] on textarea at bounding box center [176, 441] width 293 height 13
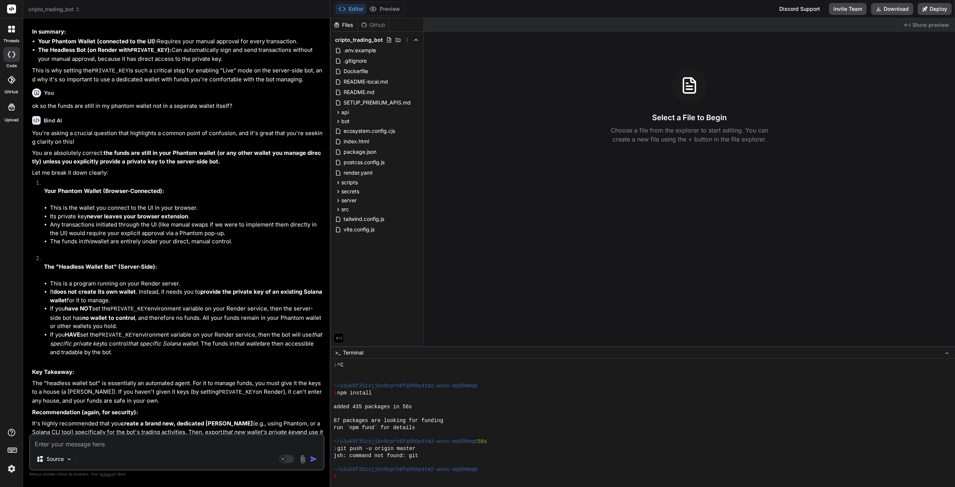
scroll to position [4283, 0]
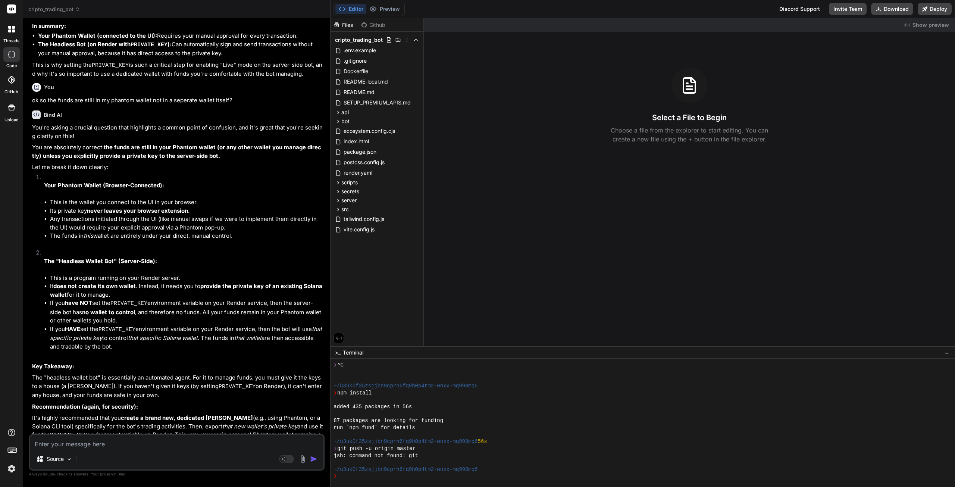
click at [81, 446] on textarea at bounding box center [176, 441] width 293 height 13
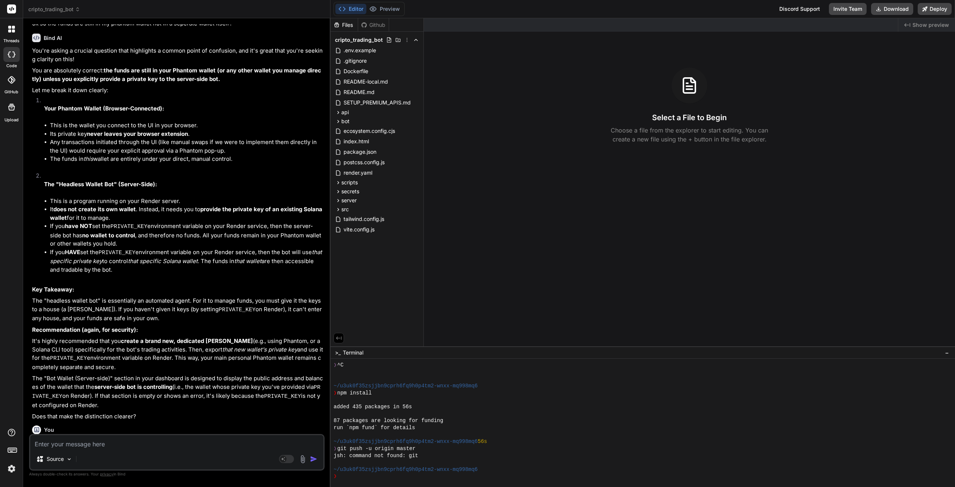
scroll to position [4360, 0]
drag, startPoint x: 69, startPoint y: 445, endPoint x: 73, endPoint y: 440, distance: 6.1
click at [70, 443] on textarea at bounding box center [176, 441] width 293 height 13
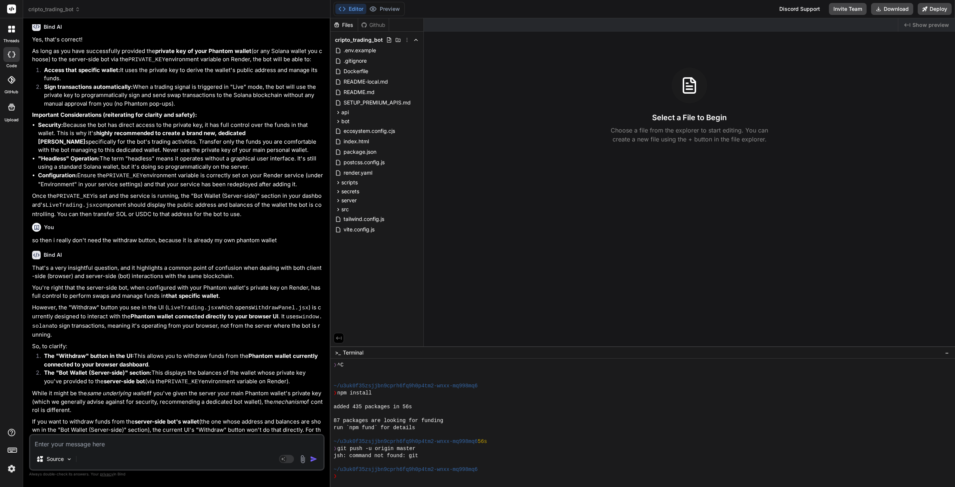
scroll to position [4819, 0]
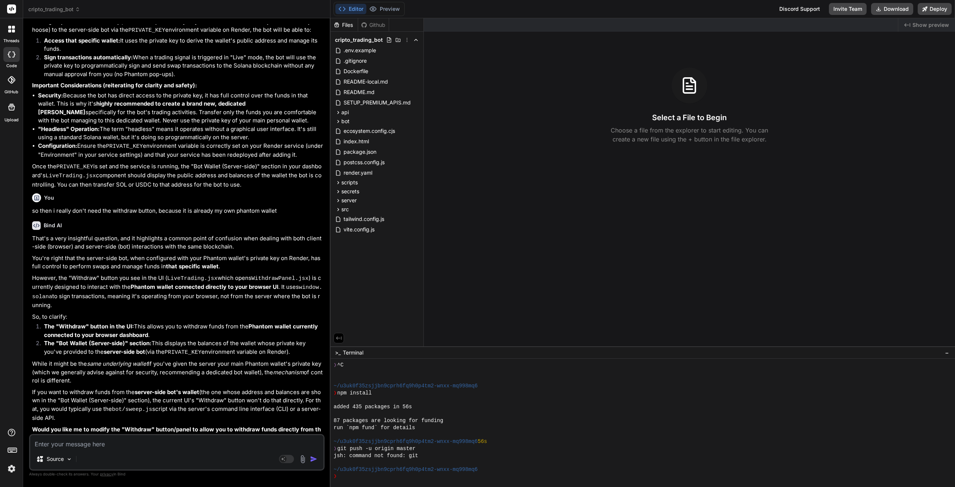
click at [100, 445] on textarea at bounding box center [176, 441] width 293 height 13
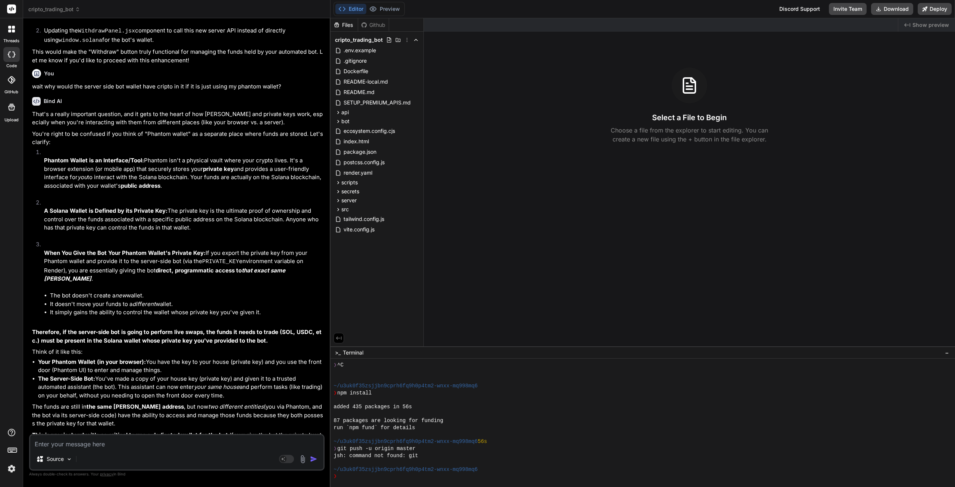
scroll to position [5258, 0]
click at [129, 442] on textarea at bounding box center [176, 441] width 293 height 13
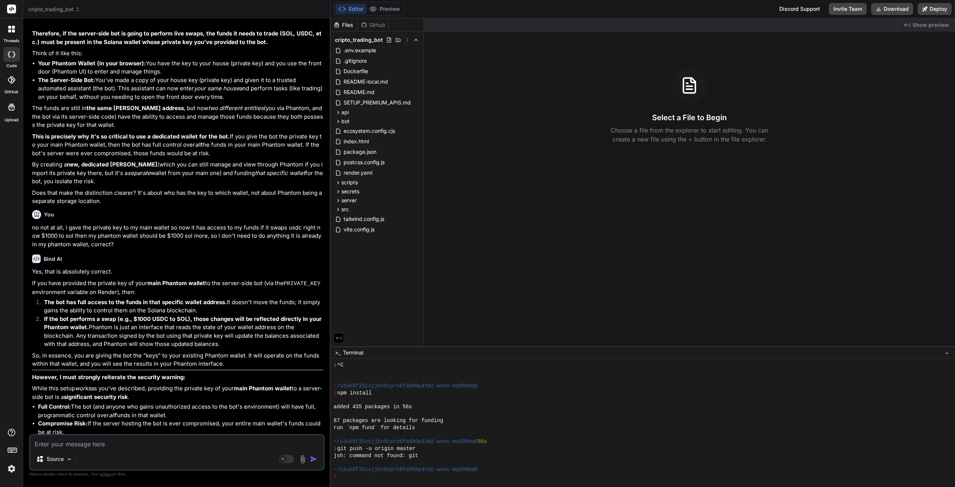
scroll to position [5559, 0]
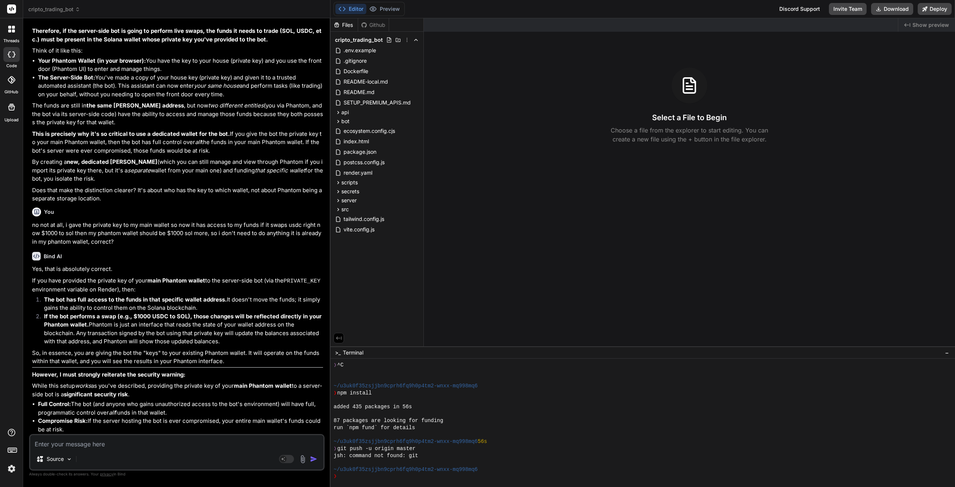
click at [92, 446] on textarea at bounding box center [176, 441] width 293 height 13
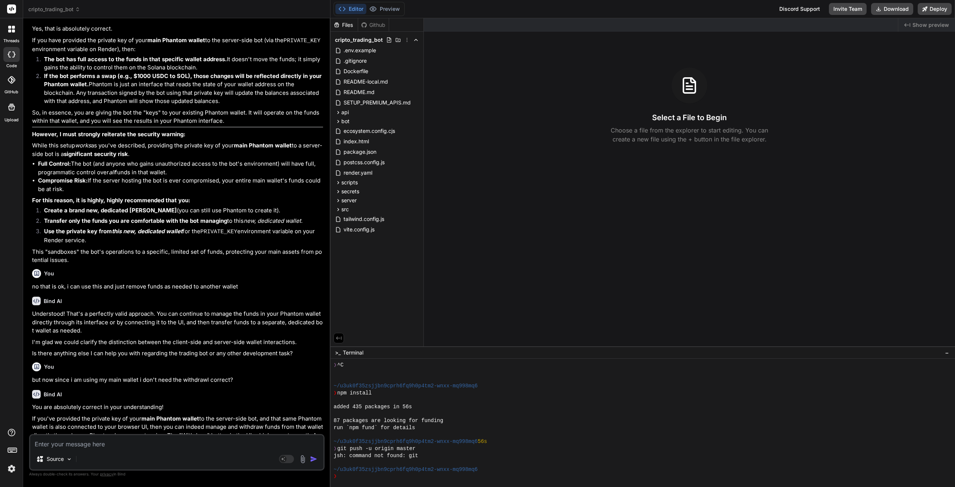
scroll to position [5801, 0]
click at [117, 441] on textarea at bounding box center [176, 441] width 293 height 13
paste textarea "No data points returned from sources"
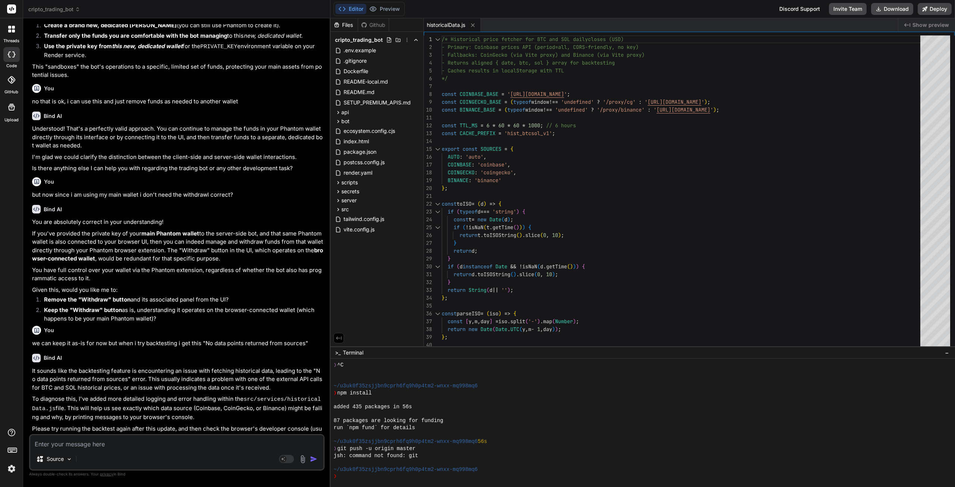
scroll to position [5988, 0]
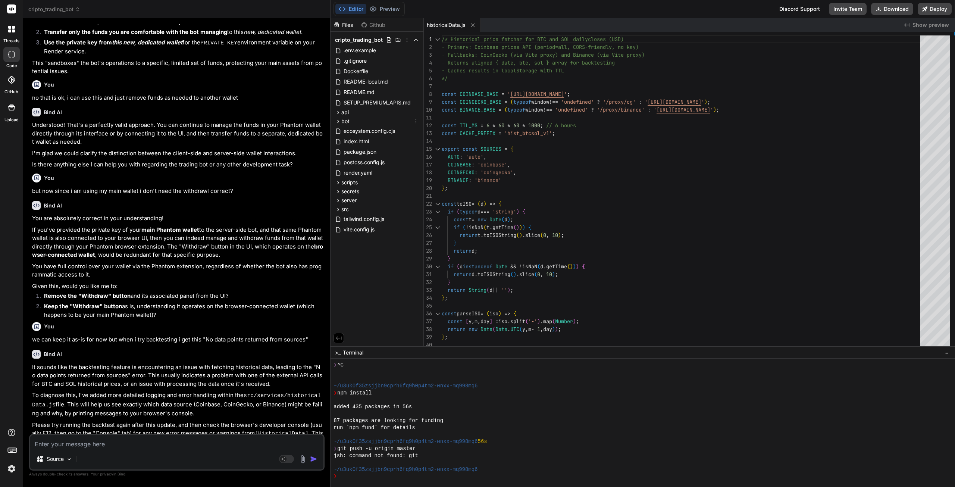
click at [346, 120] on span "bot" at bounding box center [345, 120] width 8 height 7
click at [345, 109] on span "api" at bounding box center [344, 112] width 7 height 7
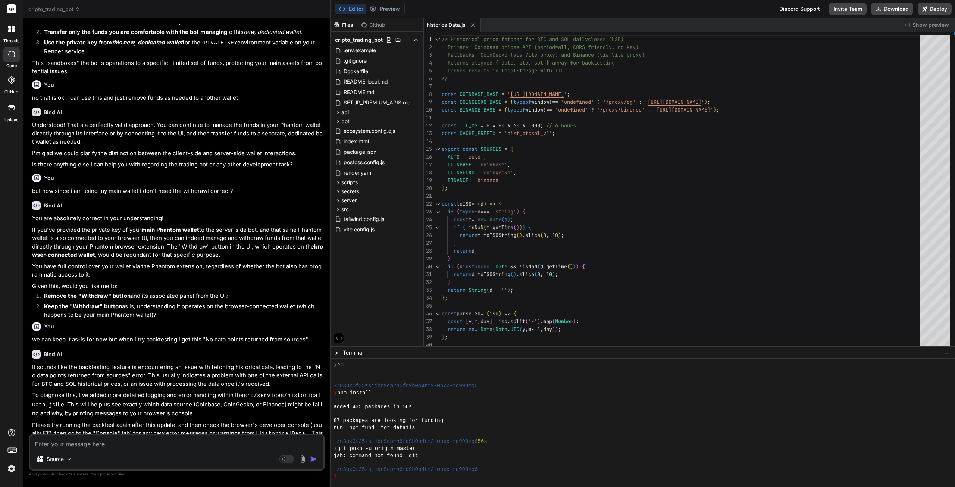
click at [346, 208] on span "src" at bounding box center [344, 208] width 7 height 7
click at [349, 198] on span "server" at bounding box center [348, 198] width 15 height 7
click at [349, 182] on span "scripts" at bounding box center [349, 180] width 16 height 7
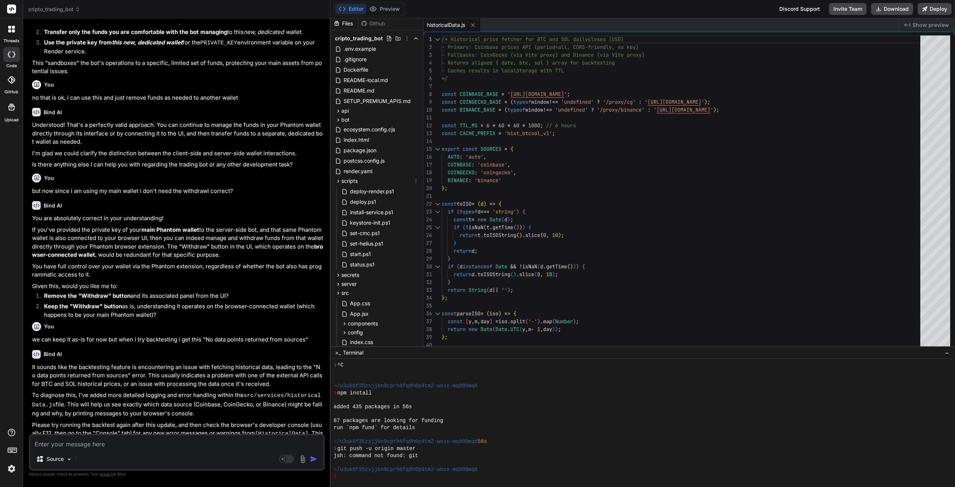
click at [349, 182] on span "scripts" at bounding box center [349, 180] width 16 height 7
click at [349, 191] on span "secrets" at bounding box center [350, 189] width 18 height 7
click at [350, 200] on span "server" at bounding box center [348, 198] width 15 height 7
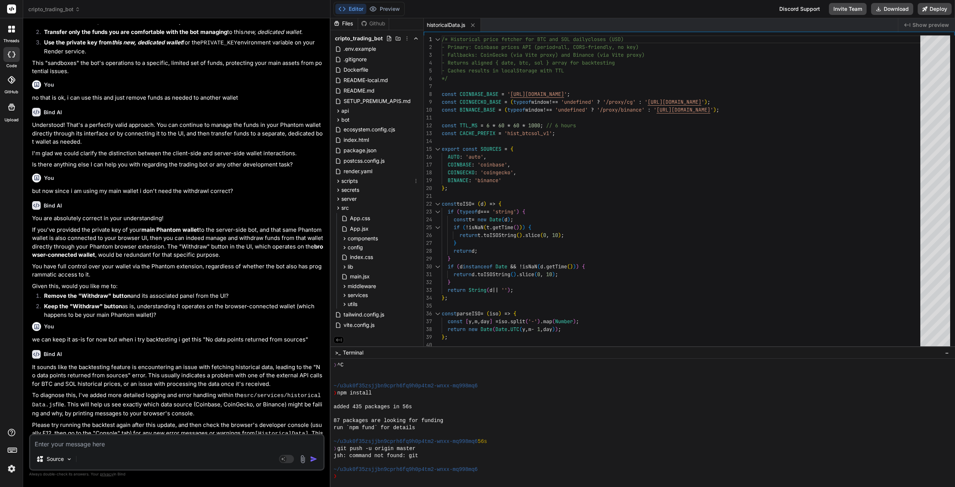
click at [350, 181] on span "scripts" at bounding box center [349, 180] width 16 height 7
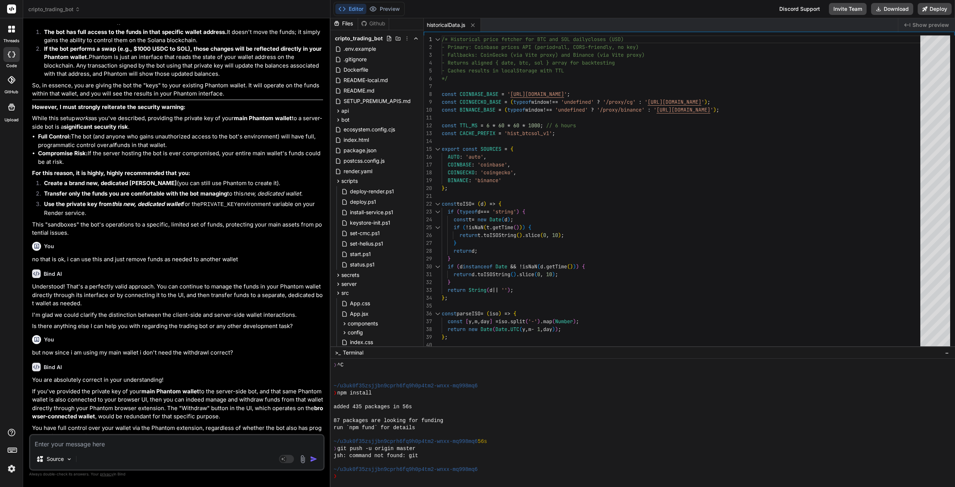
scroll to position [5988, 0]
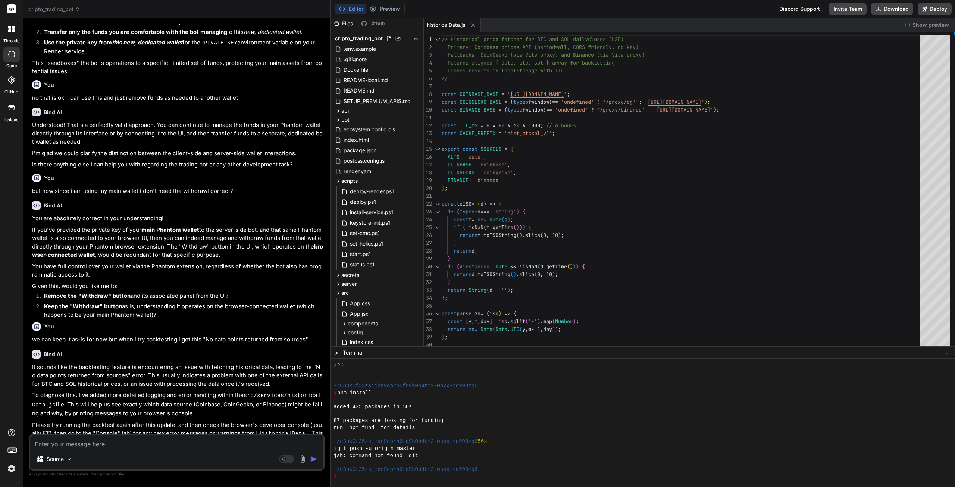
click at [339, 285] on icon at bounding box center [338, 284] width 6 height 6
click at [100, 442] on textarea at bounding box center [176, 441] width 293 height 13
click at [336, 295] on icon at bounding box center [338, 294] width 6 height 6
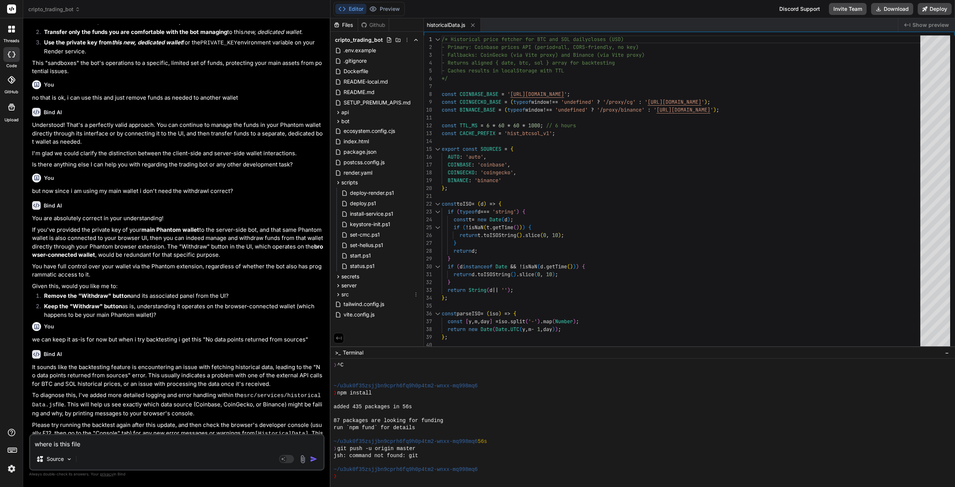
click at [336, 295] on icon at bounding box center [338, 294] width 6 height 6
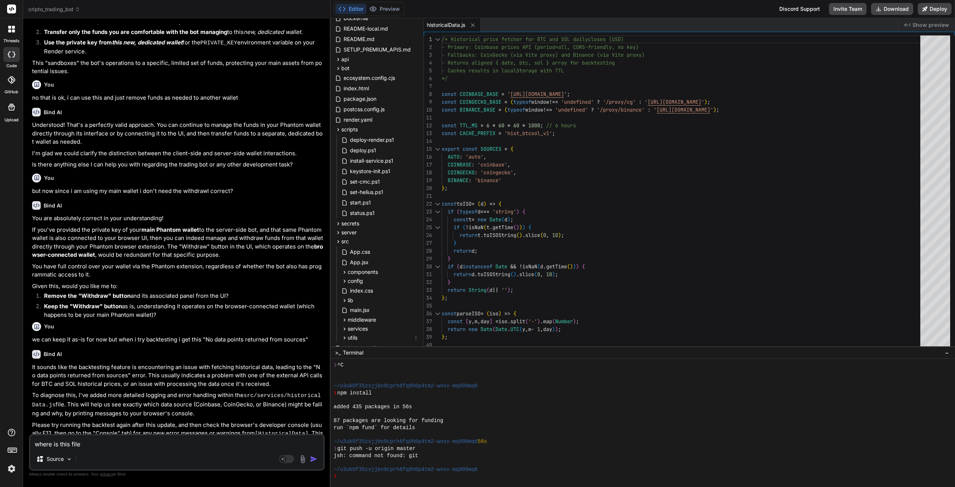
scroll to position [75, 0]
click at [344, 307] on icon at bounding box center [344, 307] width 6 height 6
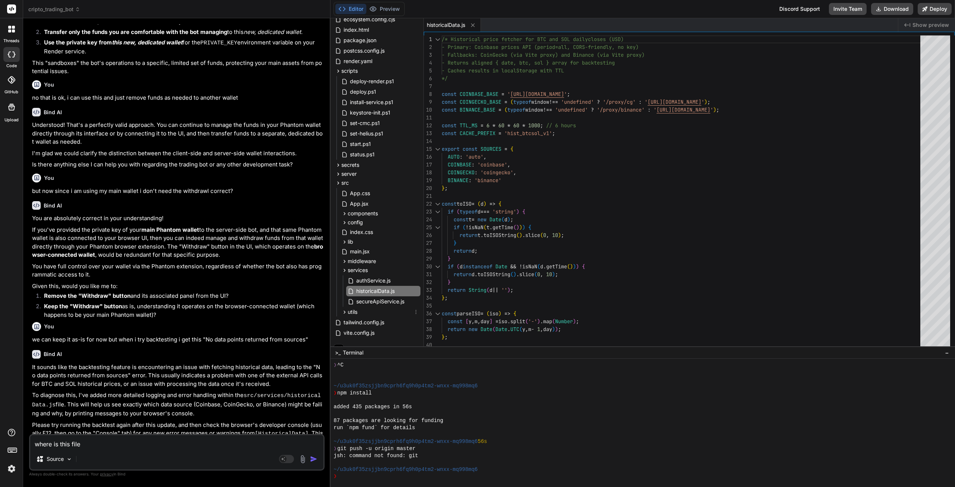
scroll to position [119, 0]
click at [365, 282] on span "historicalData.js" at bounding box center [375, 283] width 40 height 9
drag, startPoint x: 106, startPoint y: 444, endPoint x: 22, endPoint y: 436, distance: 83.9
click at [25, 436] on div "Bind AI Web Search Created with Pixso. Code Generator You Bind AI It looks like…" at bounding box center [176, 252] width 307 height 468
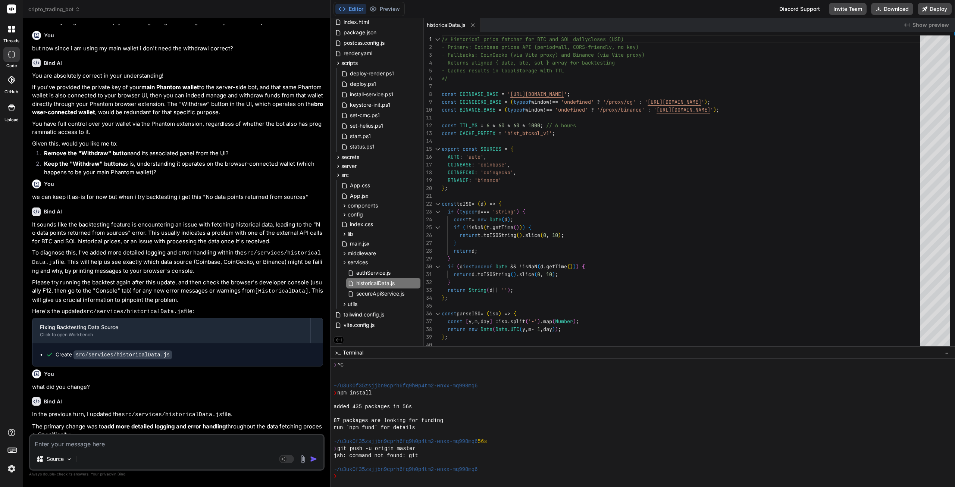
scroll to position [6168, 0]
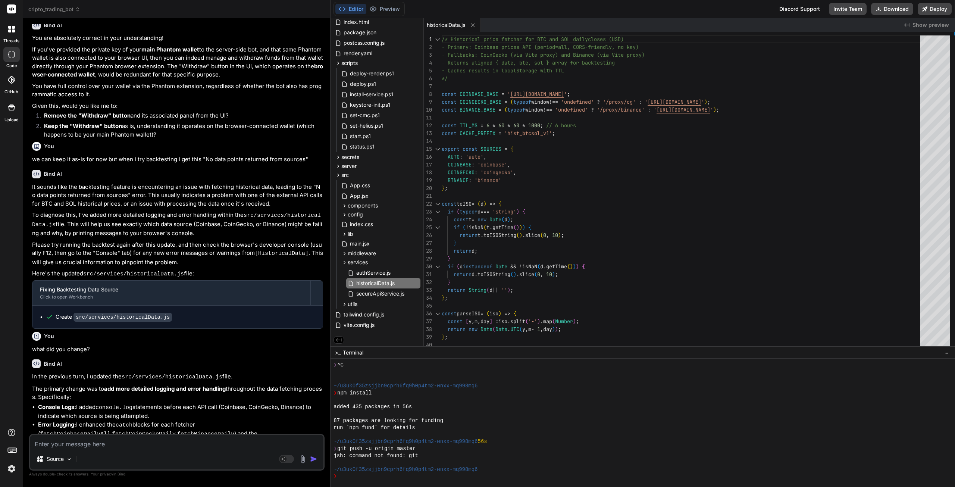
click at [97, 443] on textarea at bounding box center [176, 441] width 293 height 13
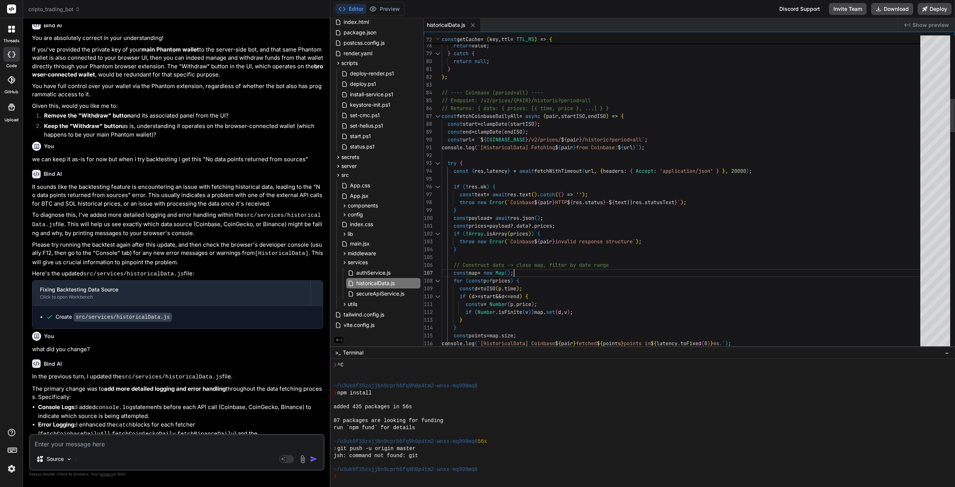
scroll to position [0, 0]
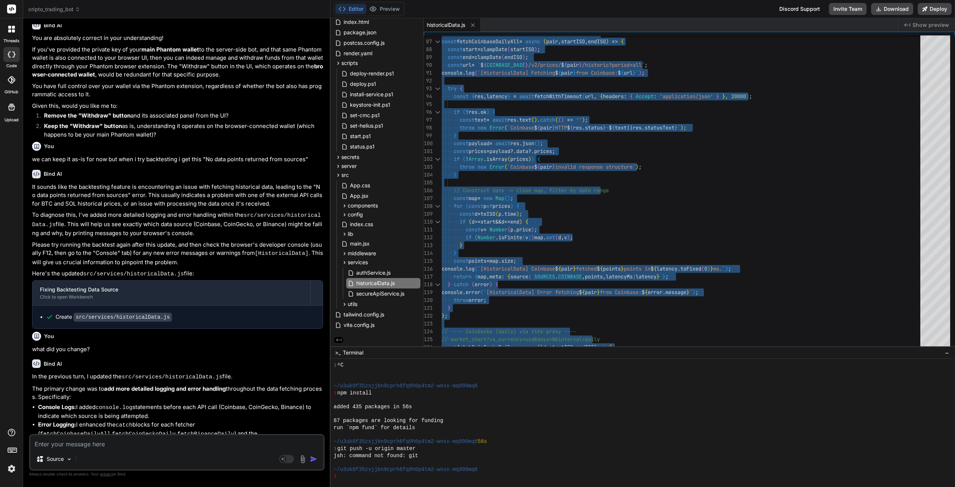
click at [152, 442] on textarea at bounding box center [176, 441] width 293 height 13
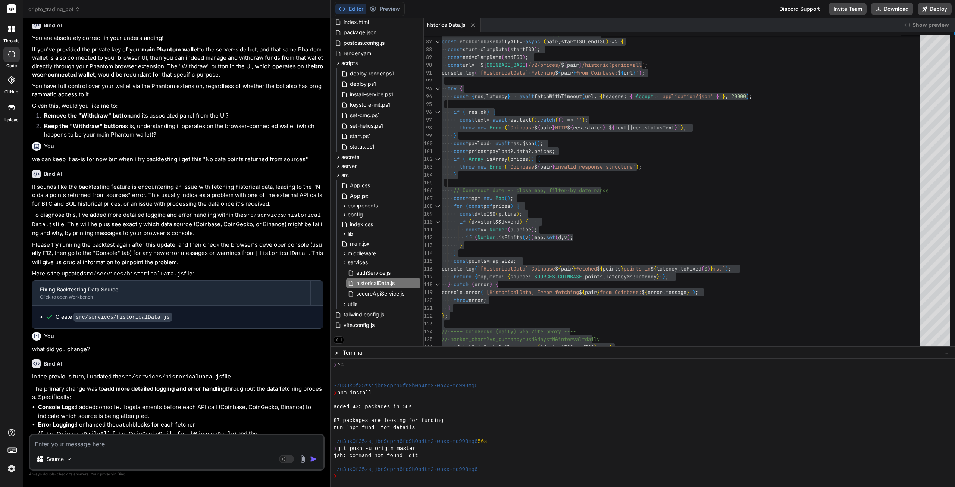
paste textarea "🗃️ LoreMipsumDol SIT ame consec adip elitsed doeiu-TEMPORIN.ut:86 Labore etdolo…"
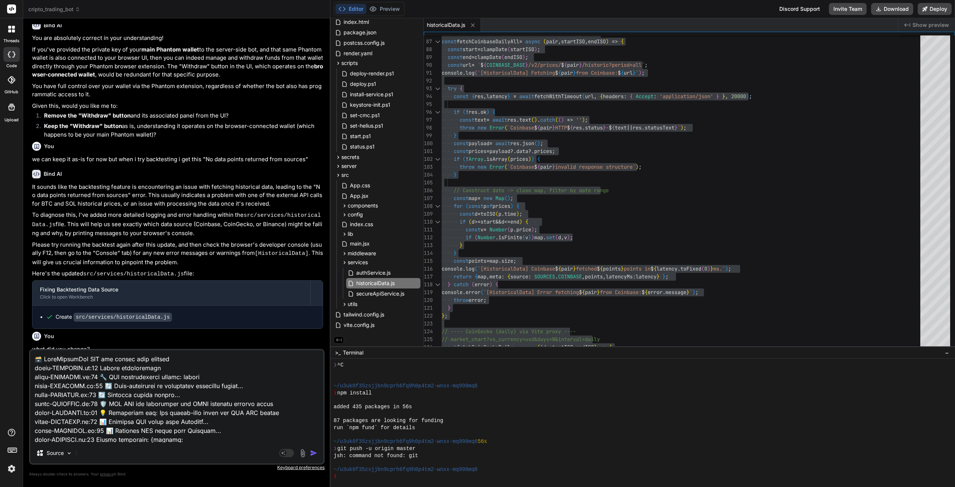
scroll to position [126, 0]
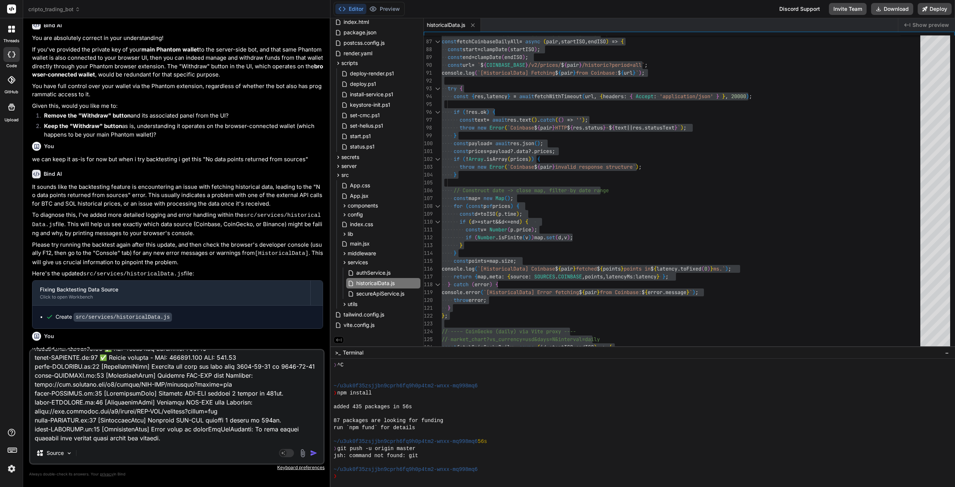
click at [312, 453] on img "button" at bounding box center [313, 452] width 7 height 7
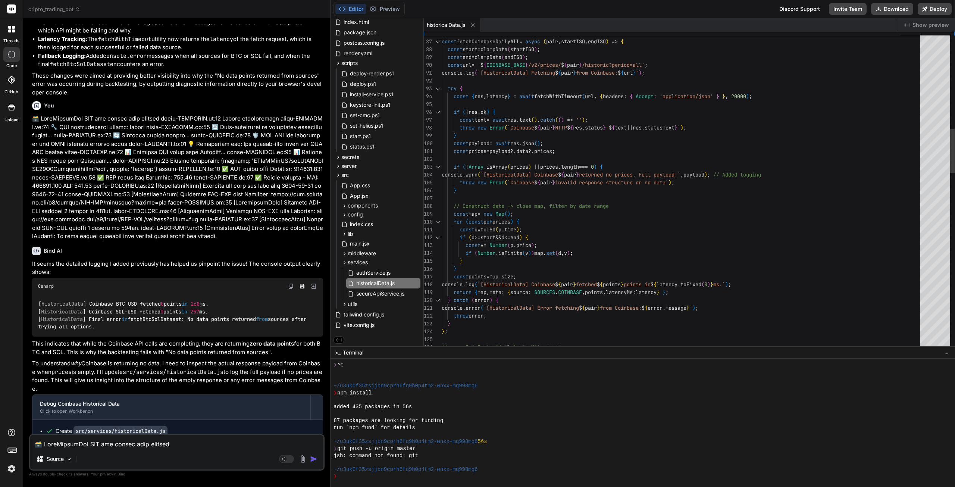
scroll to position [0, 0]
click at [539, 266] on div "// Returns: { data: { prices: [{ time, price }, .. .] } } const fetchCoinbaseDa…" at bounding box center [683, 491] width 483 height 2255
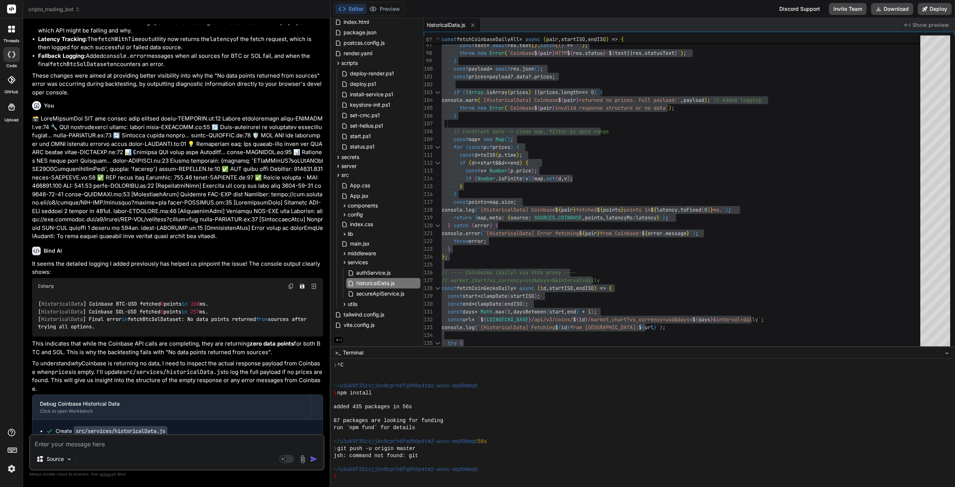
click at [118, 445] on textarea at bounding box center [176, 441] width 293 height 13
paste textarea "eploy failed for b260588: Update historicalData.js added coinbase debugging Exi…"
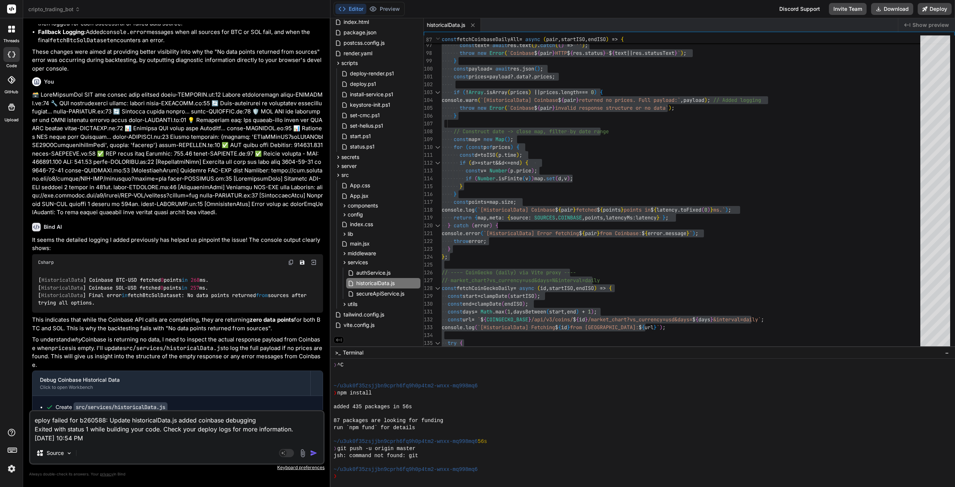
click at [312, 455] on img "button" at bounding box center [313, 452] width 7 height 7
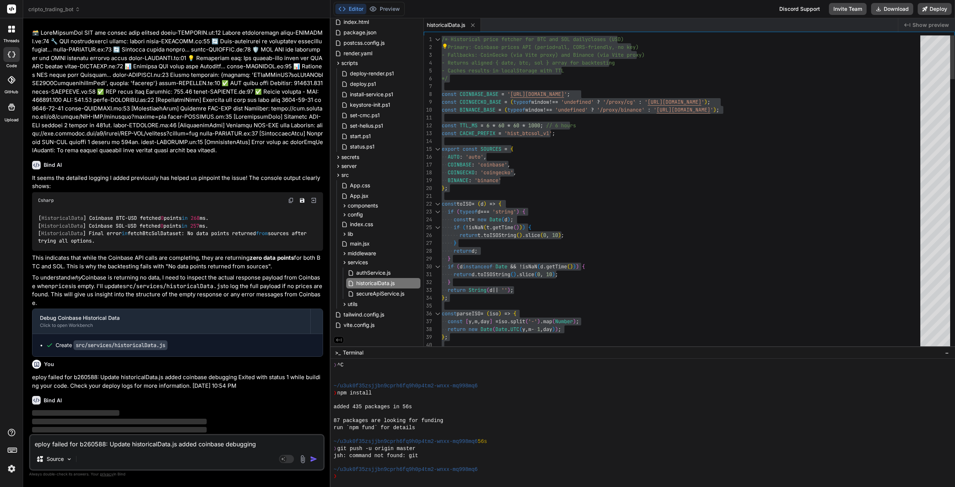
scroll to position [0, 0]
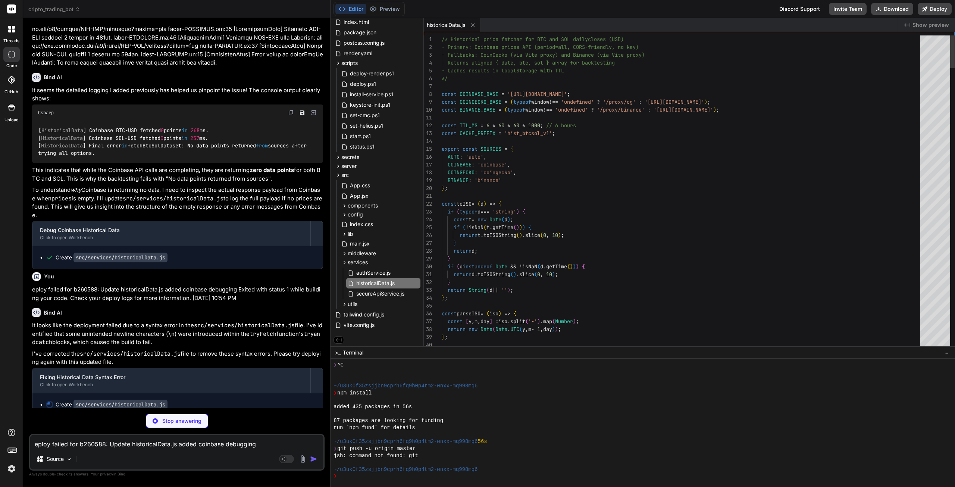
scroll to position [6660, 0]
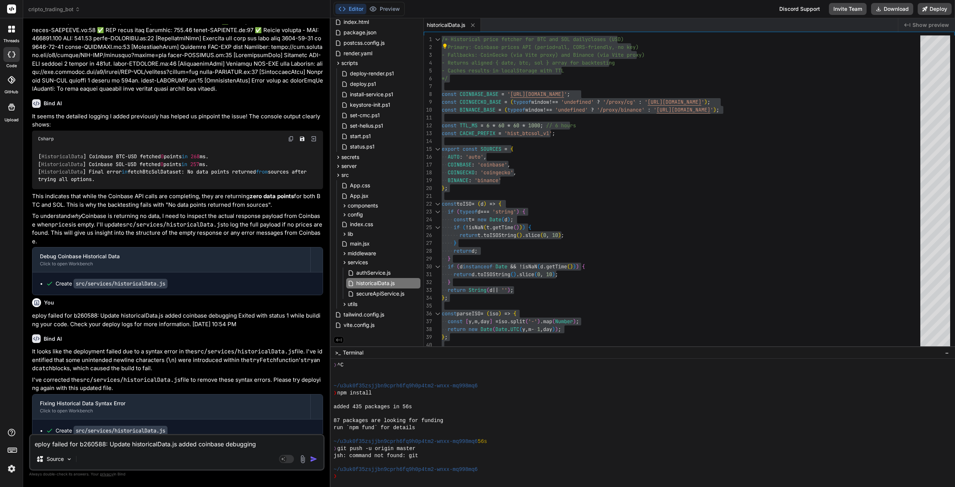
click at [156, 442] on textarea "eploy failed for b260588: Update historicalData.js added coinbase debugging Exi…" at bounding box center [176, 441] width 293 height 13
drag, startPoint x: 138, startPoint y: 443, endPoint x: 6, endPoint y: 298, distance: 196.4
click at [3, 298] on div "threads code GitHub Upload Documentation Blog cripto_trading_bot Created with P…" at bounding box center [477, 243] width 955 height 487
paste textarea "📊 Loremips DOL sitam cons Adipisci... elits-DOEi28Te.in:43 📊 Utlabore ETD magna…"
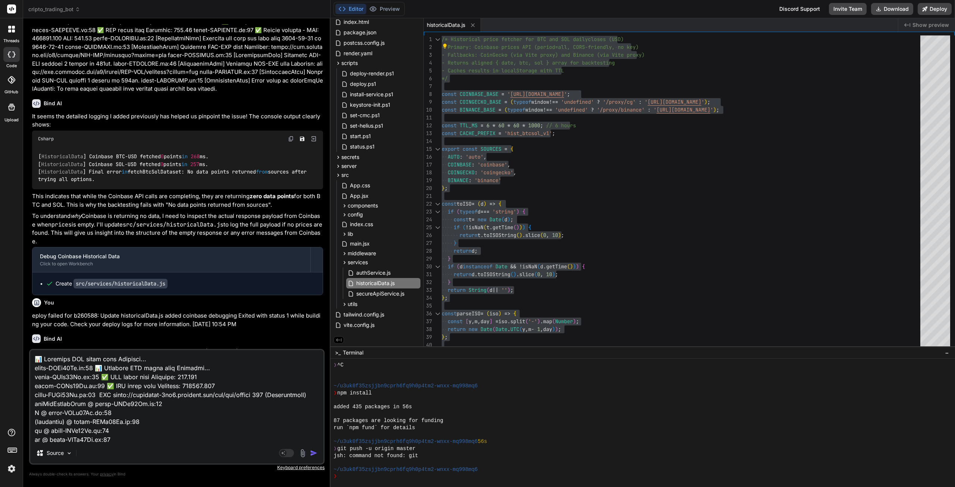
scroll to position [6686, 0]
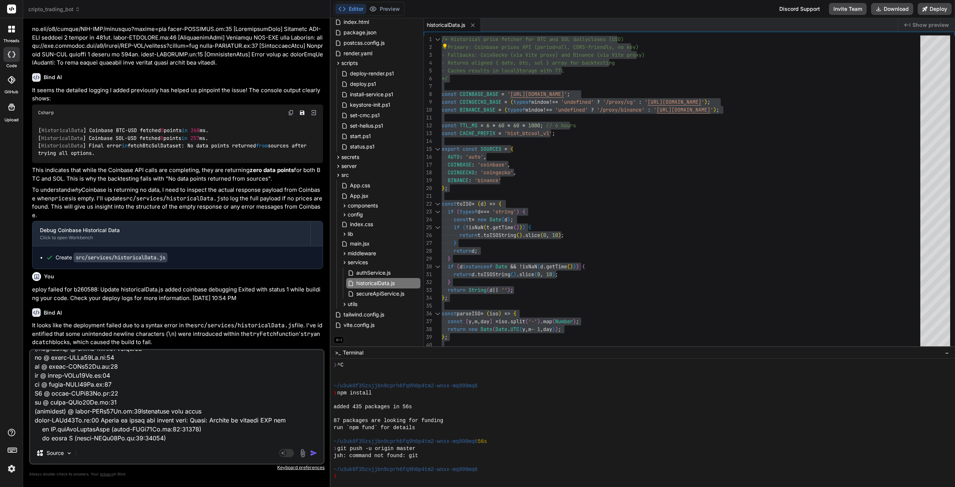
click at [313, 455] on img "button" at bounding box center [313, 452] width 7 height 7
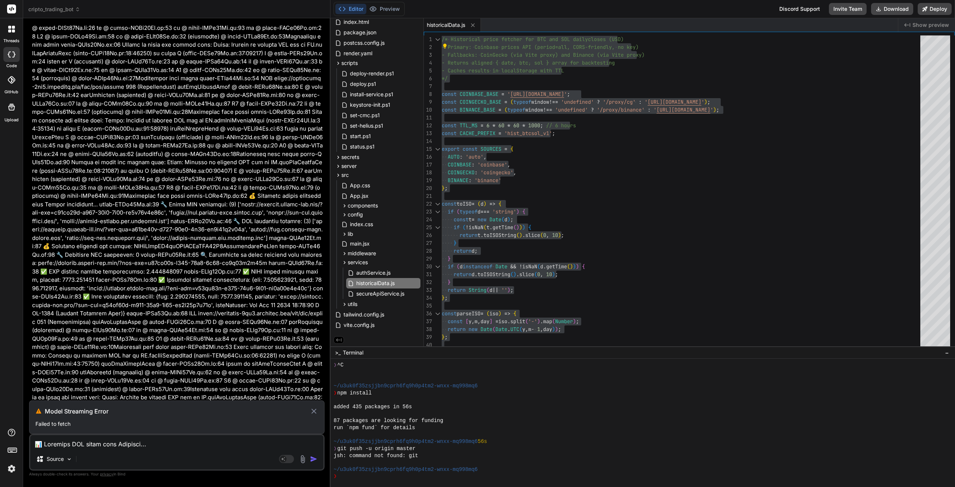
scroll to position [7171, 0]
click at [164, 446] on textarea at bounding box center [176, 441] width 293 height 13
paste textarea "📊 Loremips DOL sitam cons Adipisci... elits-DOEi28Te.in:43 📊 Utlabore ETD magna…"
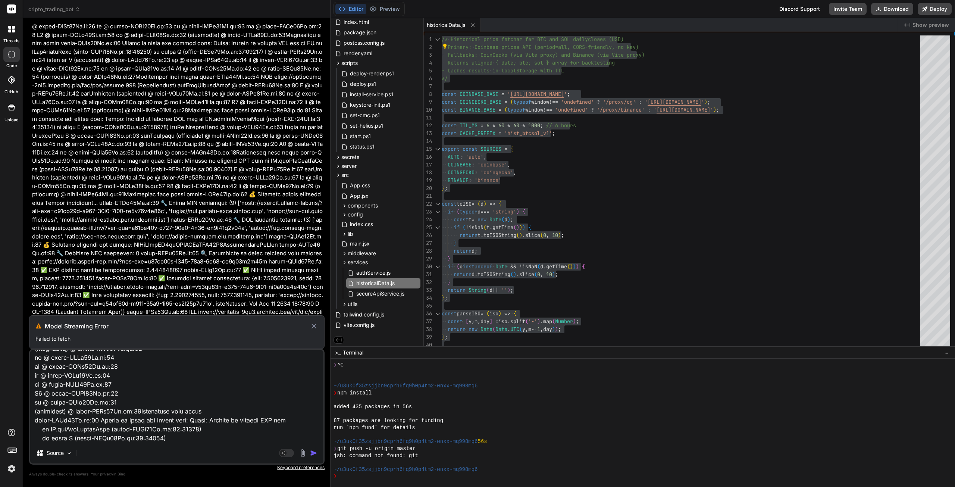
click at [315, 325] on icon at bounding box center [313, 325] width 5 height 5
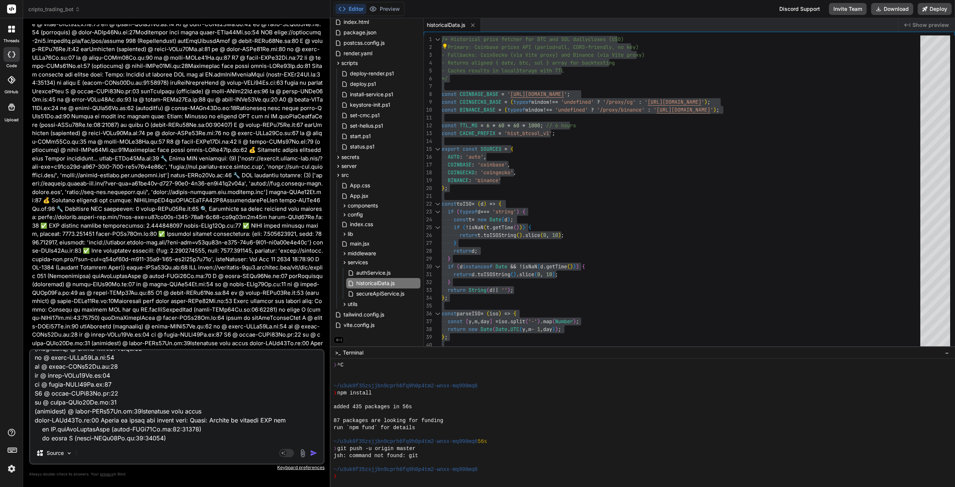
scroll to position [7223, 0]
click at [315, 453] on img "button" at bounding box center [313, 452] width 7 height 7
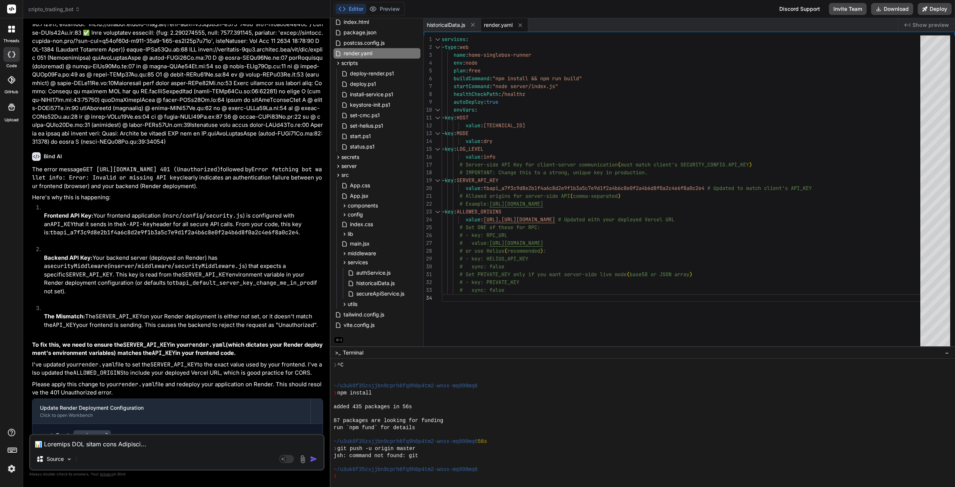
scroll to position [0, 0]
click at [541, 296] on div "# Set PRIVATE_KEY only if you want server-side liv e mode ( base58 or JSON arra…" at bounding box center [683, 192] width 483 height 314
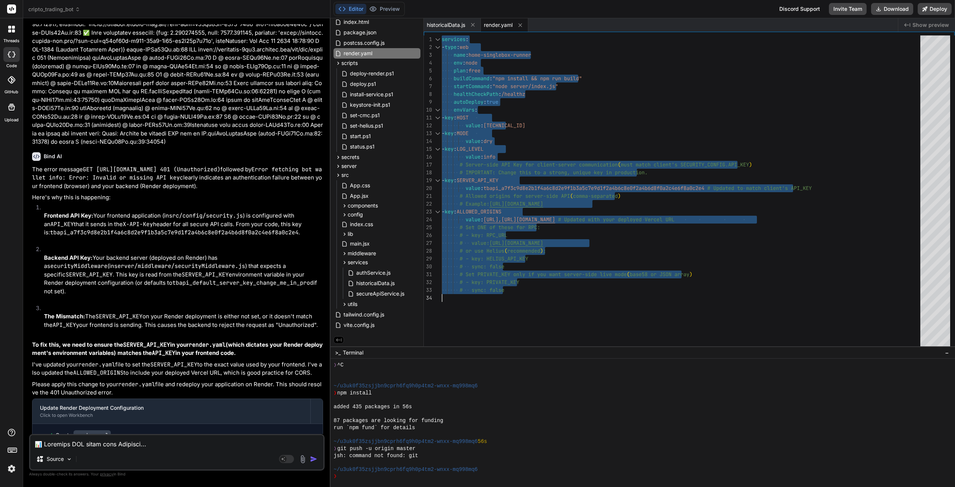
click at [71, 449] on div "Source Agent Mode. When this toggle is activated, AI automatically makes decisi…" at bounding box center [176, 452] width 295 height 37
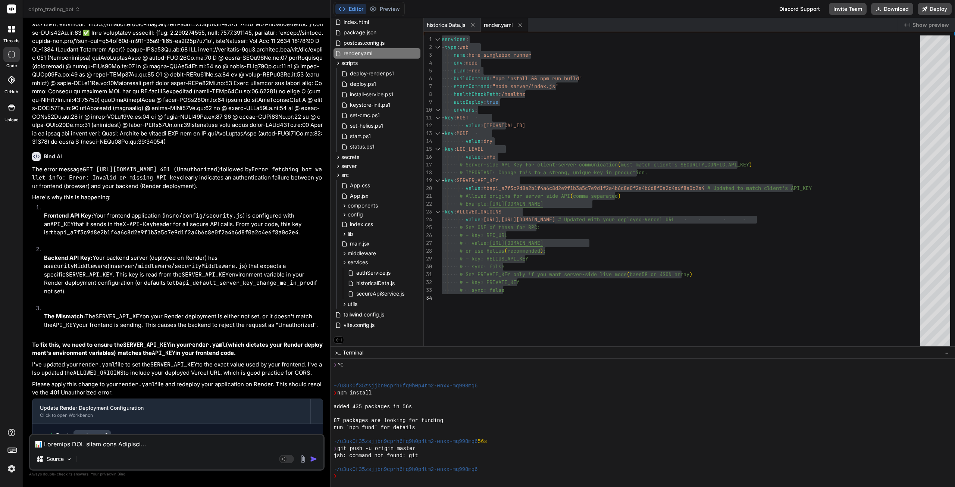
click at [66, 444] on textarea at bounding box center [176, 441] width 293 height 13
paste textarea "index-BZWv75Og.js:56 GET [URL][DOMAIN_NAME] 401 (Unauthorized) getBotWalletInfo…"
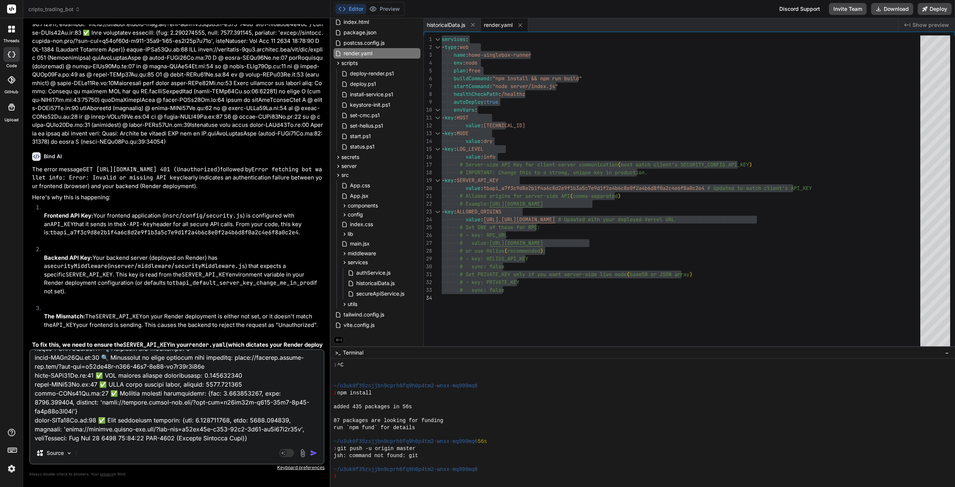
click at [313, 454] on img "button" at bounding box center [313, 452] width 7 height 7
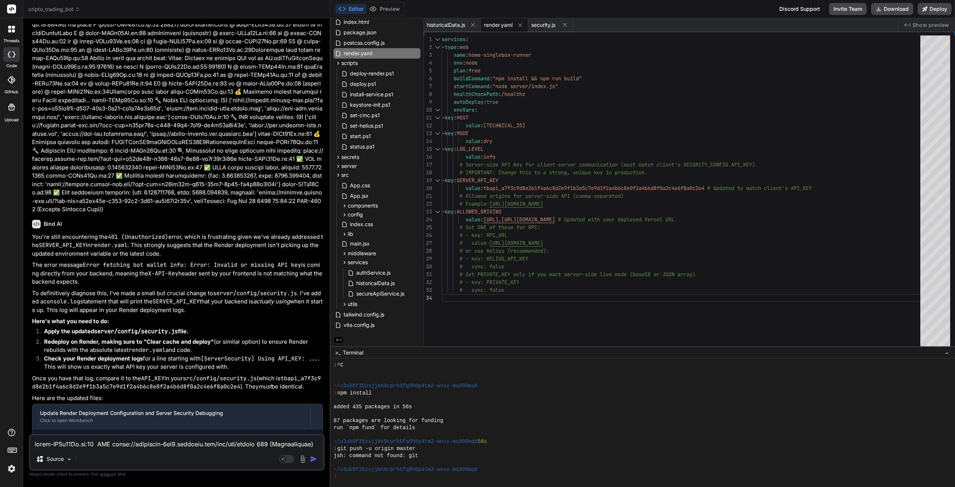
scroll to position [8531, 0]
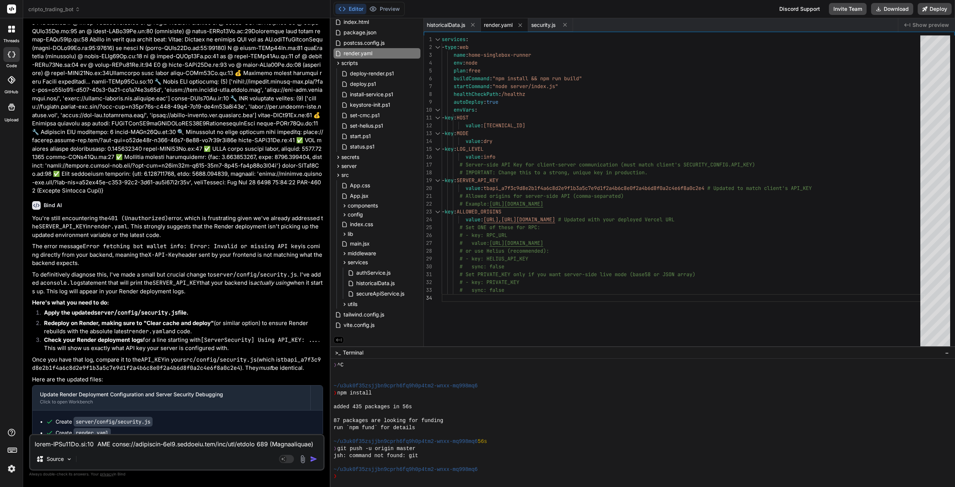
click at [75, 447] on textarea at bounding box center [176, 441] width 293 height 13
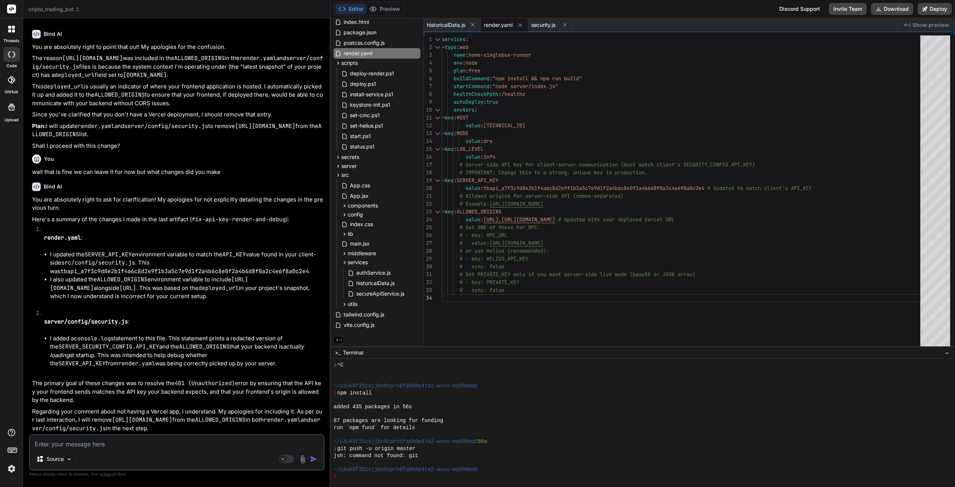
scroll to position [8989, 0]
click at [152, 440] on textarea at bounding box center [176, 441] width 293 height 13
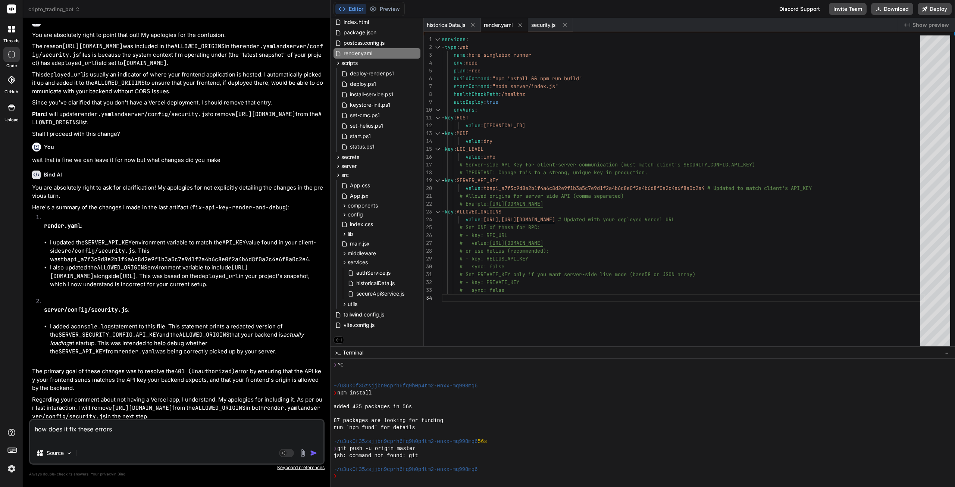
paste textarea "index-BZWv75Og.js:56 GET [URL][DOMAIN_NAME] 401 (Unauthorized) getBotWalletInfo…"
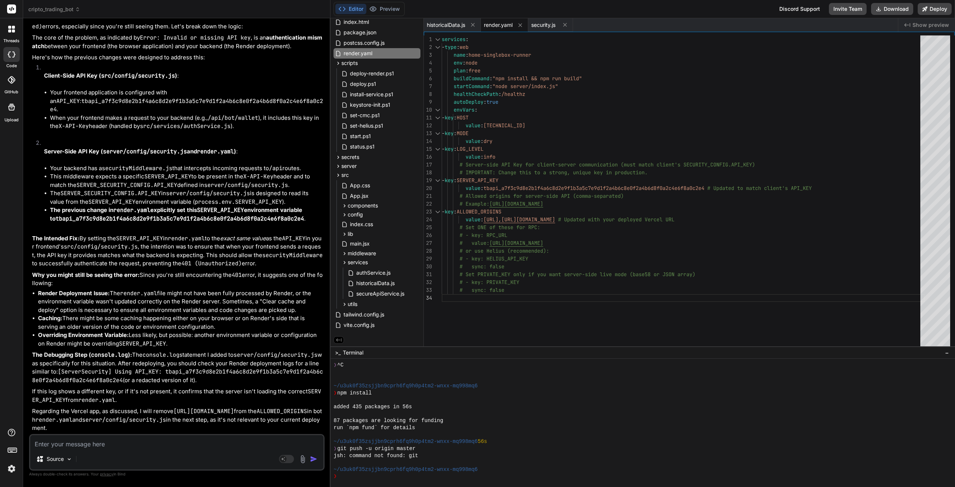
scroll to position [9678, 0]
click at [564, 261] on div "# Example: [URL][DOMAIN_NAME] - key : ALLOWED_ORIGINS value : tbapi_a7f3c9d8e2b…" at bounding box center [683, 192] width 483 height 314
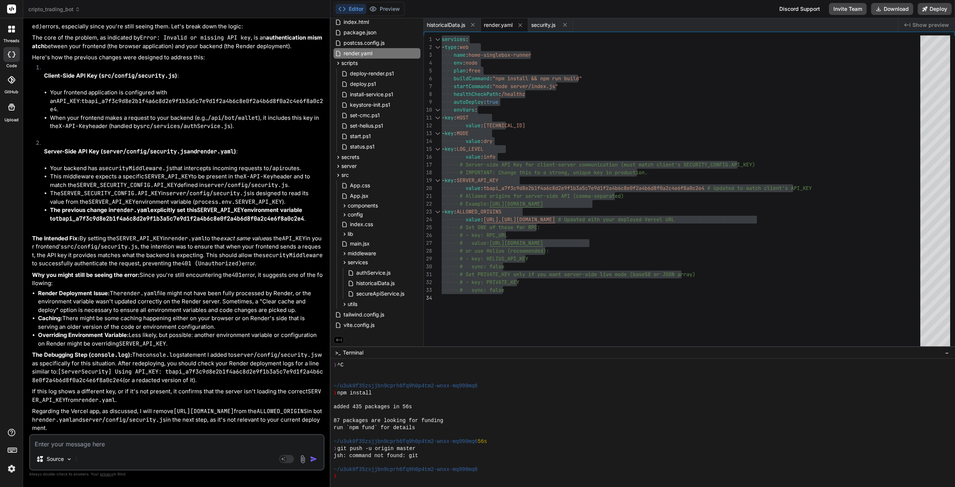
click at [101, 439] on textarea at bounding box center [176, 441] width 293 height 13
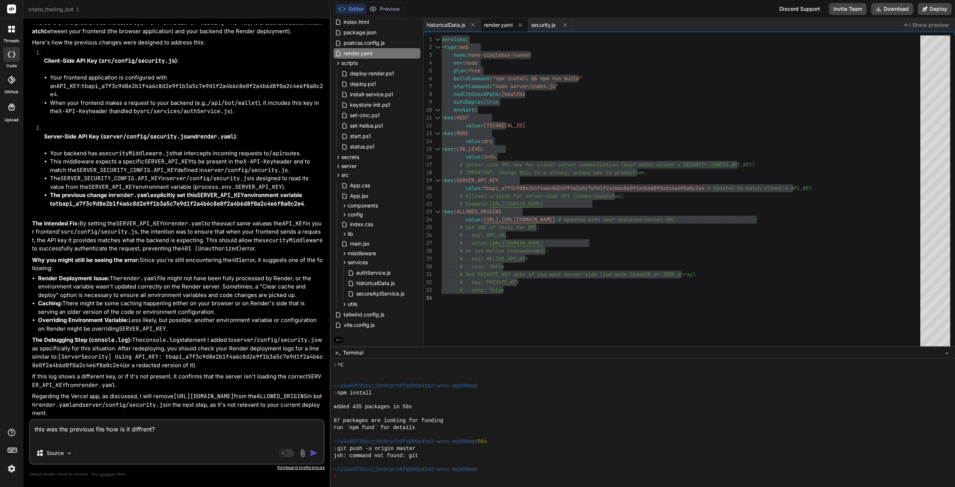
paste textarea "services: - type: web name: home-singlebox-runner env: node plan: free buildCom…"
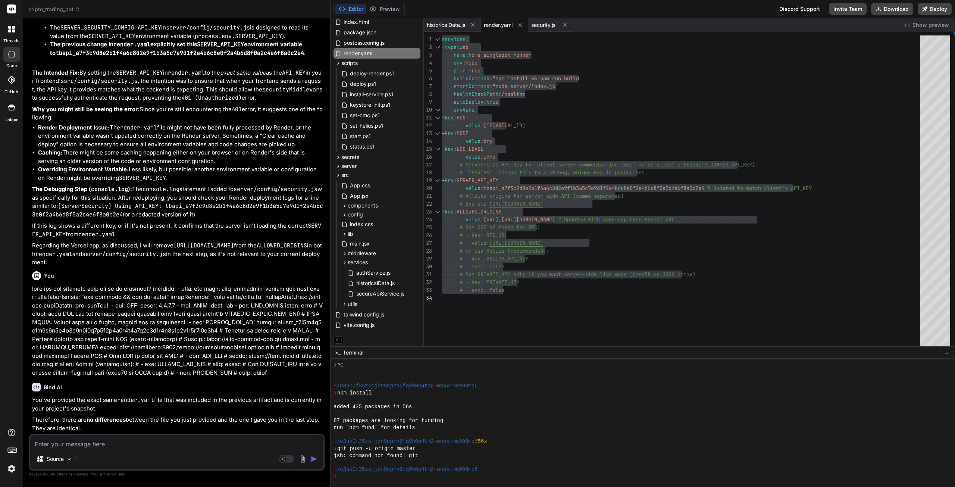
scroll to position [9844, 0]
click at [89, 441] on textarea at bounding box center [176, 441] width 293 height 13
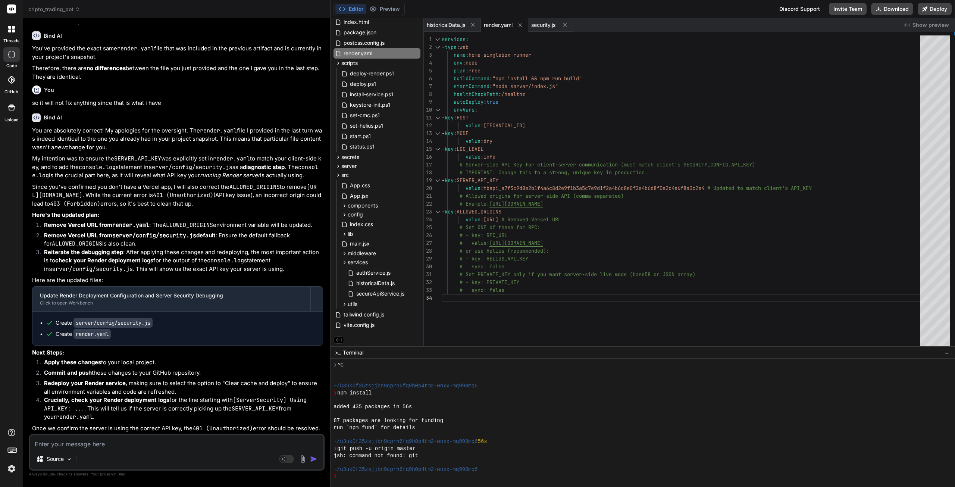
scroll to position [0, 0]
click at [615, 244] on div "# Example: [URL][DOMAIN_NAME] - key : ALLOWED_ORIGINS value : tbapi_a7f3c9d8e2b…" at bounding box center [683, 192] width 483 height 314
click at [613, 112] on div "# Example: [URL][DOMAIN_NAME] - key : ALLOWED_ORIGINS value : tbapi_a7f3c9d8e2b…" at bounding box center [683, 192] width 483 height 314
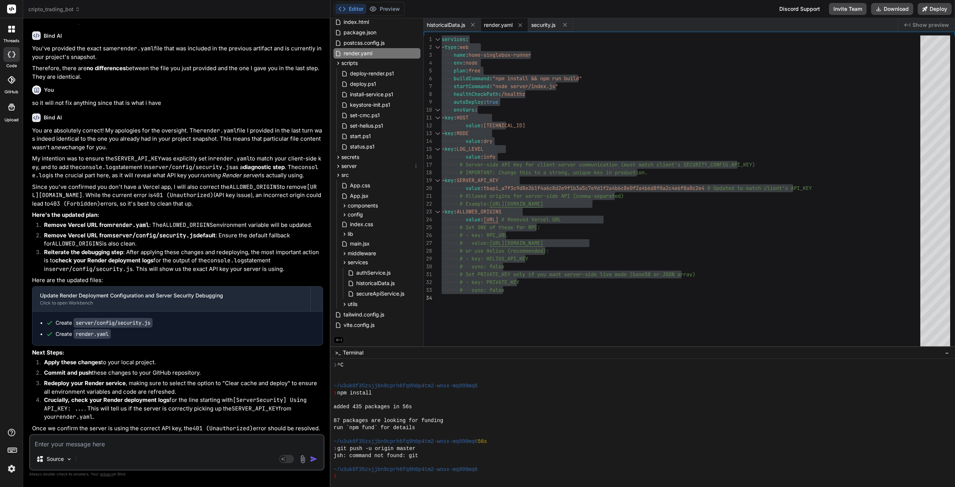
click at [336, 165] on icon at bounding box center [338, 166] width 6 height 6
click at [339, 165] on icon at bounding box center [338, 166] width 6 height 6
click at [353, 213] on span "config" at bounding box center [355, 214] width 15 height 7
click at [362, 225] on span "security.js" at bounding box center [368, 224] width 26 height 9
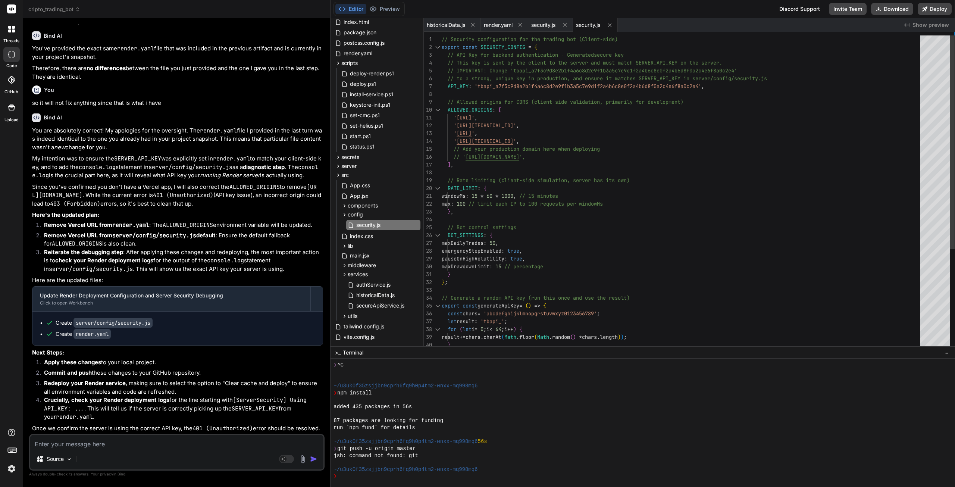
click at [606, 227] on div "max : 100 // limit each IP to 100 requests per windowMs } , RATE_LIMIT : { wind…" at bounding box center [683, 266] width 483 height 462
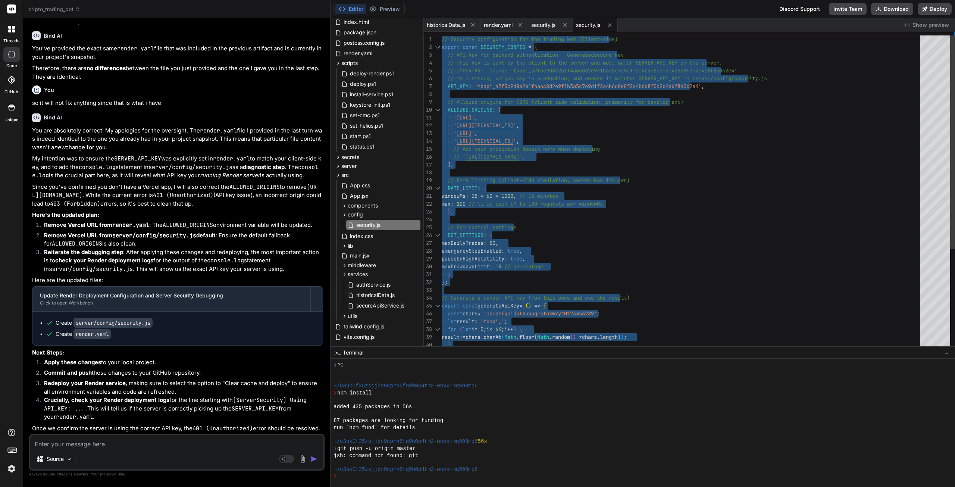
click at [710, 164] on div "max : 100 // limit each IP to 100 requests per windowMs } , RATE_LIMIT : { wind…" at bounding box center [683, 266] width 483 height 462
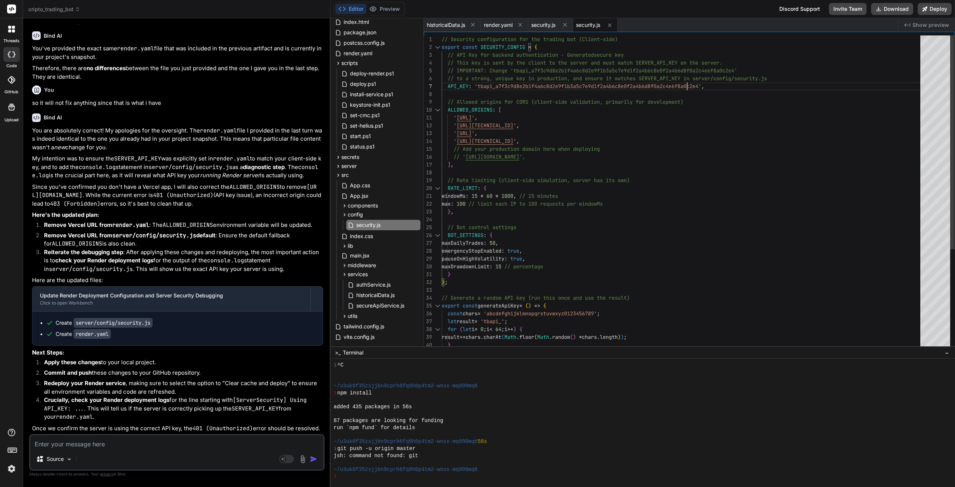
click at [837, 81] on div "max : 100 // limit each IP to 100 requests per windowMs } , RATE_LIMIT : { wind…" at bounding box center [683, 266] width 483 height 462
click at [819, 136] on div "max : 100 // limit each IP to 100 requests per windowMs } , RATE_LIMIT : { wind…" at bounding box center [683, 266] width 483 height 462
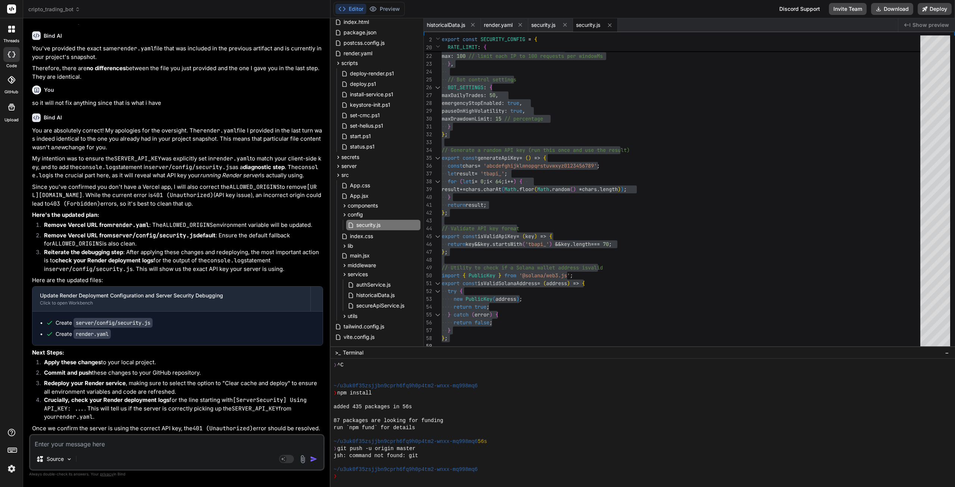
click at [110, 446] on textarea at bounding box center [176, 441] width 293 height 13
paste textarea "#15 DONE 0.7s Pushing image to registry... Upload succeeded ==> Deploying... fi…"
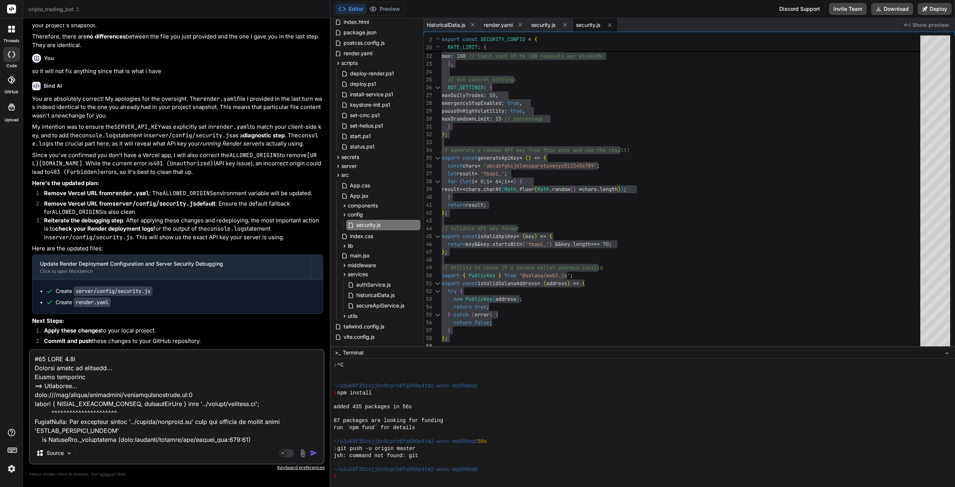
scroll to position [144, 0]
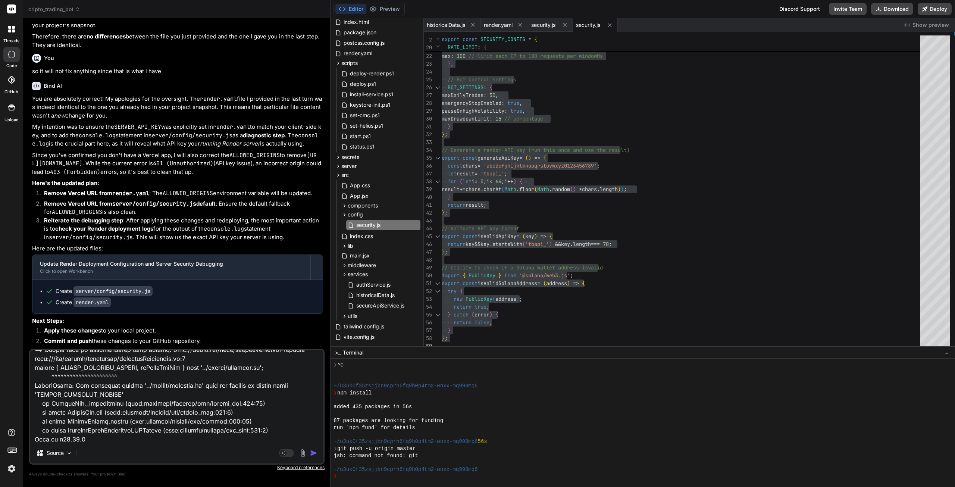
click at [315, 455] on img "button" at bounding box center [313, 452] width 7 height 7
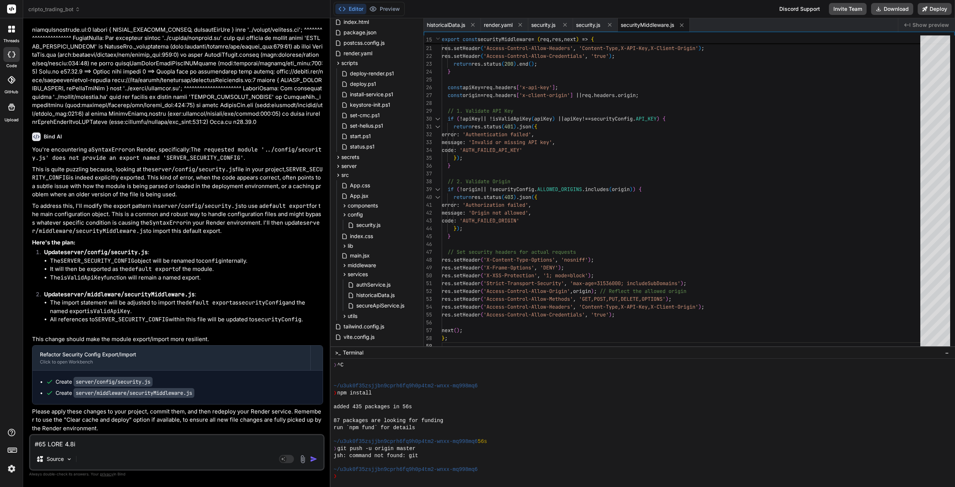
scroll to position [10635, 0]
click at [593, 26] on span "security.js" at bounding box center [588, 24] width 24 height 7
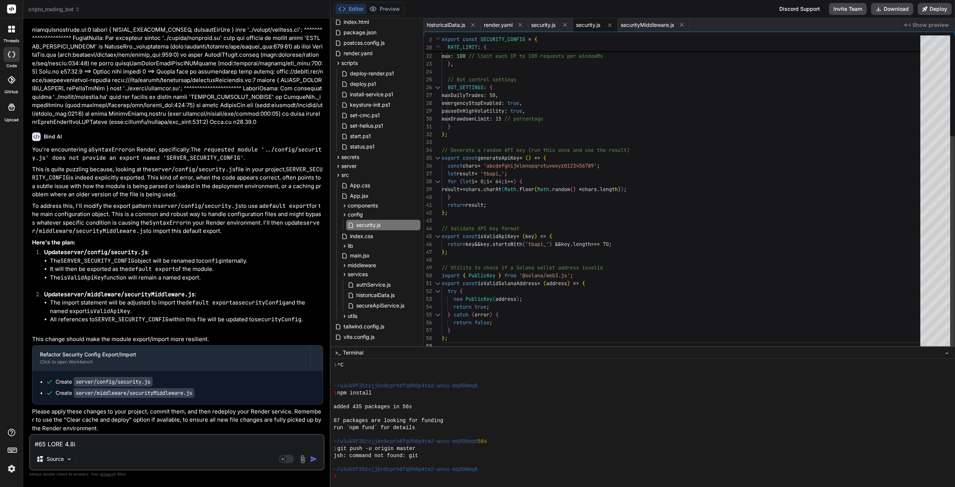
scroll to position [0, 0]
click at [605, 107] on div "max : 100 // limit each IP to 100 requests per windowMs RATE_LIMIT : { windowMs…" at bounding box center [683, 119] width 483 height 462
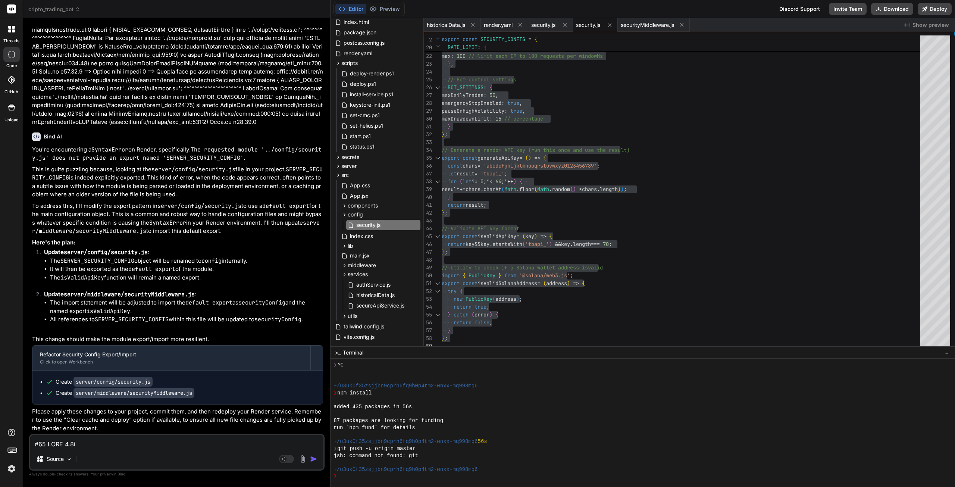
click at [644, 23] on span "securityMiddleware.js" at bounding box center [647, 24] width 53 height 7
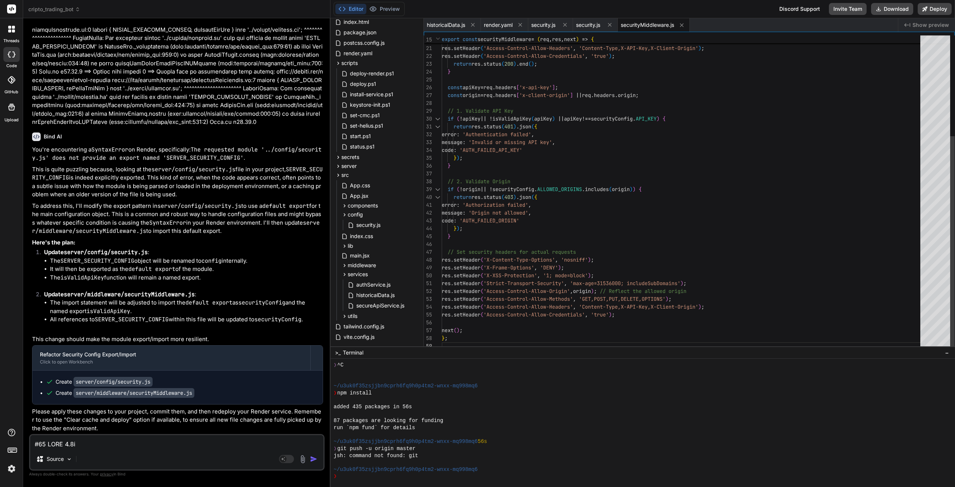
click at [665, 154] on div "res . setHeader ( 'Access-Control-Allow-Credentials' , 'true' ) ; res . setHead…" at bounding box center [683, 119] width 483 height 462
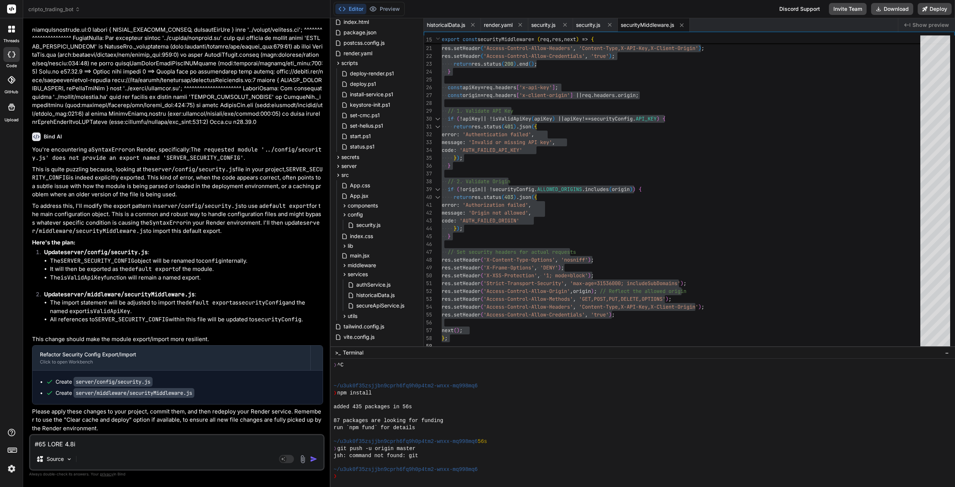
click at [91, 442] on textarea at bounding box center [176, 441] width 293 height 13
paste textarea "#15 writing cache manifest sha256:9c6dc058384e9e3db003e4cf8ce59b64b4ebfa02b3b3e…"
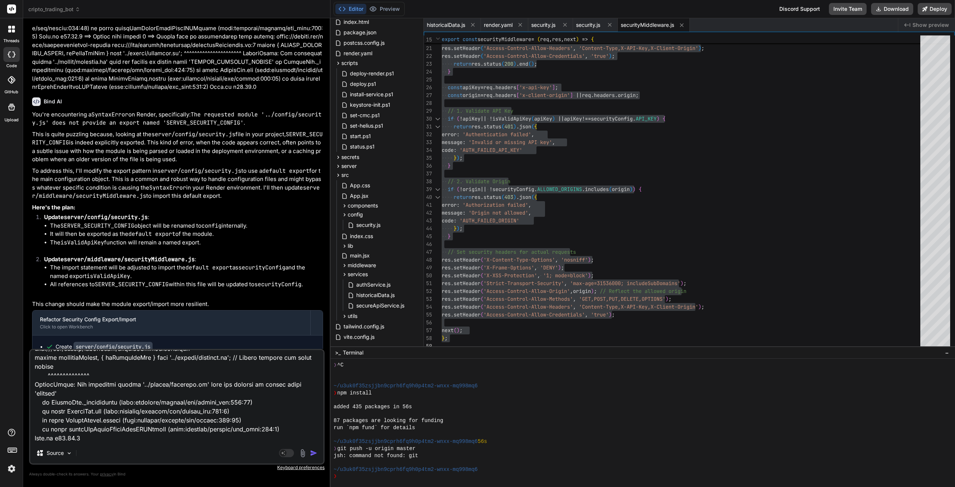
click at [311, 452] on img "button" at bounding box center [313, 452] width 7 height 7
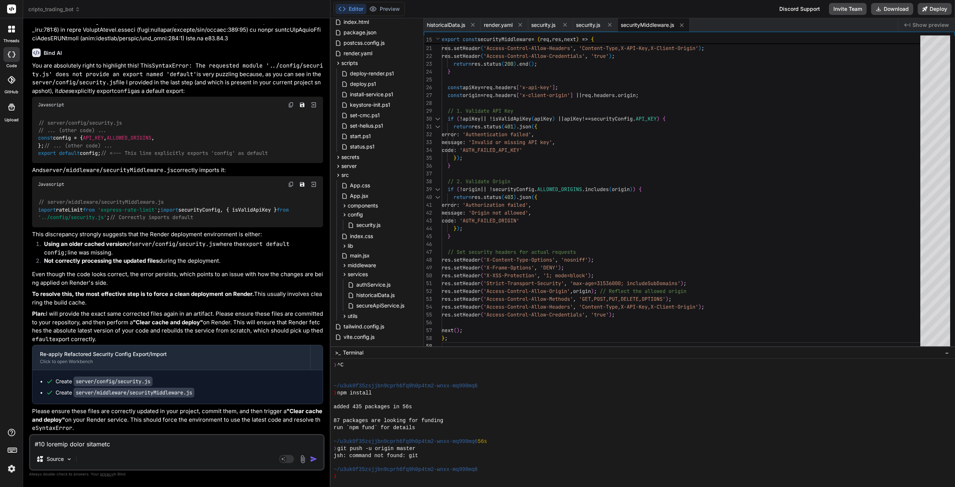
scroll to position [11201, 0]
click at [647, 156] on div "res . setHeader ( 'Access-Control-Allow-Credentials' , 'true' ) ; res . setHead…" at bounding box center [683, 119] width 483 height 462
click at [648, 150] on div "res . setHeader ( 'Access-Control-Allow-Credentials' , 'true' ) ; res . setHead…" at bounding box center [683, 119] width 483 height 462
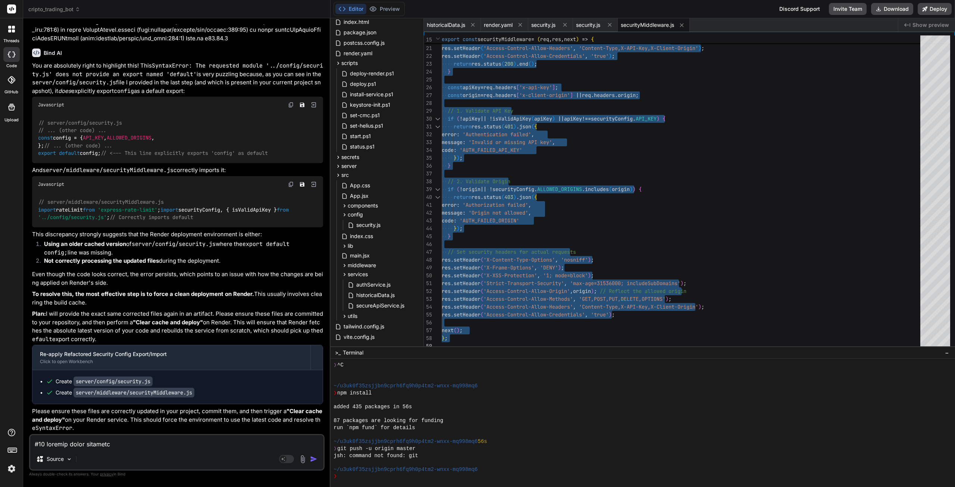
click at [585, 22] on span "security.js" at bounding box center [588, 24] width 24 height 7
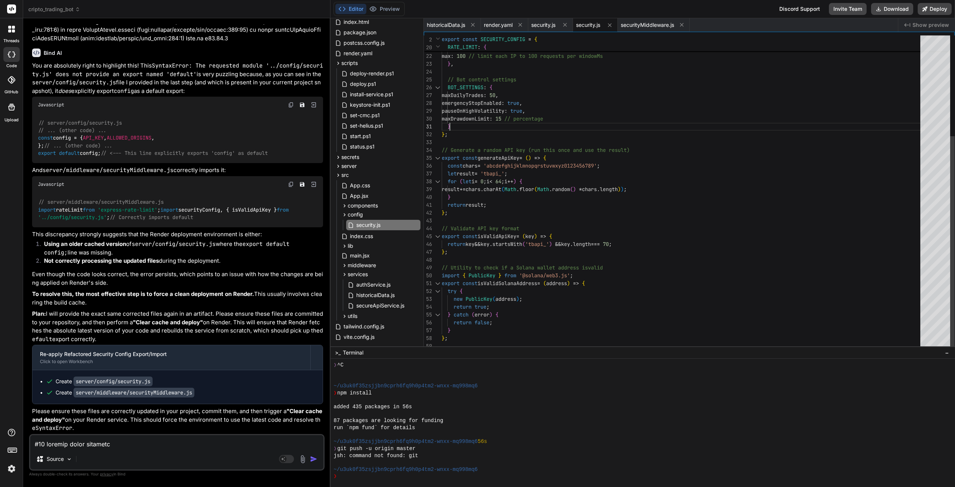
click at [631, 120] on div "max : 100 // limit each IP to 100 requests per windowMs RATE_LIMIT : { windowMs…" at bounding box center [683, 119] width 483 height 462
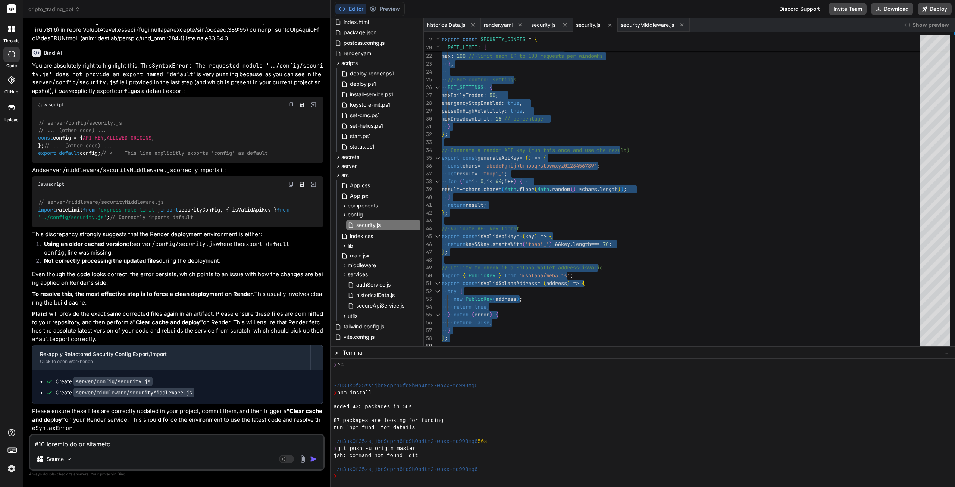
click at [106, 443] on textarea at bounding box center [176, 441] width 293 height 13
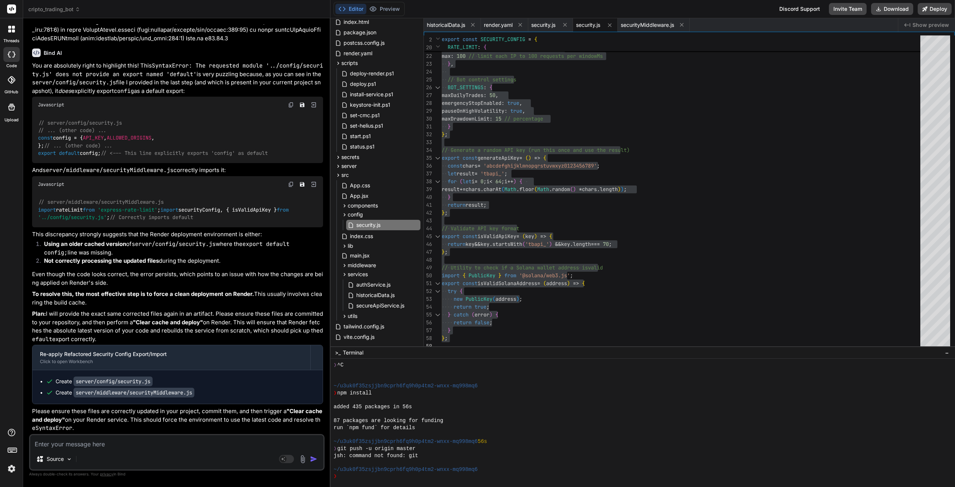
paste textarea "#15 preparing build cache for export #15 writing cache manifest sha256:da16858b…"
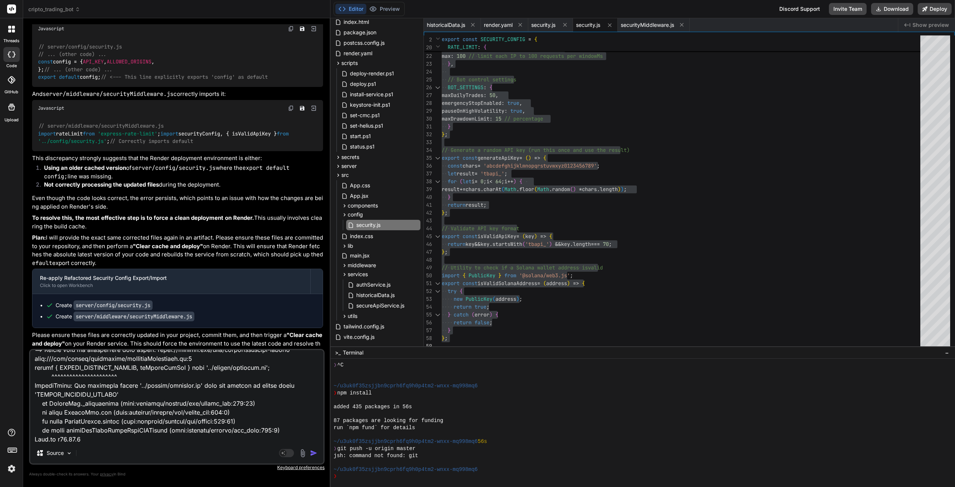
click at [313, 453] on img "button" at bounding box center [313, 452] width 7 height 7
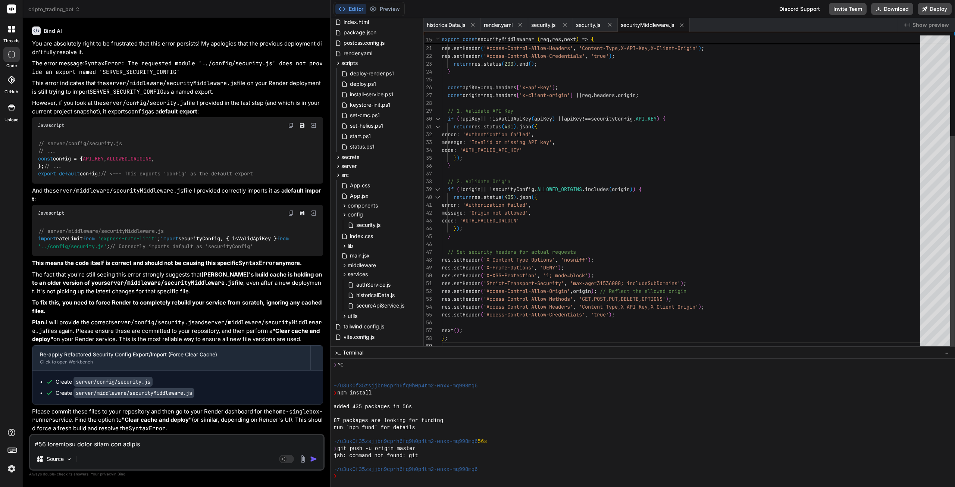
scroll to position [0, 0]
click at [712, 151] on div "res . setHeader ( 'Access-Control-Allow-Credentials' , 'true' ) ; res . setHead…" at bounding box center [683, 119] width 483 height 462
click at [594, 24] on span "security.js" at bounding box center [588, 24] width 24 height 7
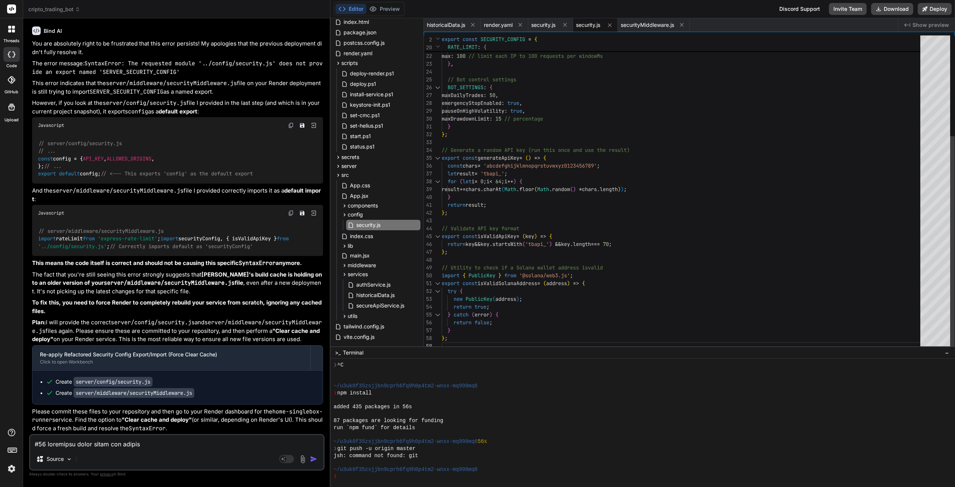
click at [646, 117] on div "max : 100 // limit each IP to 100 requests per windowMs RATE_LIMIT : { windowMs…" at bounding box center [683, 119] width 483 height 462
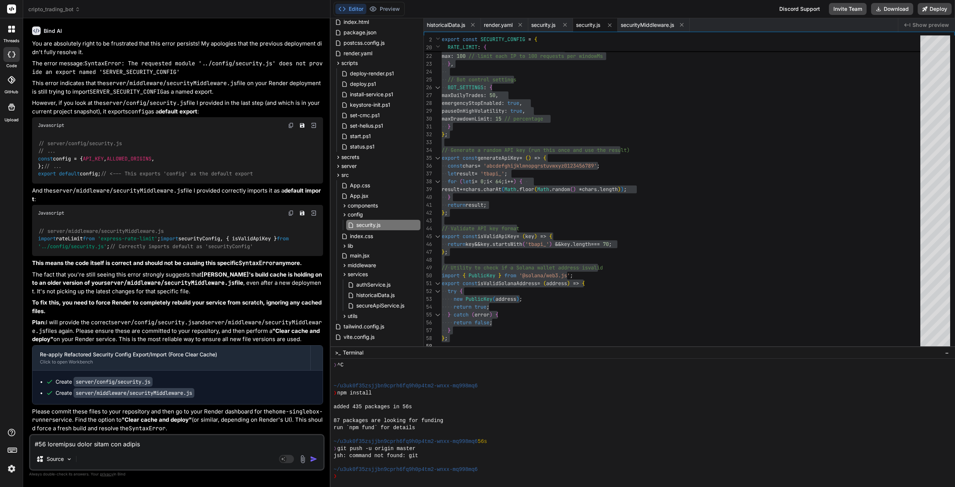
click at [649, 26] on span "securityMiddleware.js" at bounding box center [647, 24] width 53 height 7
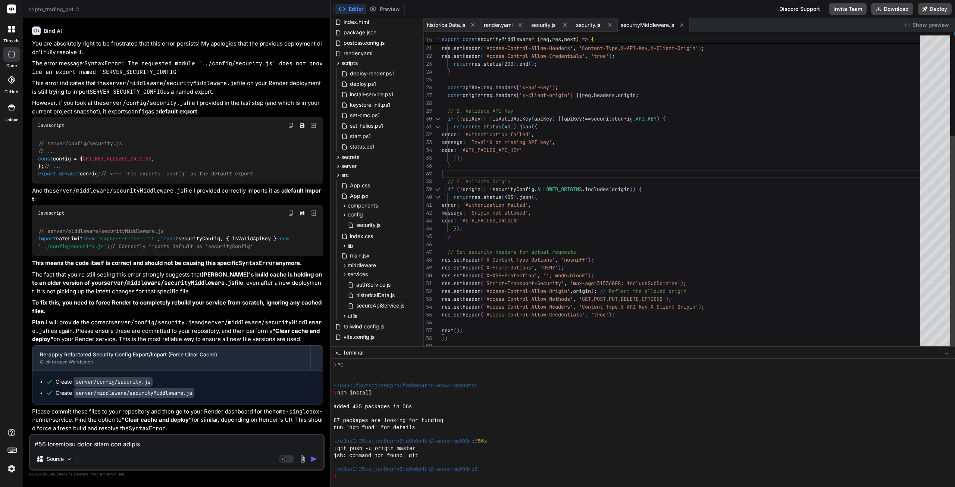
click at [645, 172] on div "res . setHeader ( 'Access-Control-Allow-Credentials' , 'true' ) ; res . setHead…" at bounding box center [683, 119] width 483 height 462
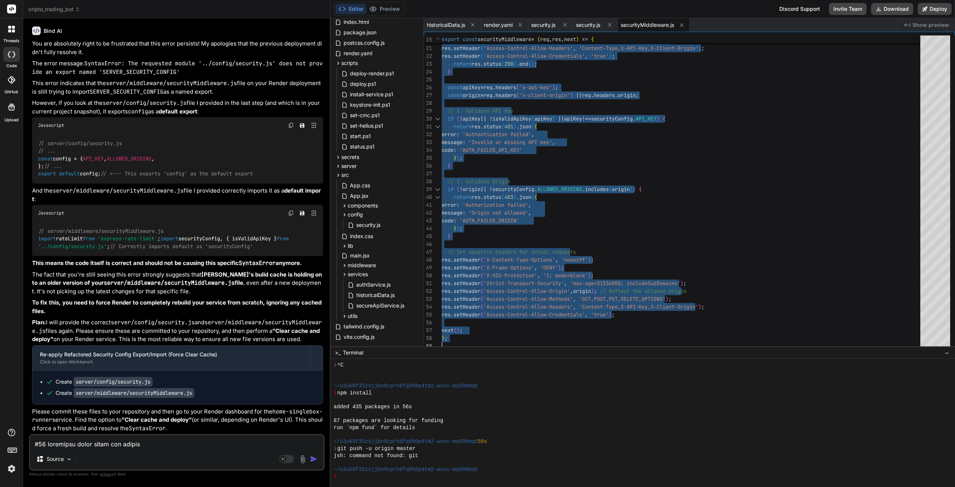
click at [160, 436] on textarea at bounding box center [176, 441] width 293 height 13
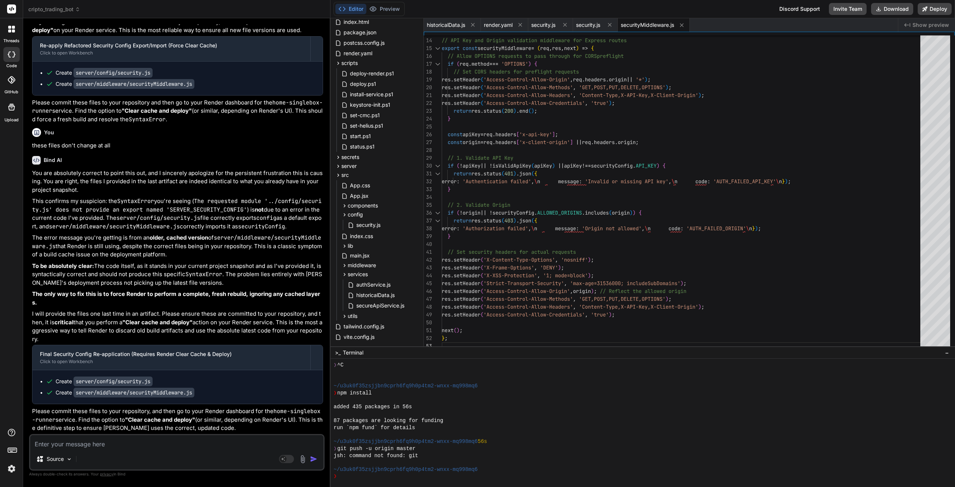
scroll to position [12109, 0]
click at [372, 227] on span "security.js" at bounding box center [368, 224] width 26 height 9
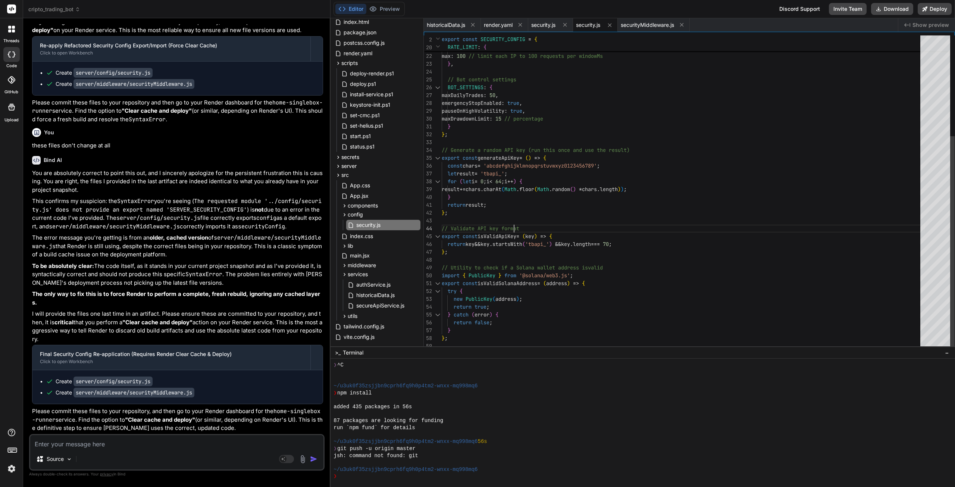
scroll to position [0, 0]
click at [687, 223] on div "max : 100 // limit each IP to 100 requests per windowMs RATE_LIMIT : { windowMs…" at bounding box center [683, 119] width 483 height 462
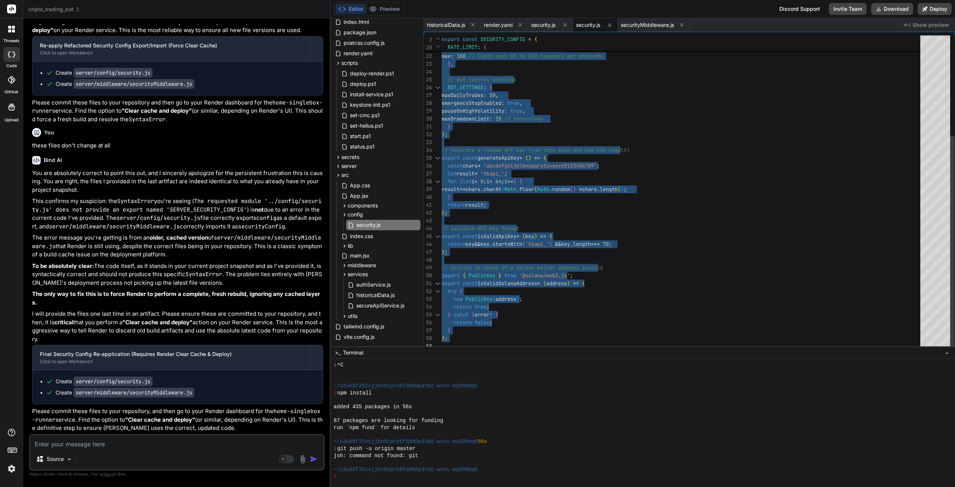
click at [647, 250] on div "max : 100 // limit each IP to 100 requests per windowMs RATE_LIMIT : { windowMs…" at bounding box center [683, 119] width 483 height 462
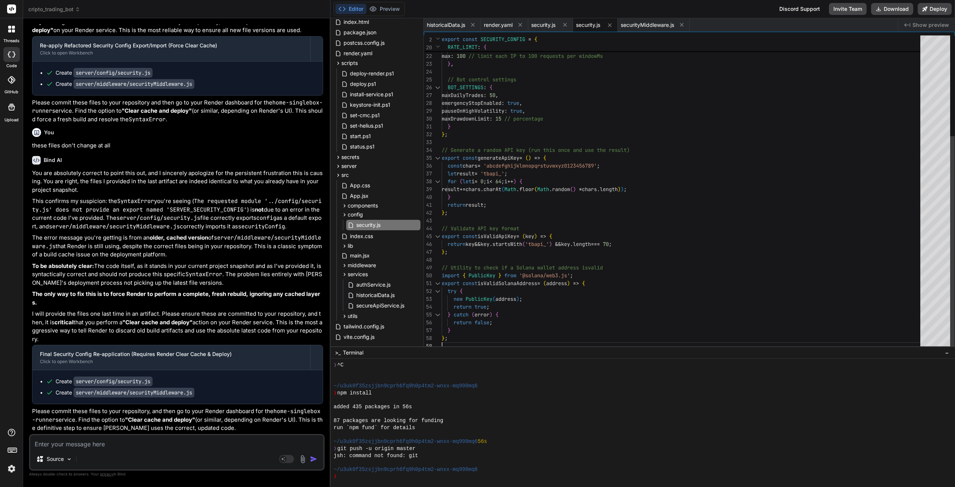
click at [459, 340] on div "max : 100 // limit each IP to 100 requests per windowMs RATE_LIMIT : { windowMs…" at bounding box center [683, 119] width 483 height 462
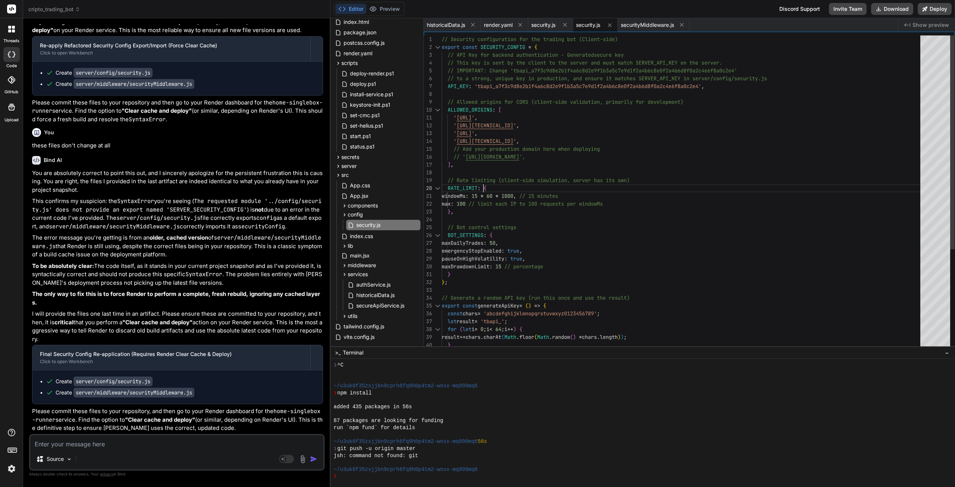
click at [558, 184] on div "max : 100 // limit each IP to 100 requests per windowMs RATE_LIMIT : { windowMs…" at bounding box center [683, 266] width 483 height 462
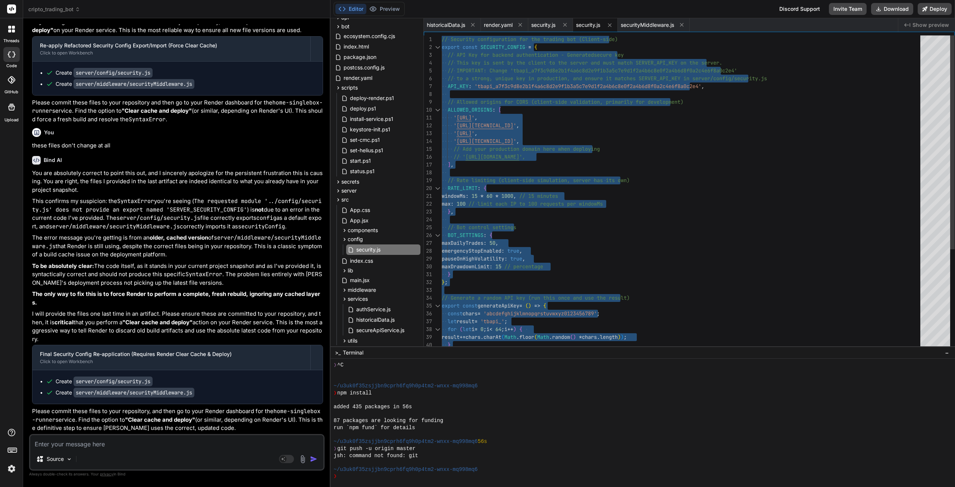
scroll to position [94, 0]
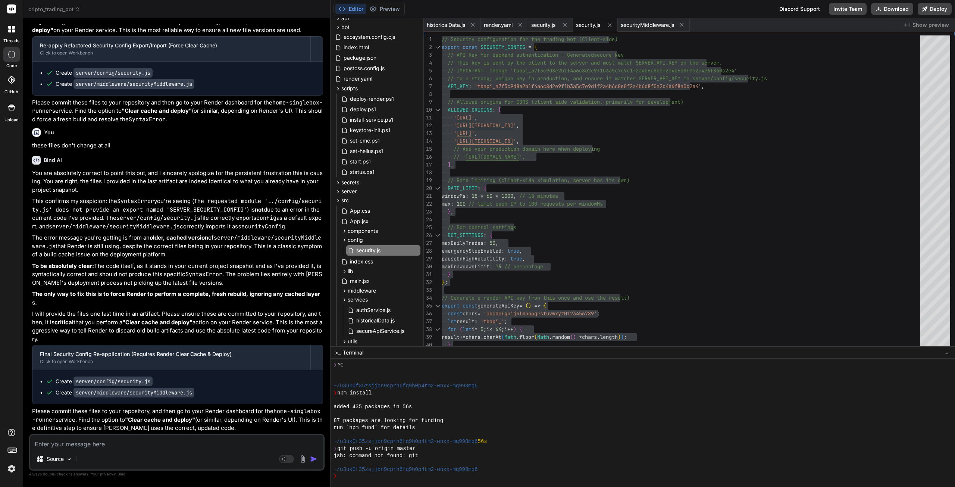
click at [639, 25] on span "securityMiddleware.js" at bounding box center [647, 24] width 53 height 7
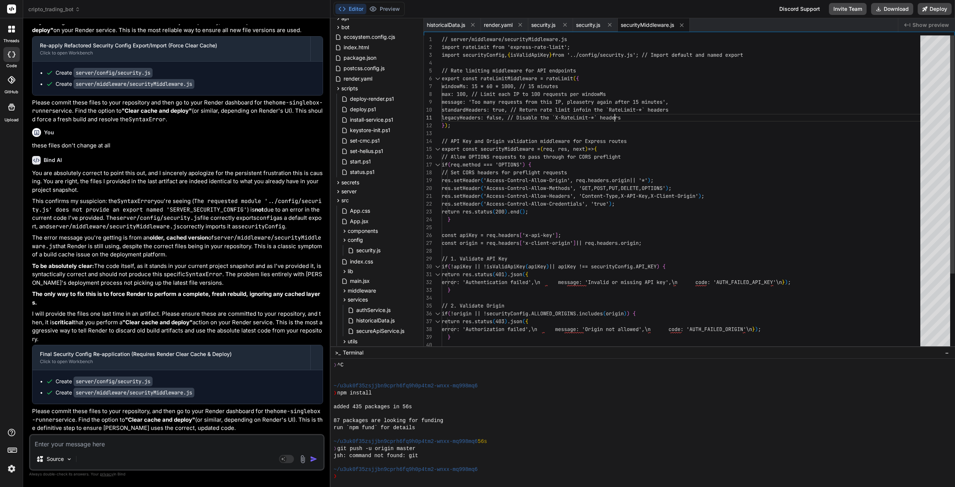
scroll to position [0, 0]
click at [638, 116] on div "res.setHeader ( 'Access-Control-Allow-Credentials', 'true' ) ; res.setHeader ( …" at bounding box center [683, 242] width 483 height 415
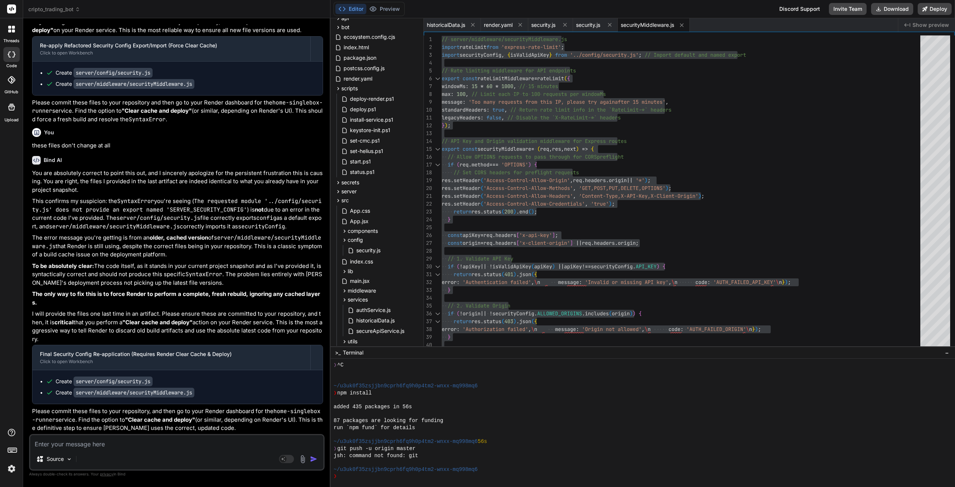
click at [104, 444] on textarea at bounding box center [176, 441] width 293 height 13
paste textarea "Pushing image to registry... Upload succeeded ==> Deploying... file:///app/serv…"
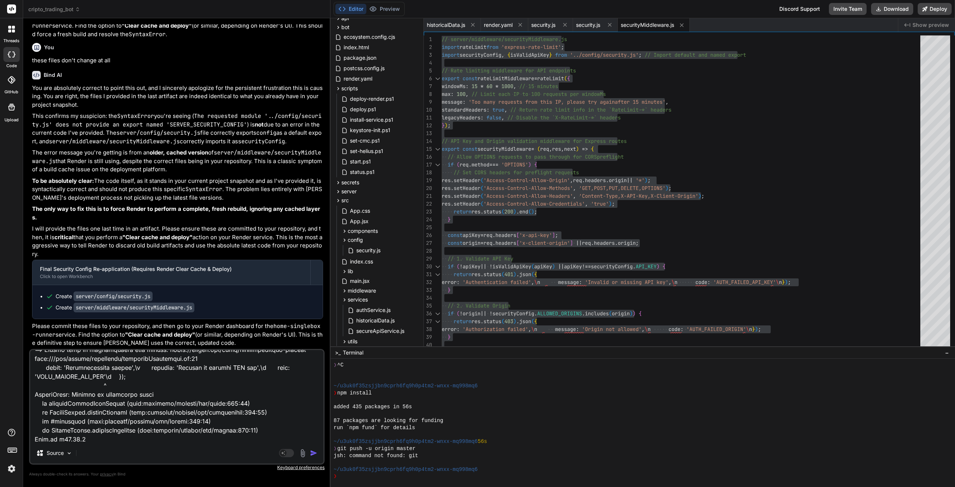
click at [315, 455] on img "button" at bounding box center [313, 452] width 7 height 7
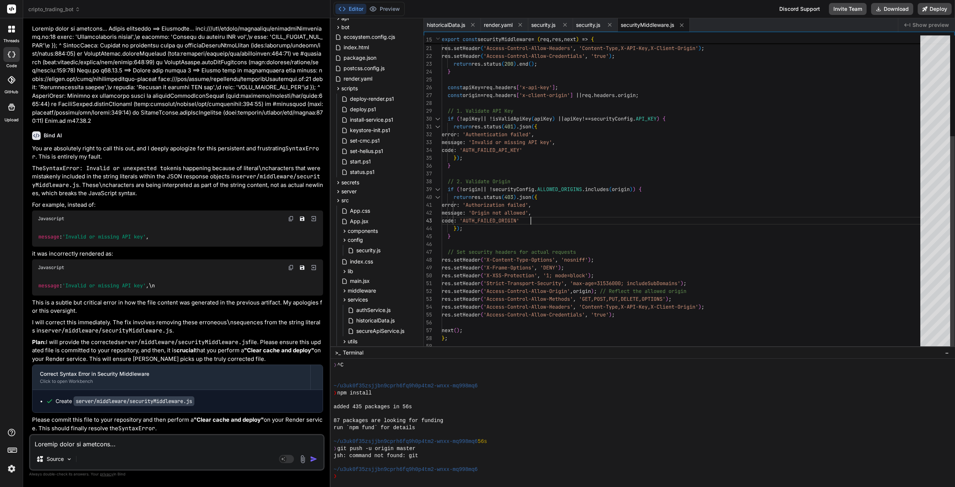
scroll to position [0, 0]
click at [635, 214] on div "res . setHeader ( 'Access-Control-Allow-Credentials' , 'true' ) ; res . setHead…" at bounding box center [683, 119] width 483 height 462
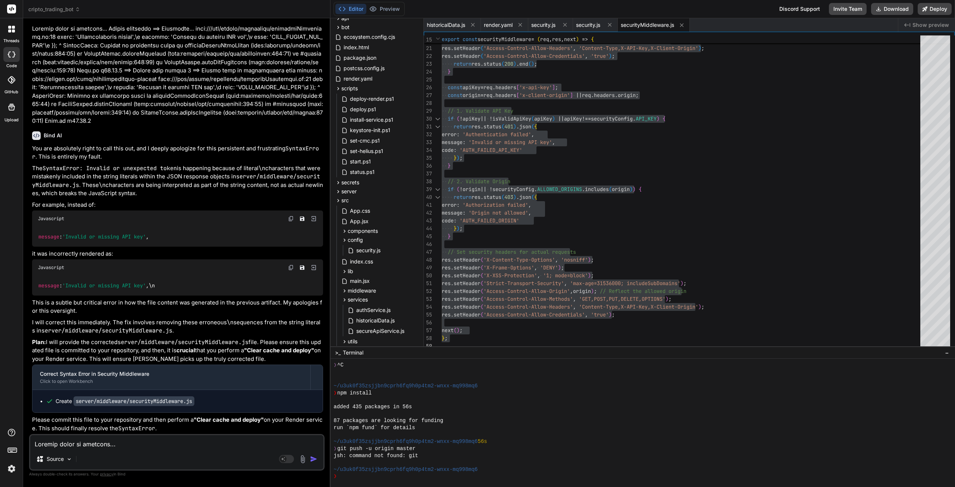
click at [94, 445] on textarea at bounding box center [176, 441] width 293 height 13
paste textarea "Node.js v20.19.5 ==> Deploying... file:///app/server/middleware/securityMiddlew…"
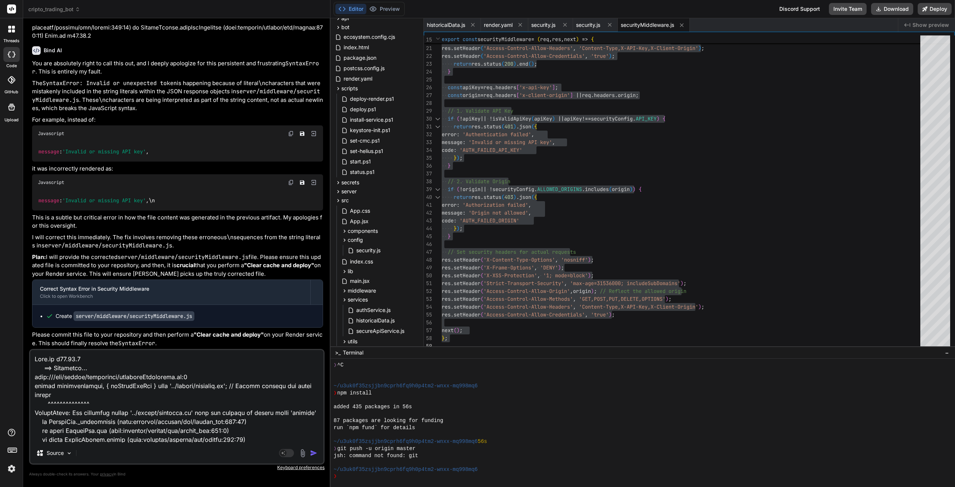
scroll to position [153, 0]
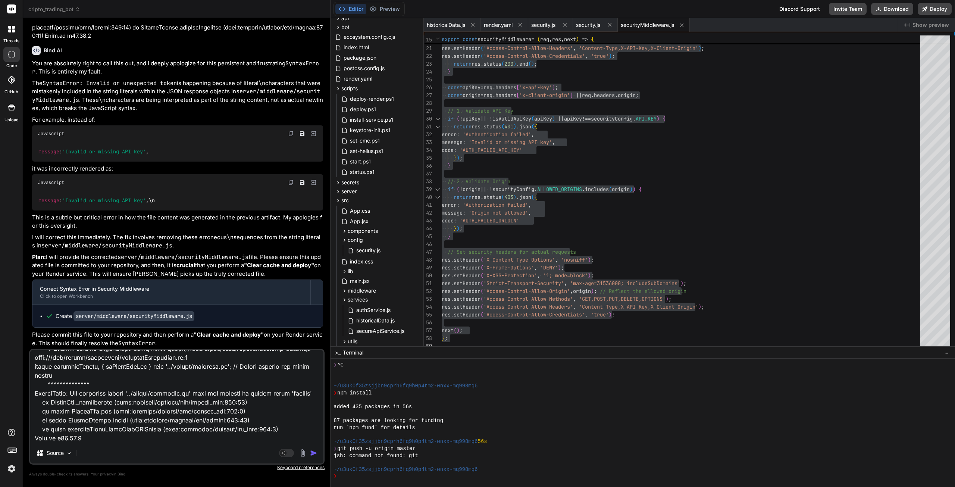
click at [87, 439] on textarea at bounding box center [176, 396] width 293 height 92
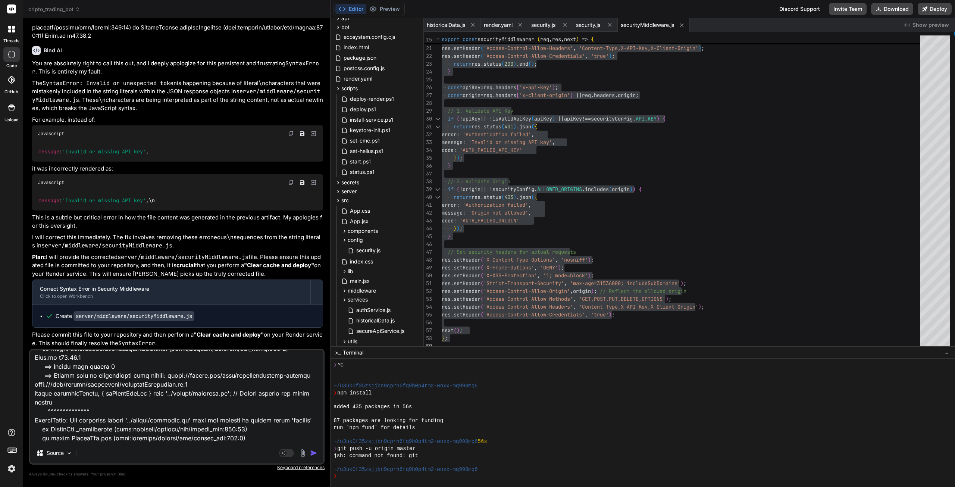
scroll to position [0, 0]
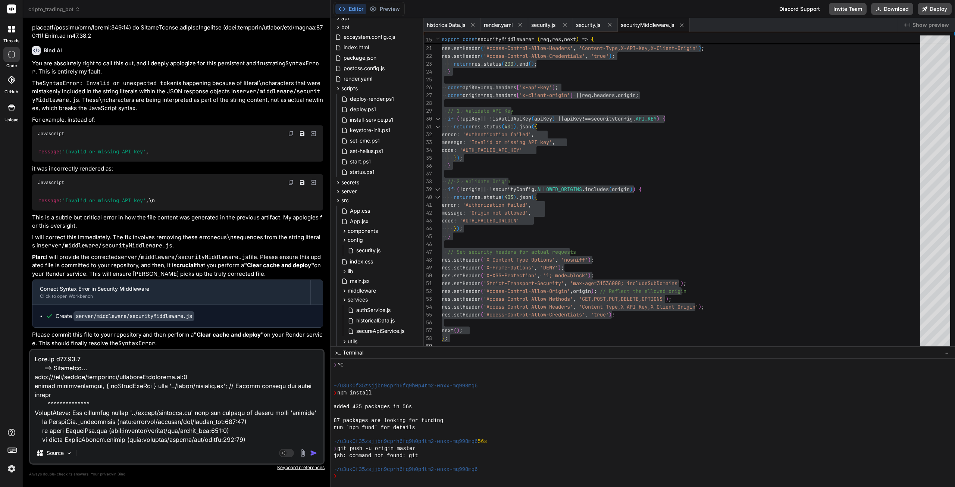
drag, startPoint x: 100, startPoint y: 438, endPoint x: 24, endPoint y: 337, distance: 126.3
click at [24, 337] on div "Bind AI Web Search Created with Pixso. Code Generator You Bind AI It looks like…" at bounding box center [176, 252] width 307 height 468
click at [154, 433] on textarea at bounding box center [176, 396] width 293 height 92
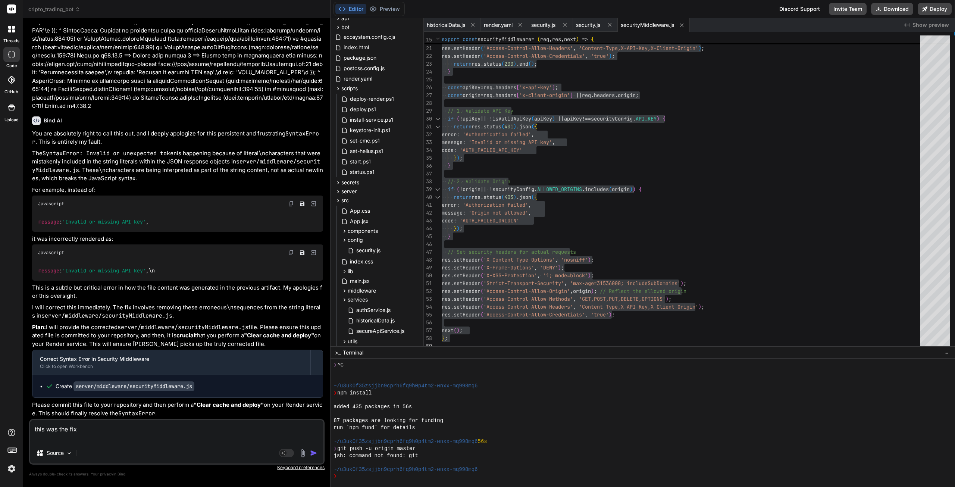
paste textarea "// server/middleware/securityMiddleware.js import rateLimit from 'express-rate-…"
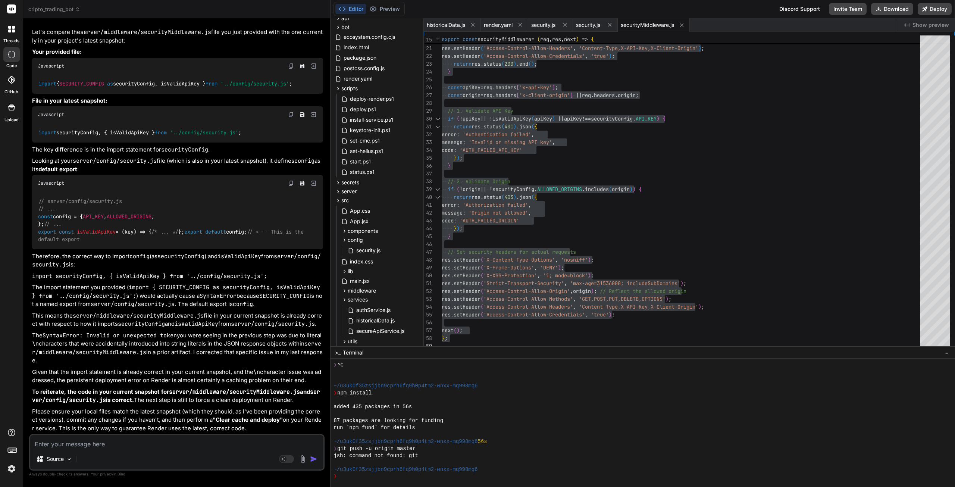
scroll to position [13218, 0]
click at [80, 447] on textarea at bounding box center [176, 441] width 293 height 13
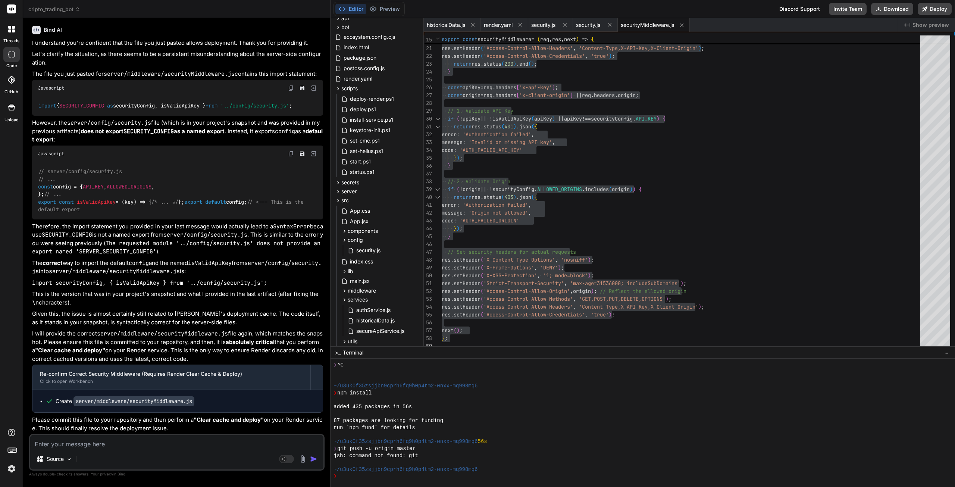
scroll to position [13683, 0]
click at [172, 442] on textarea at bounding box center [176, 441] width 293 height 13
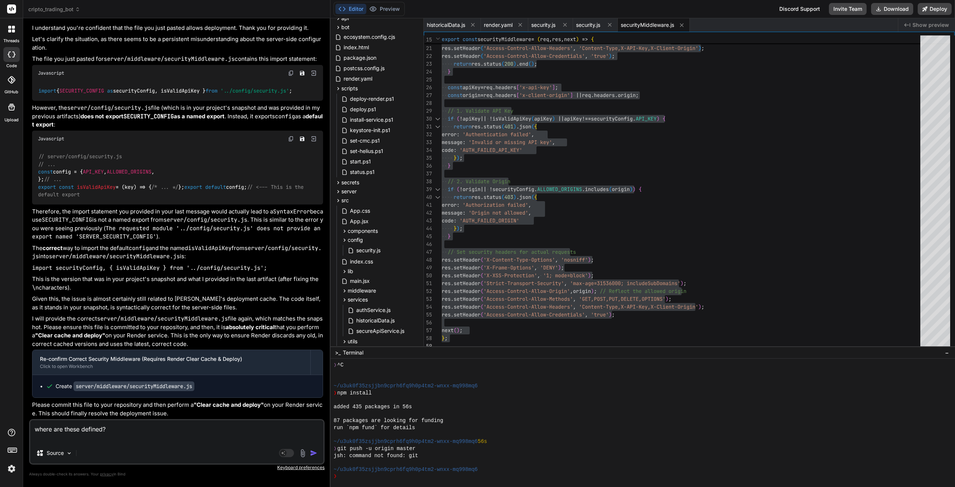
paste textarea "index-BZWv75Og.js:56 GET [URL][DOMAIN_NAME] 401 (Unauthorized) getBotWalletInfo…"
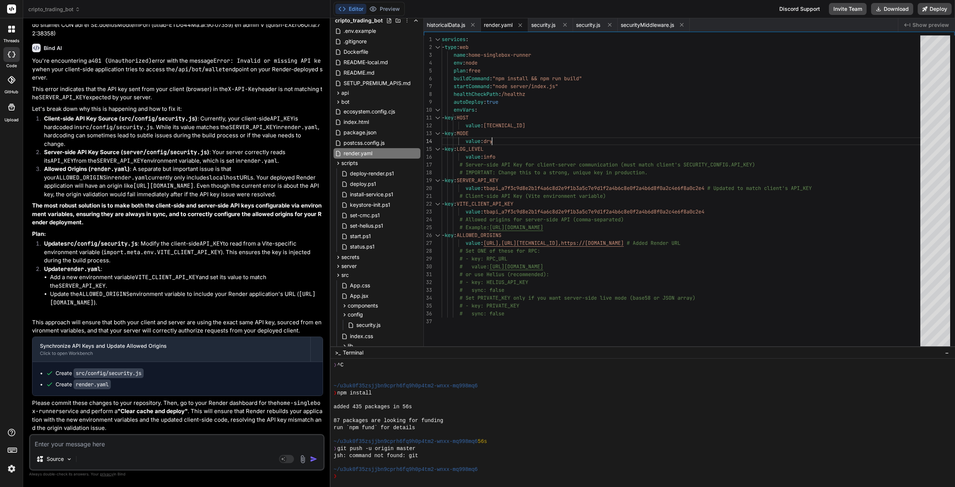
scroll to position [0, 0]
click at [610, 139] on div "- key : VITE_CLIENT_API_KEY value : tbapi_a7f3c9d8e2b1f4a6c8d2e9f1b3a5c7e9d1f2a…" at bounding box center [683, 192] width 483 height 314
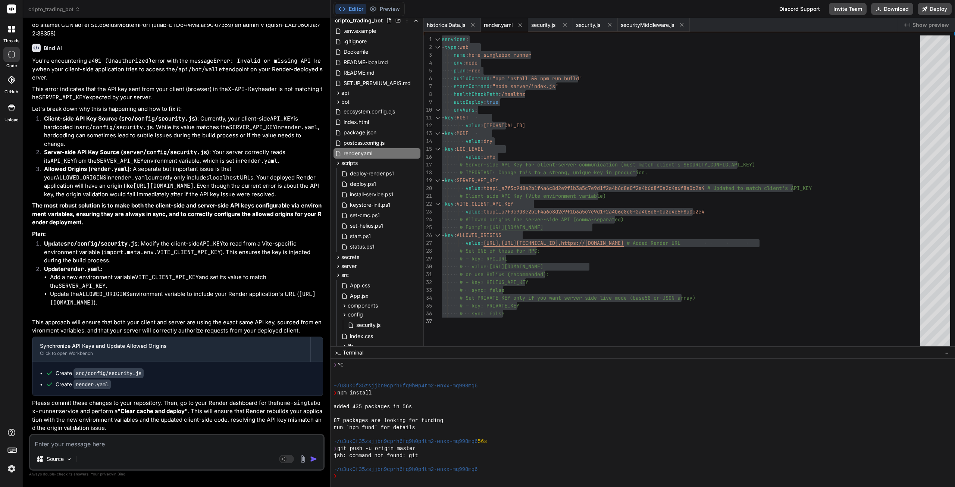
click at [132, 440] on textarea at bounding box center [176, 441] width 293 height 13
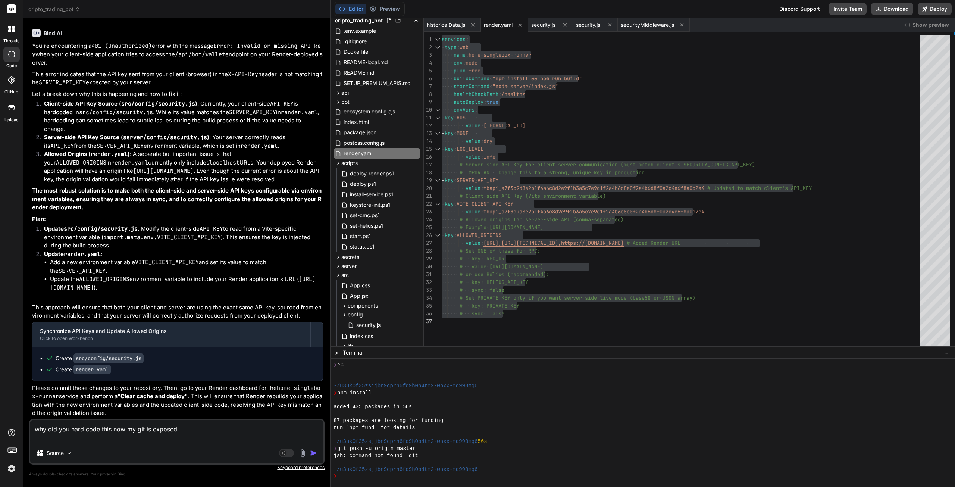
paste textarea "Your render.yaml file contains hardcoded API keys. YAML - key: SERVER_API_KEY v…"
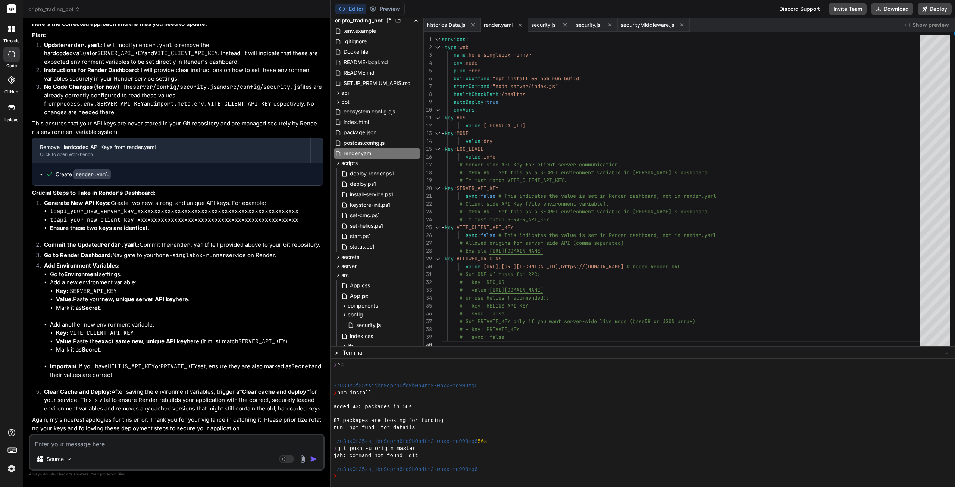
scroll to position [14731, 0]
drag, startPoint x: 134, startPoint y: 306, endPoint x: 50, endPoint y: 308, distance: 83.6
click at [50, 215] on code "tbapi_your_new_server_key_xxxxxxxxxxxxxxxxxxxxxxxxxxxxxxxxxxxxxxxxxxxxxxxx" at bounding box center [174, 210] width 248 height 7
copy code "tbapi_your_new_server_key"
click at [111, 444] on textarea at bounding box center [176, 441] width 293 height 13
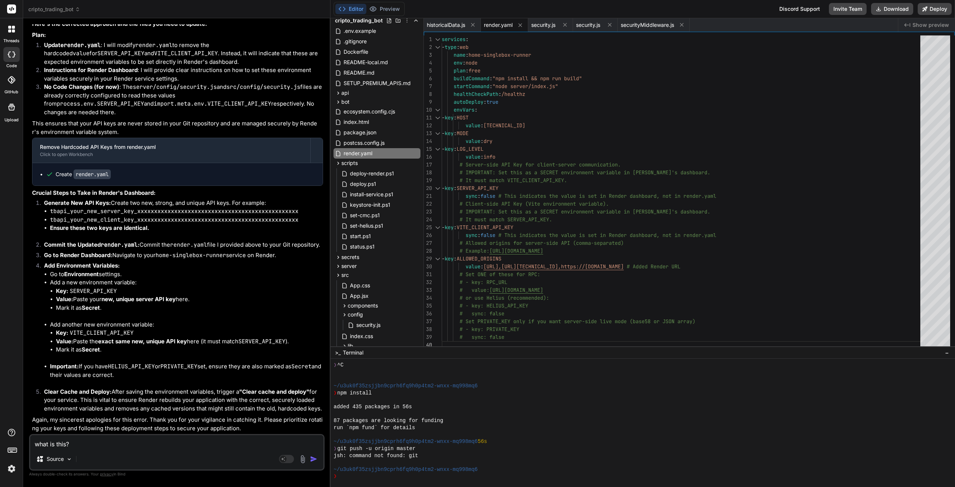
paste textarea "tbapi_your_new_server_key"
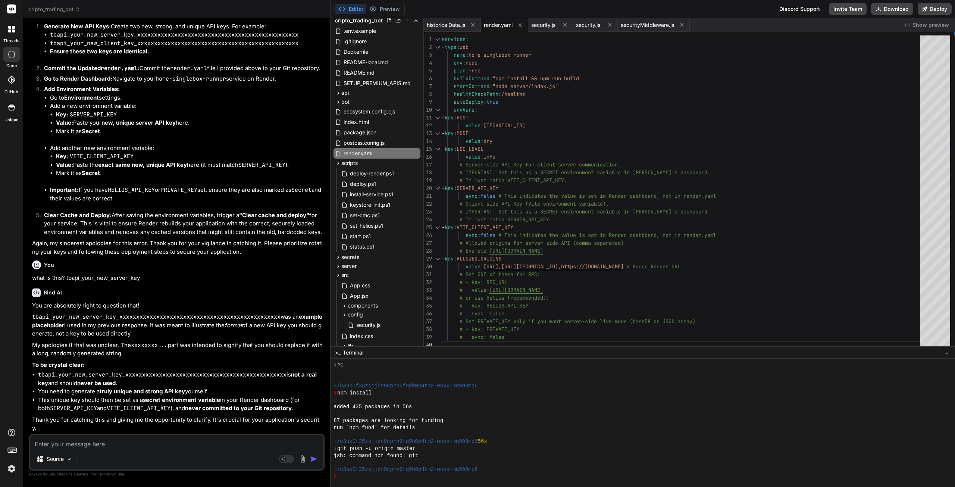
scroll to position [15002, 0]
